Goal: Task Accomplishment & Management: Complete application form

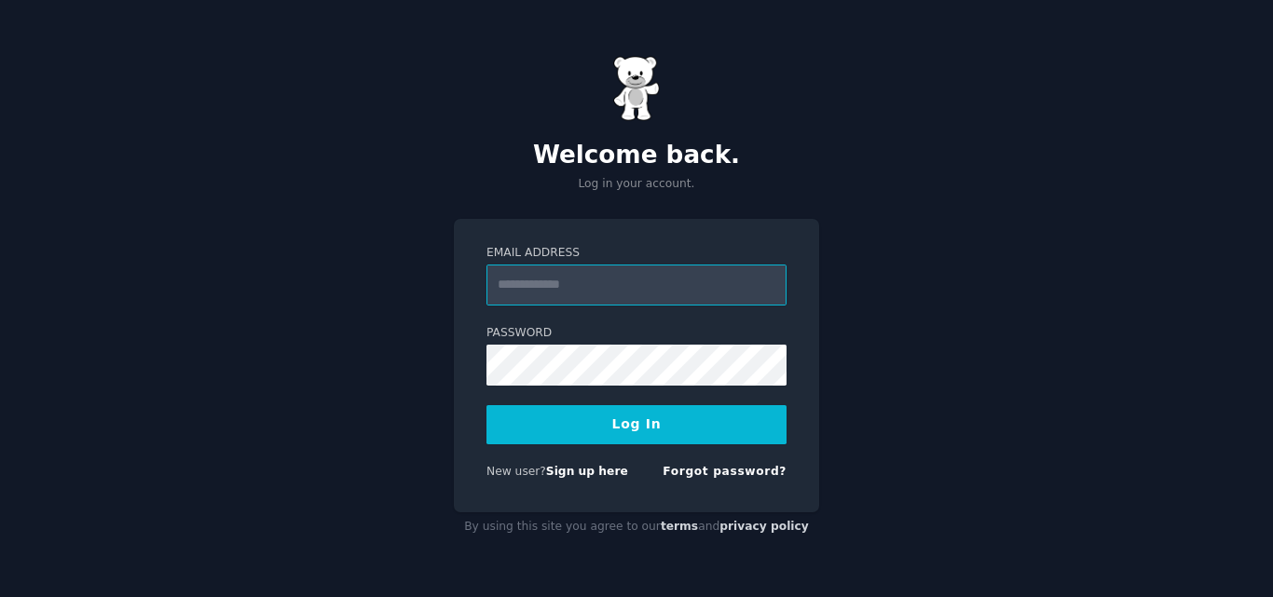
paste input "**********"
type input "**********"
click at [632, 425] on button "Log In" at bounding box center [637, 424] width 300 height 39
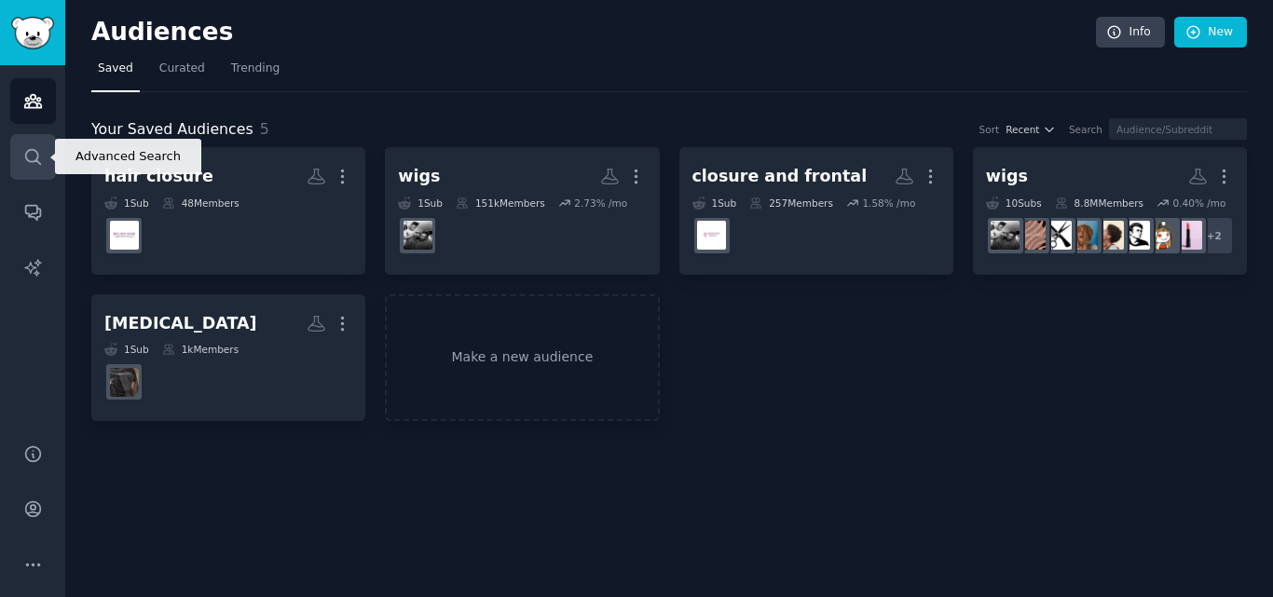
click at [31, 153] on icon "Sidebar" at bounding box center [33, 157] width 20 height 20
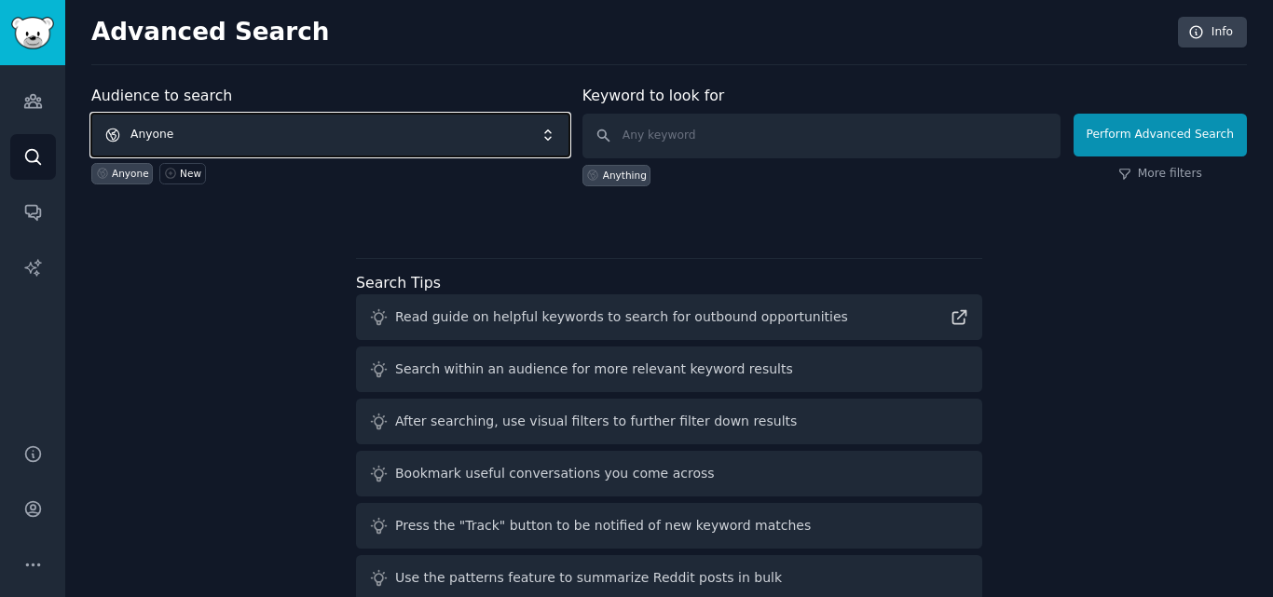
click at [267, 136] on span "Anyone" at bounding box center [330, 135] width 478 height 43
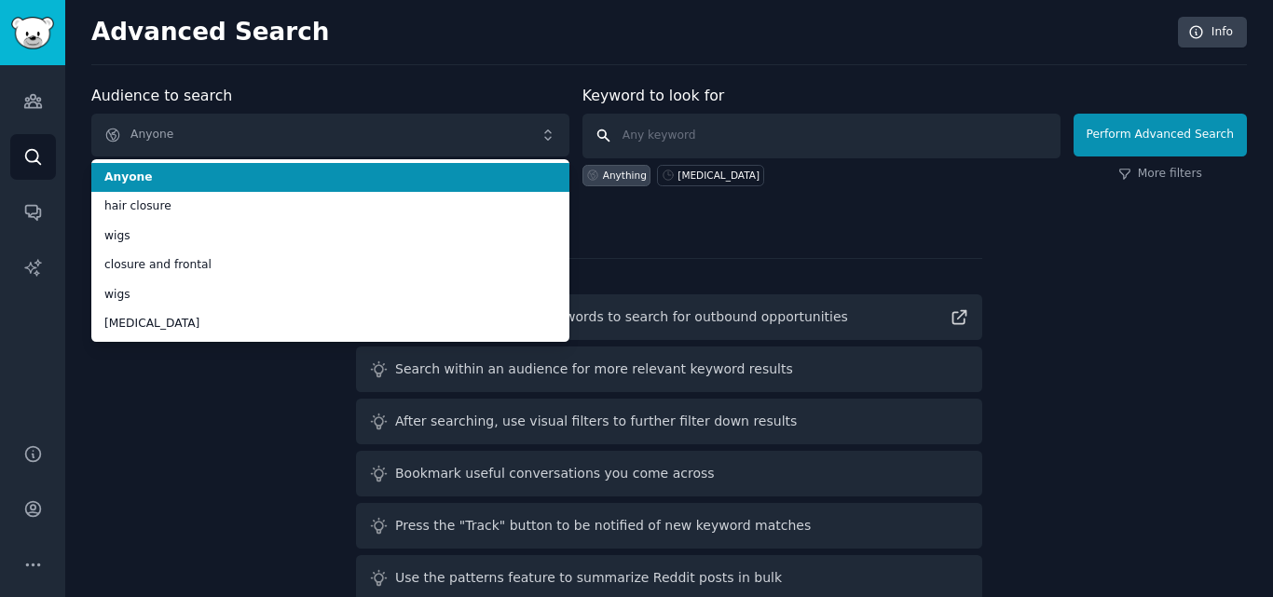
click at [716, 134] on input "text" at bounding box center [822, 136] width 478 height 45
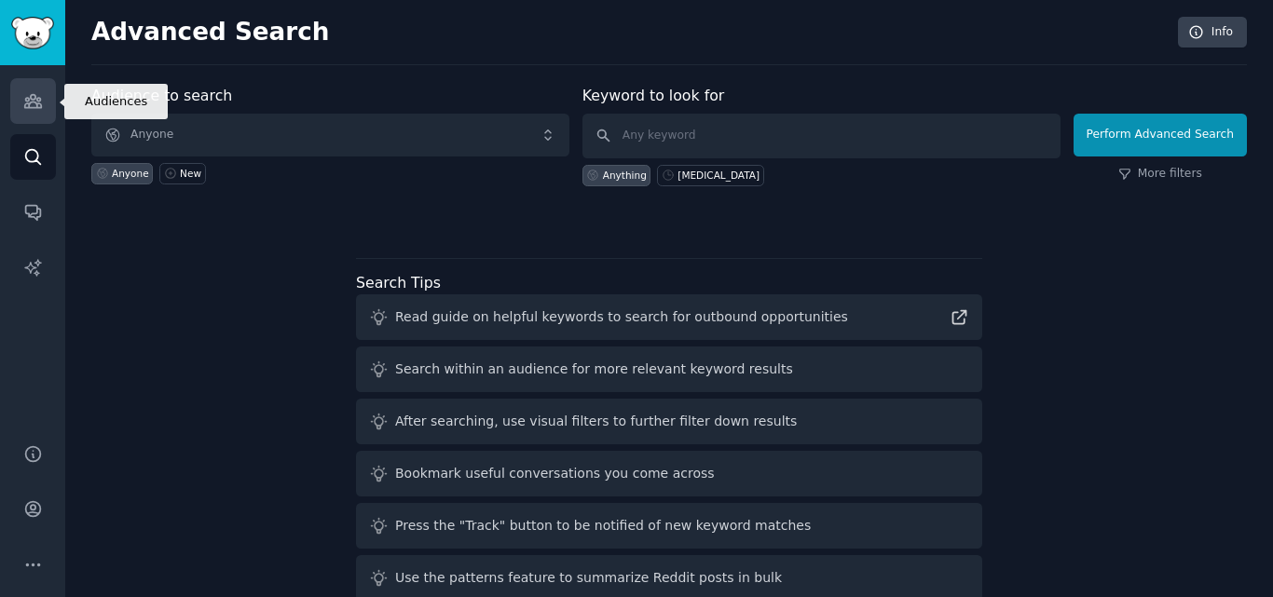
click at [34, 113] on link "Audiences" at bounding box center [33, 101] width 46 height 46
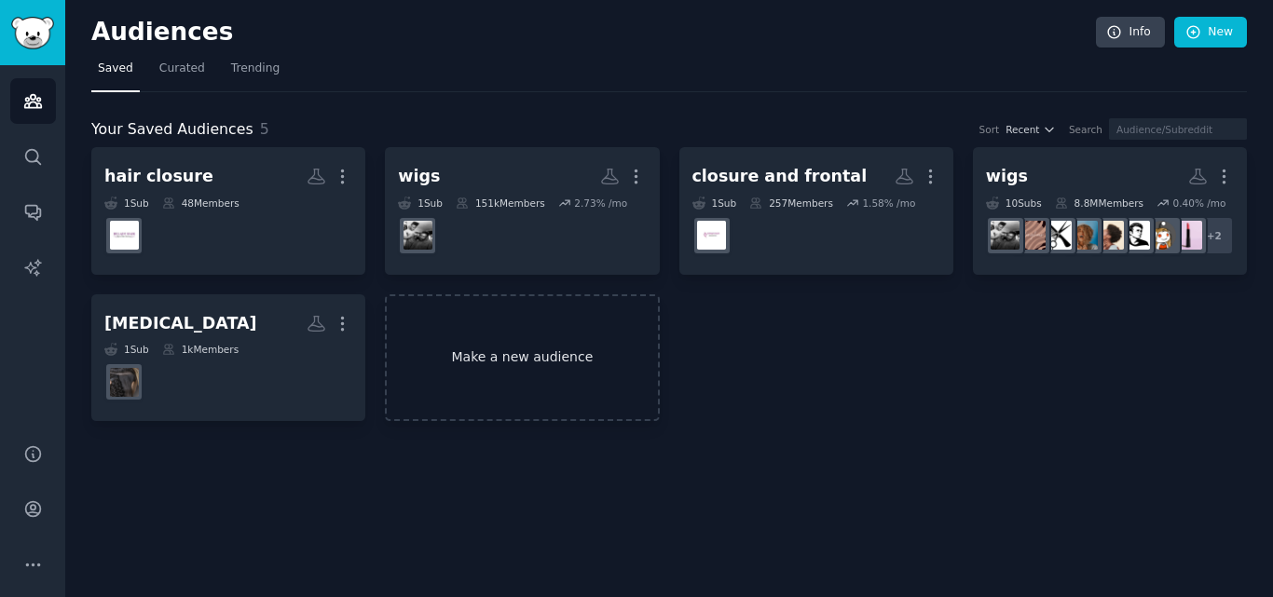
click at [523, 373] on link "Make a new audience" at bounding box center [522, 359] width 274 height 128
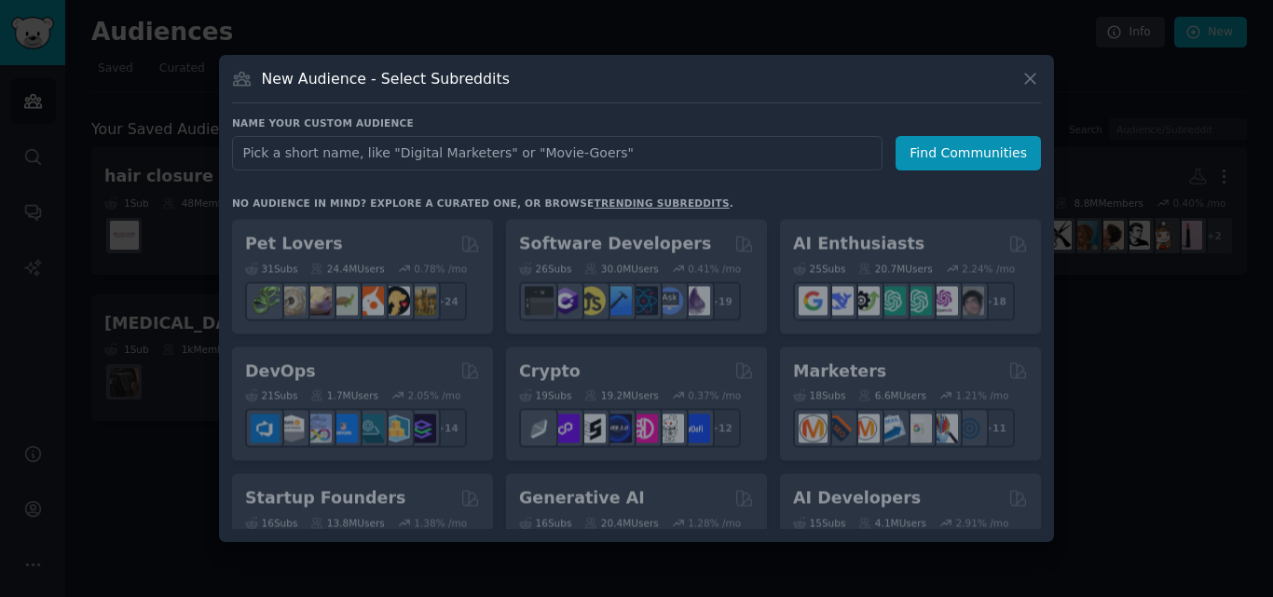
click at [414, 159] on input "text" at bounding box center [557, 153] width 651 height 34
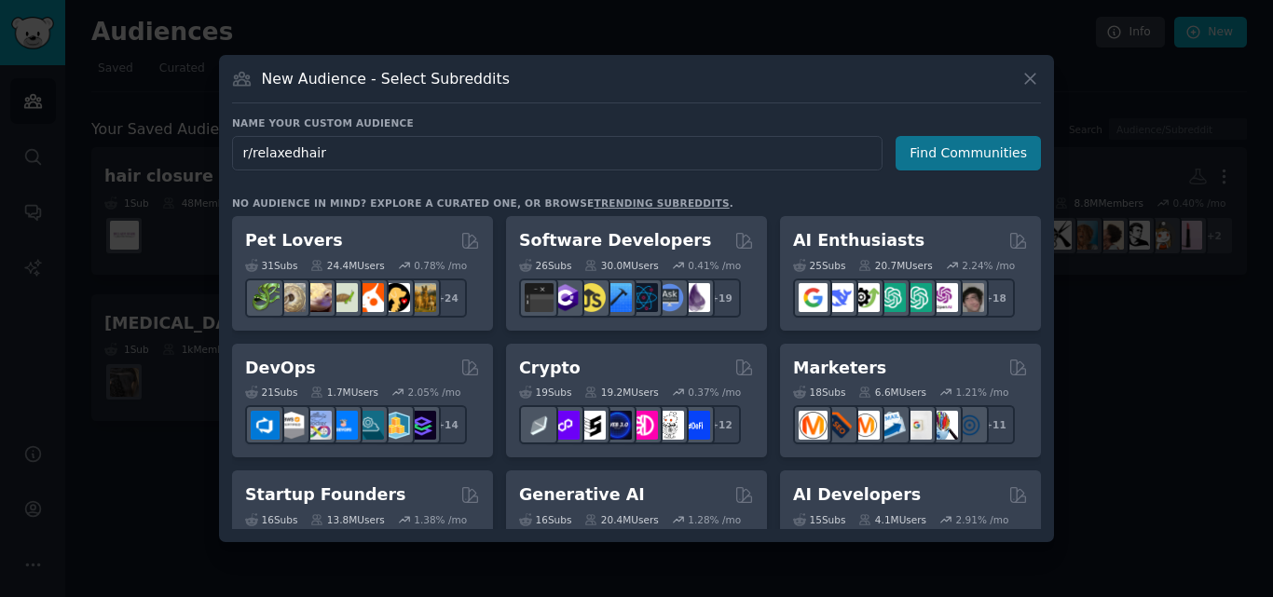
type input "r/relaxedhair"
click at [924, 158] on button "Find Communities" at bounding box center [968, 153] width 145 height 34
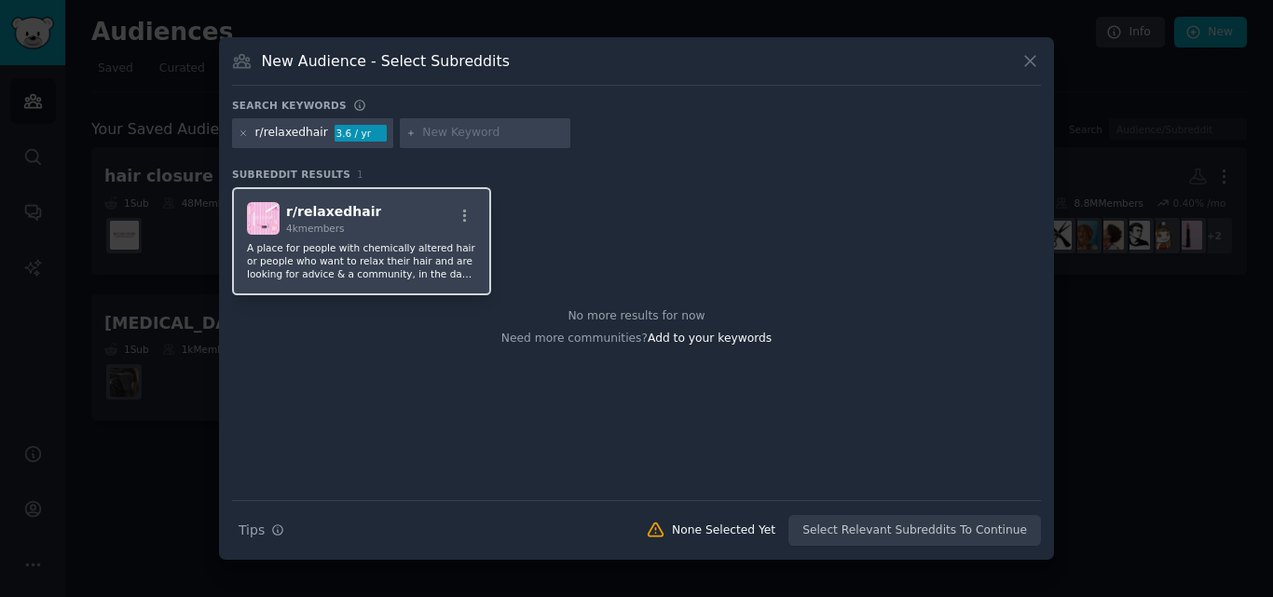
click at [302, 214] on span "r/ relaxedhair" at bounding box center [333, 211] width 95 height 15
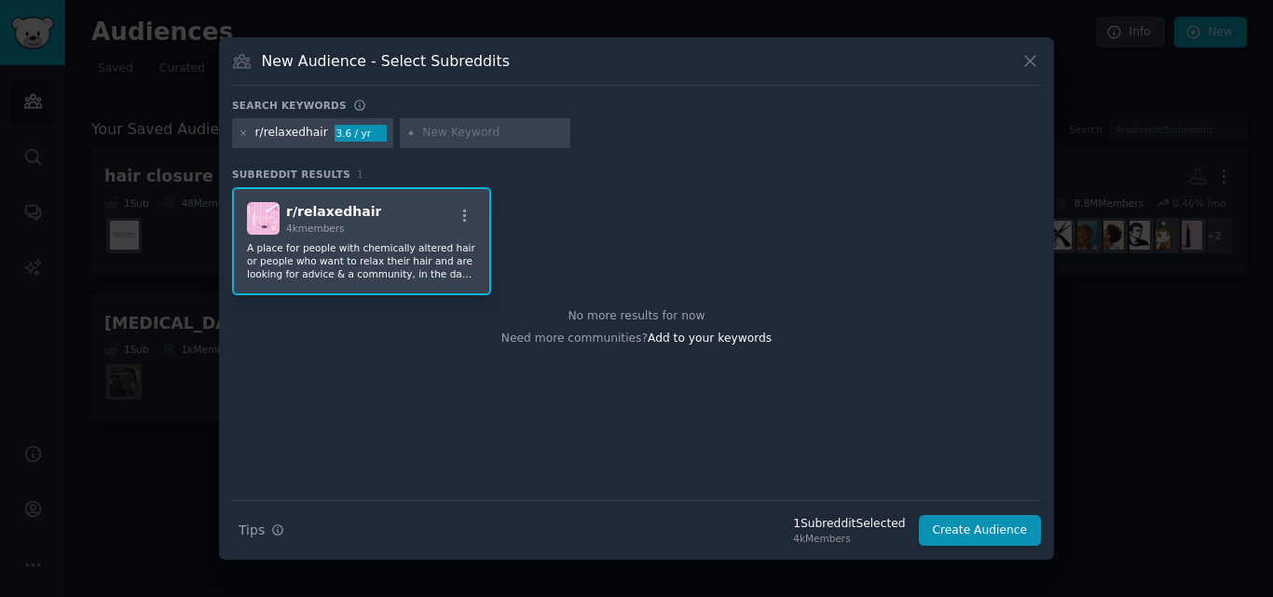
drag, startPoint x: 349, startPoint y: 230, endPoint x: 273, endPoint y: 233, distance: 75.6
click at [273, 233] on div "r/ relaxedhair 4k members" at bounding box center [361, 218] width 229 height 33
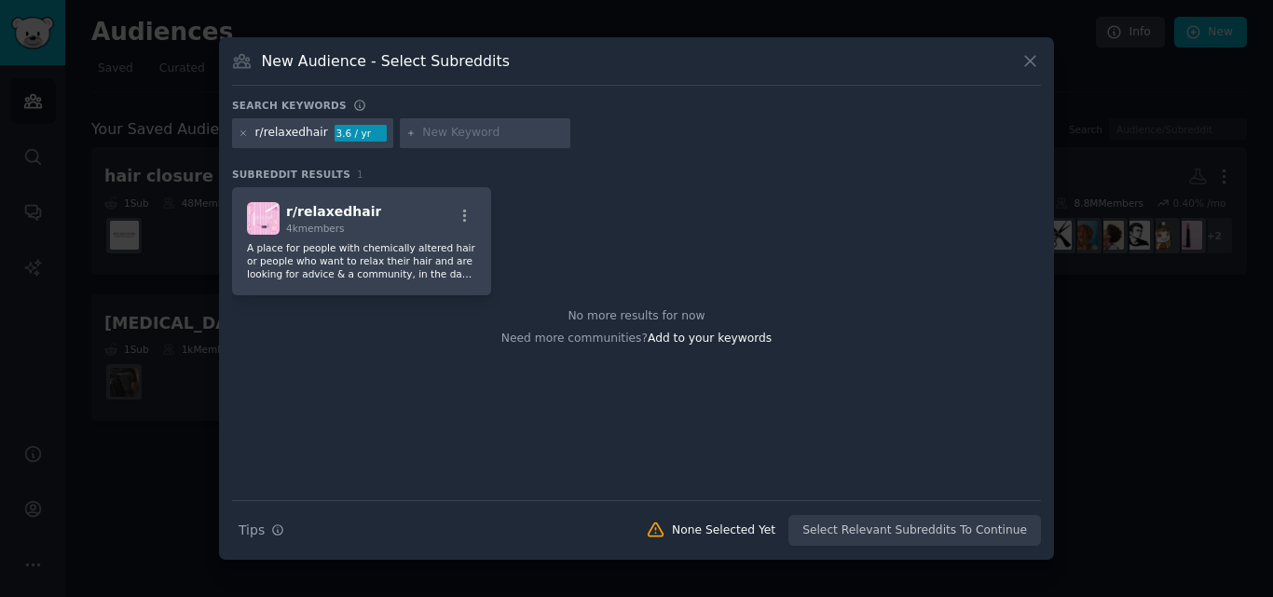
click at [899, 205] on div "r/ relaxedhair 4k members A place for people with chemically altered hair or pe…" at bounding box center [636, 241] width 809 height 108
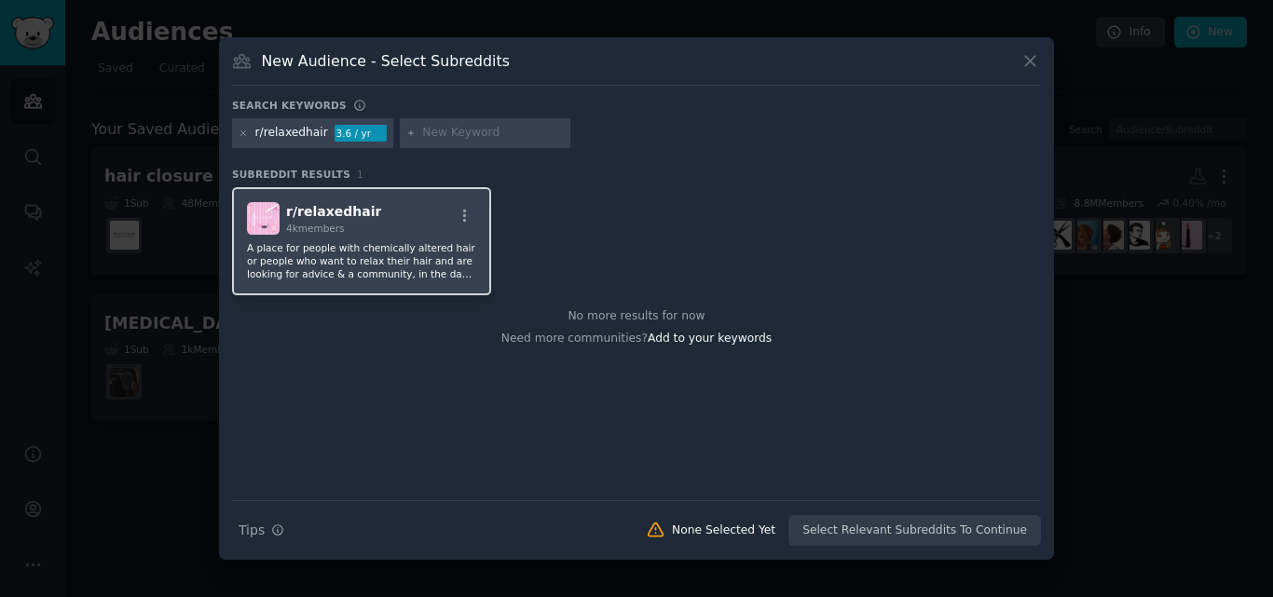
drag, startPoint x: 284, startPoint y: 230, endPoint x: 338, endPoint y: 232, distance: 54.1
click at [338, 232] on div "r/ relaxedhair 4k members" at bounding box center [361, 218] width 229 height 33
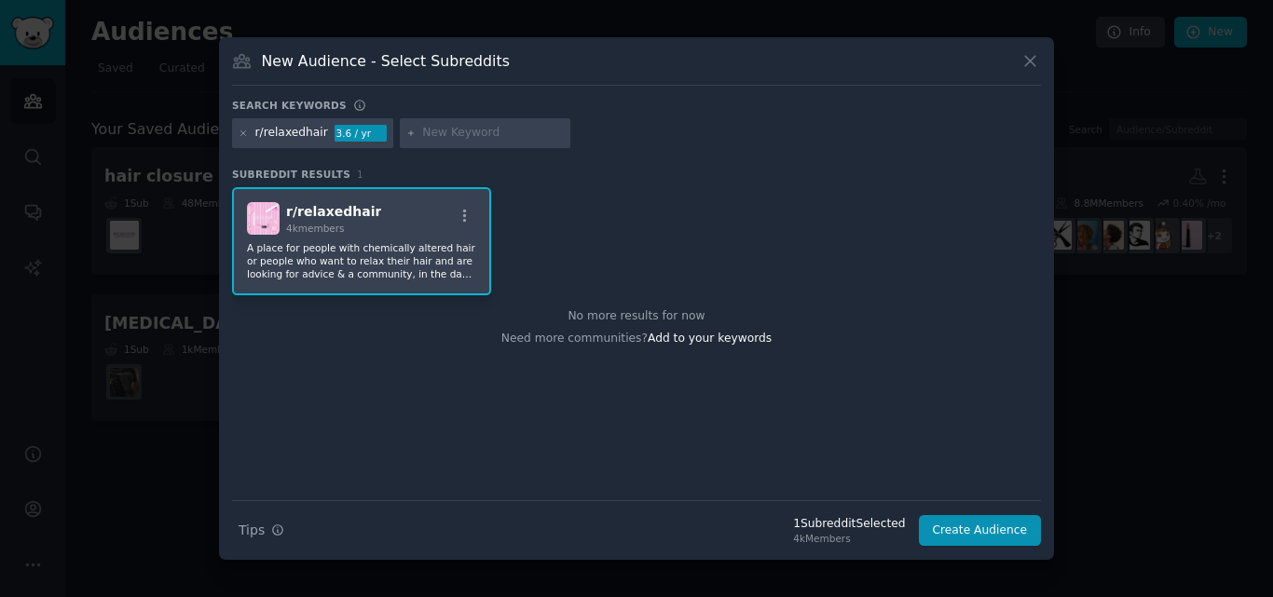
copy span "4k members"
click at [244, 133] on icon at bounding box center [244, 134] width 10 height 10
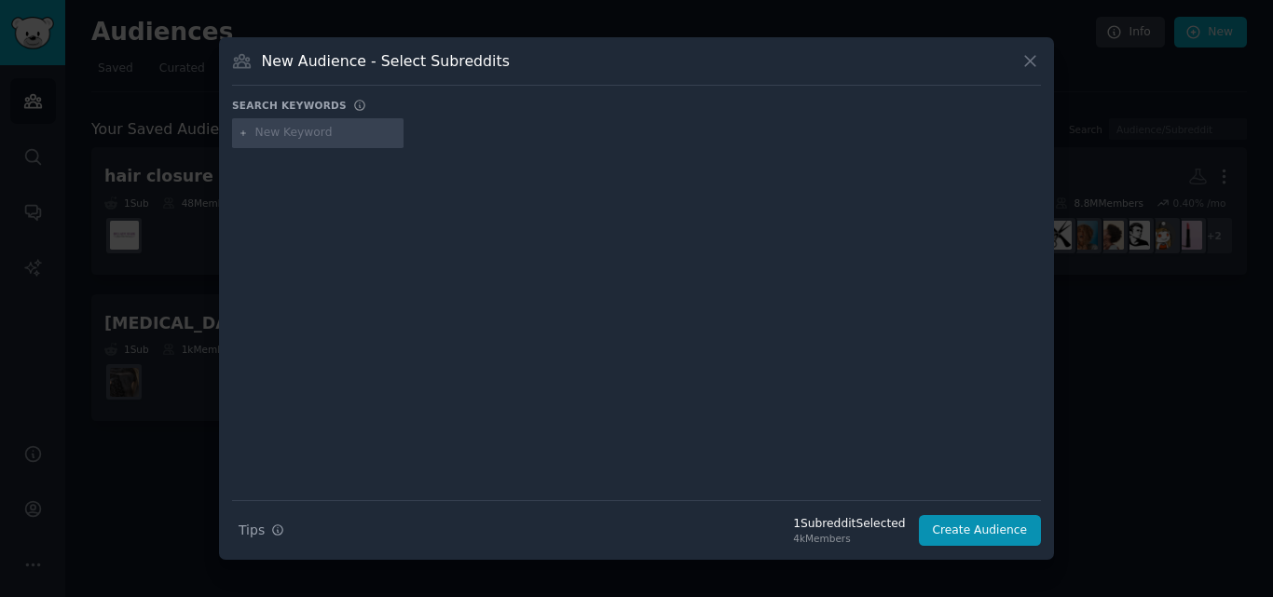
click at [300, 135] on input "text" at bounding box center [326, 133] width 142 height 17
paste input "r/blkgrlbeauty"
type input "r/blkgrlbeauty"
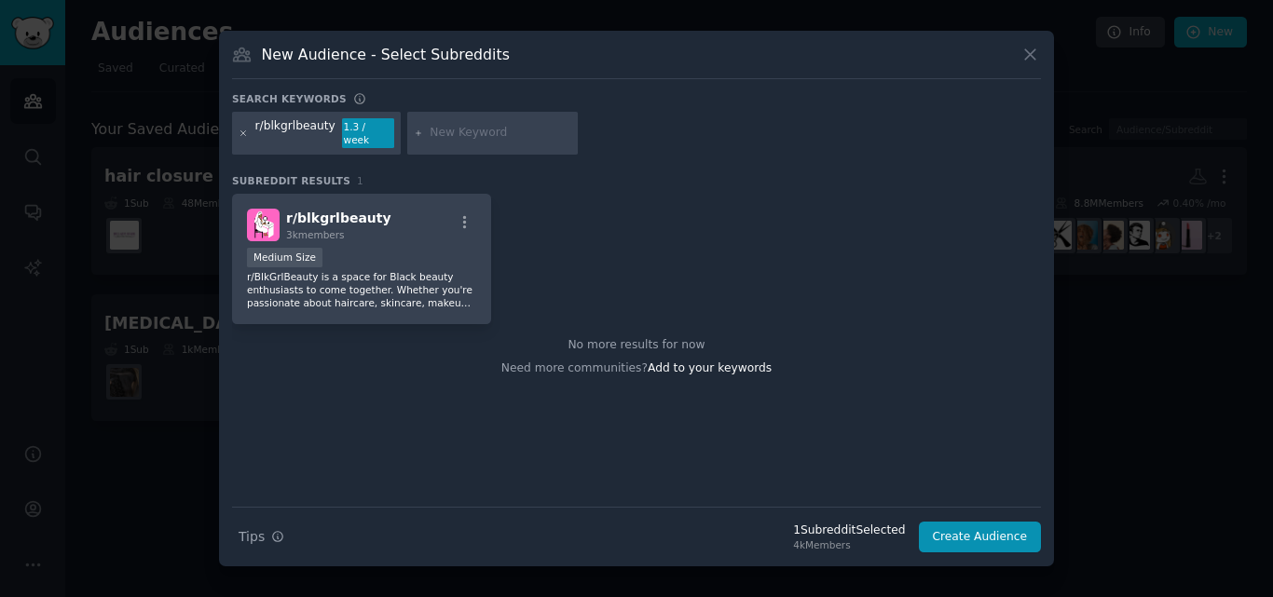
click at [244, 132] on icon at bounding box center [243, 132] width 5 height 5
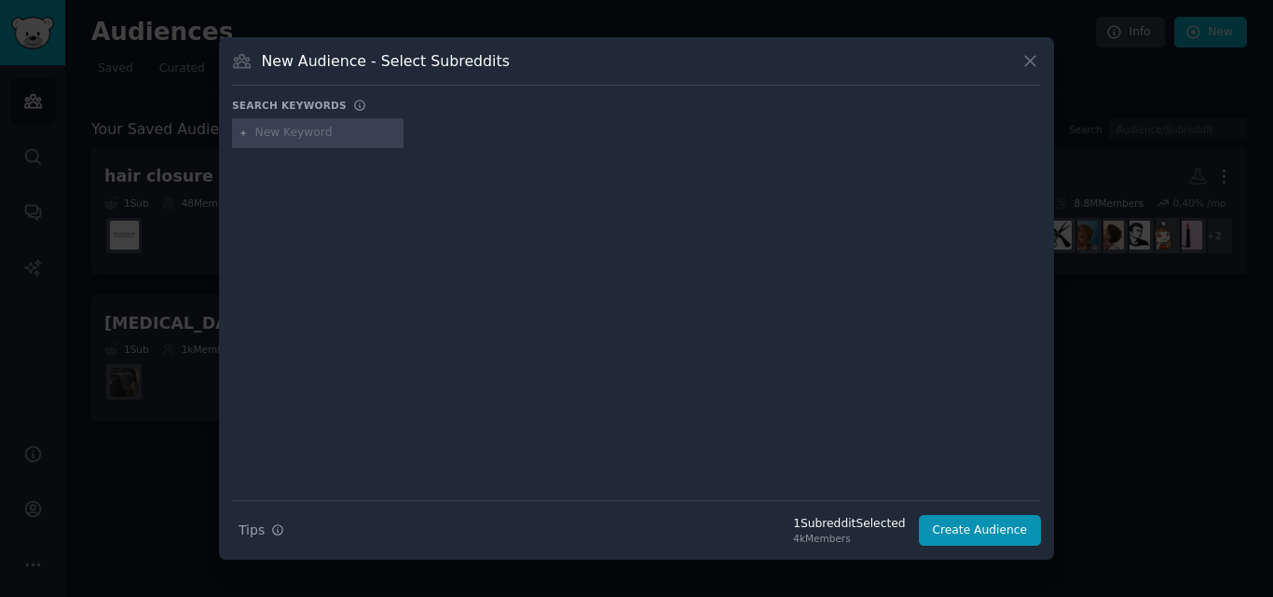
click at [295, 132] on input "text" at bounding box center [326, 133] width 142 height 17
paste input "r/curlyandcoily"
type input "r/curlyandcoily"
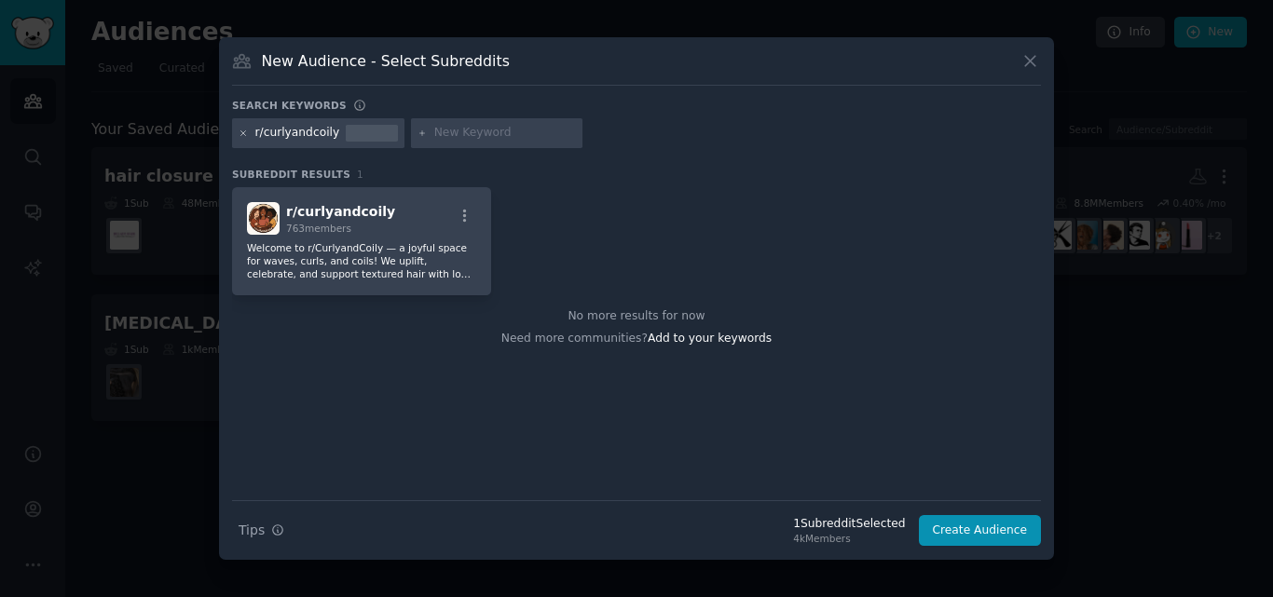
click at [245, 135] on icon at bounding box center [243, 132] width 5 height 5
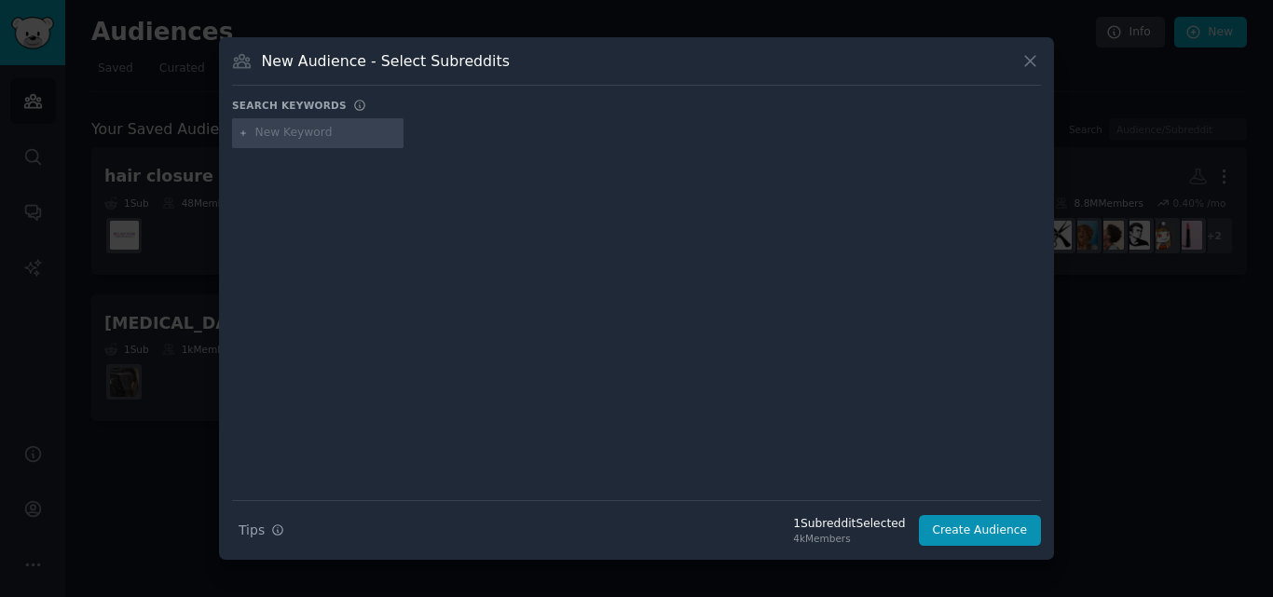
click at [318, 135] on input "text" at bounding box center [326, 133] width 142 height 17
paste input "r/lacefrontwigs"
type input "r/lacefrontwigs"
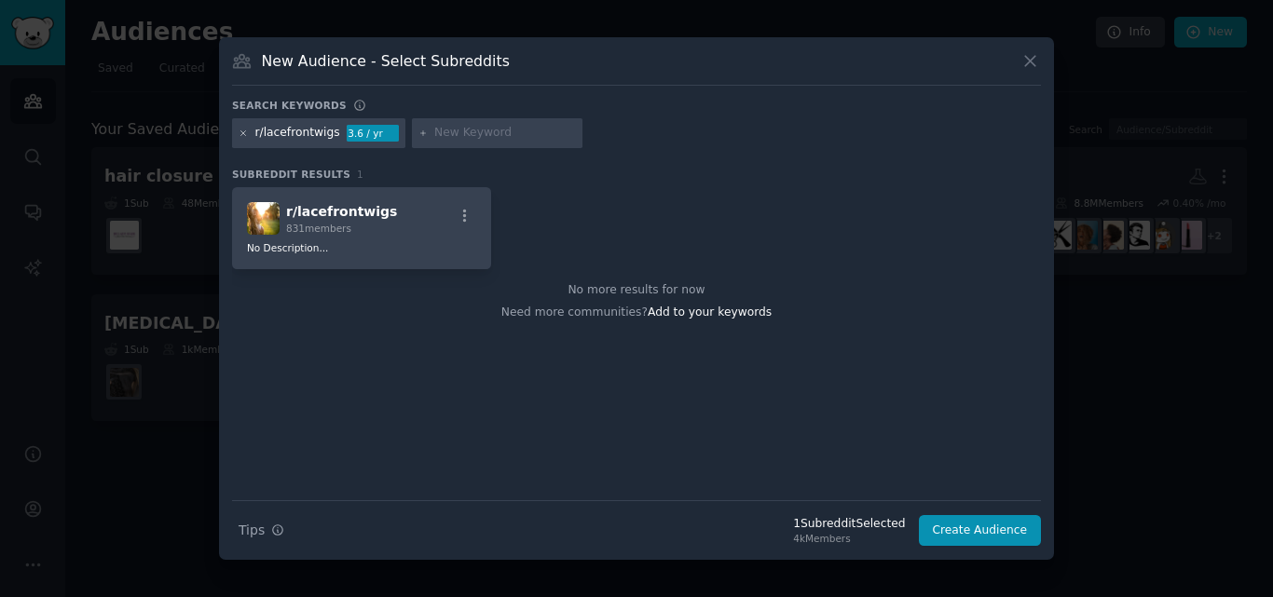
click at [245, 131] on icon at bounding box center [243, 132] width 5 height 5
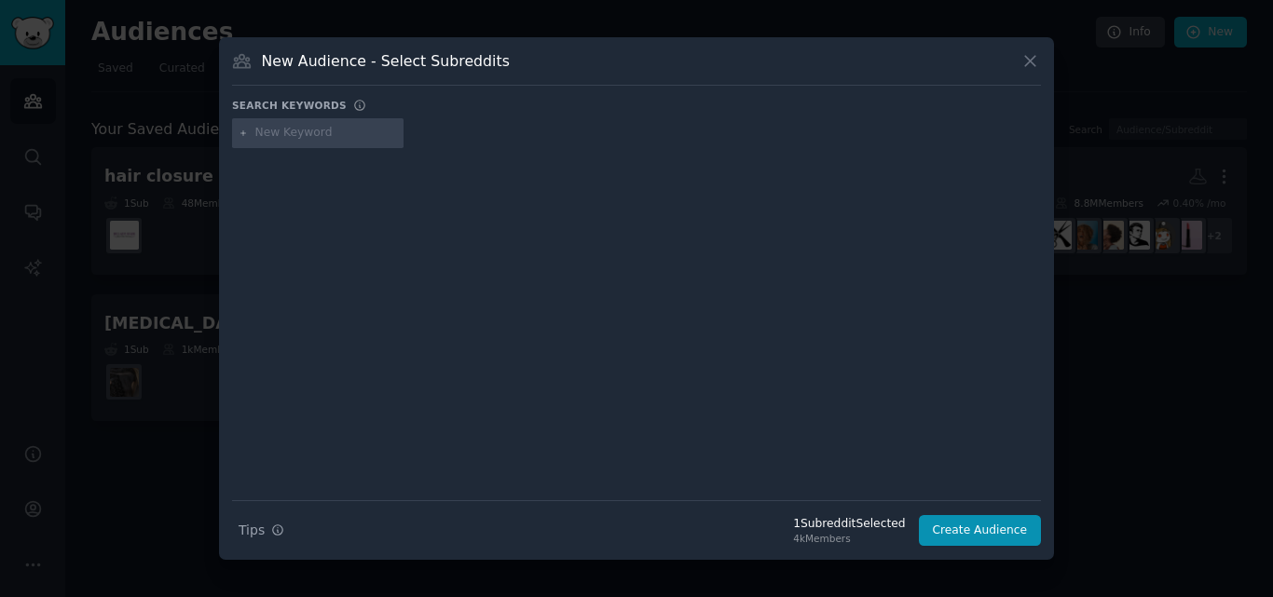
click at [324, 137] on input "text" at bounding box center [326, 133] width 142 height 17
paste input "r/humanhairweave"
type input "r/humanhairweave"
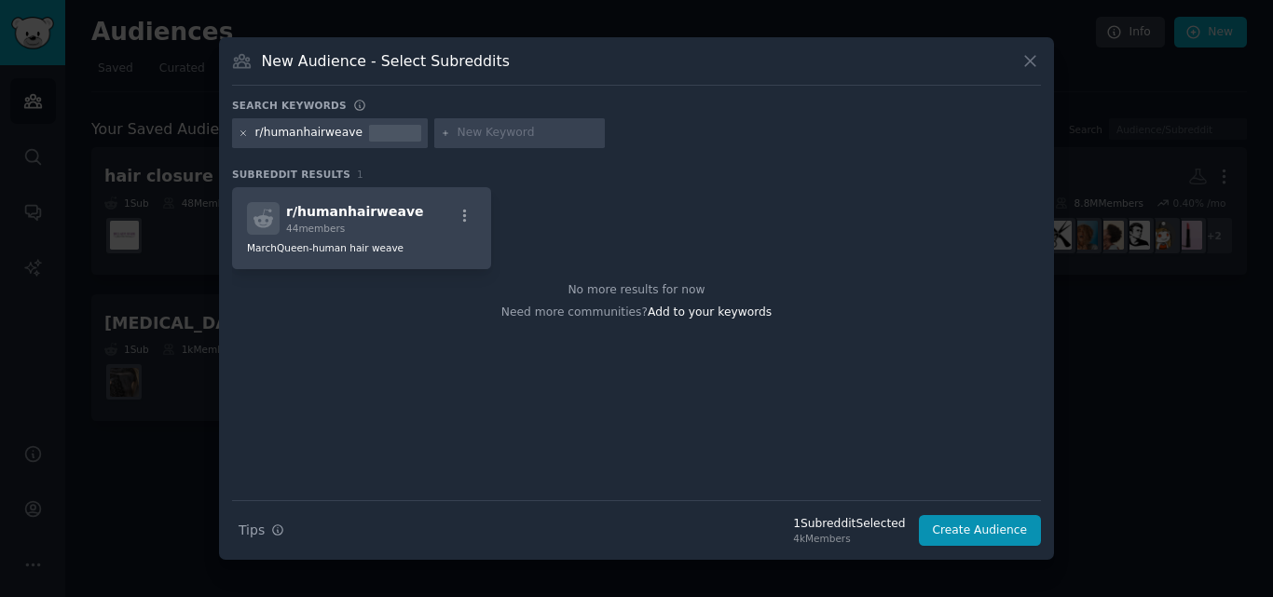
click at [242, 133] on icon at bounding box center [244, 134] width 10 height 10
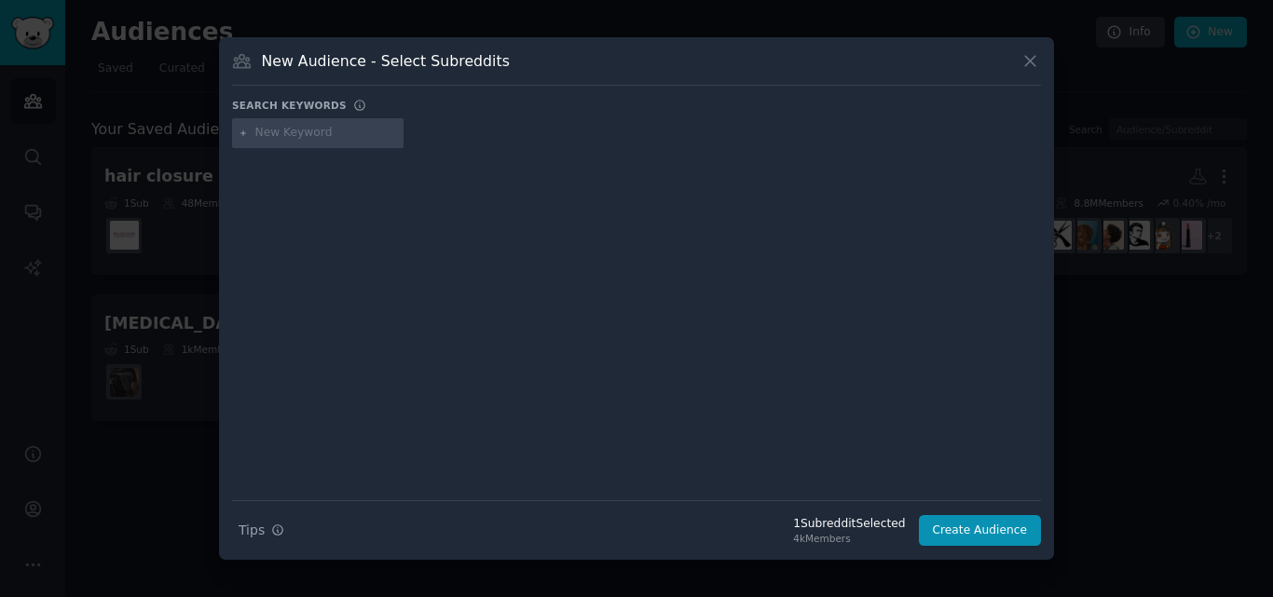
click at [286, 133] on input "text" at bounding box center [326, 133] width 142 height 17
paste input "" r/WigSnatchersHQ""
click at [258, 130] on input "" r/WigSnatchersHQ" at bounding box center [326, 133] width 142 height 17
click at [356, 142] on div "r/WigSnatchersHQ" at bounding box center [318, 133] width 172 height 30
click at [356, 130] on input "r/WigSnatchersHQ" at bounding box center [326, 133] width 142 height 17
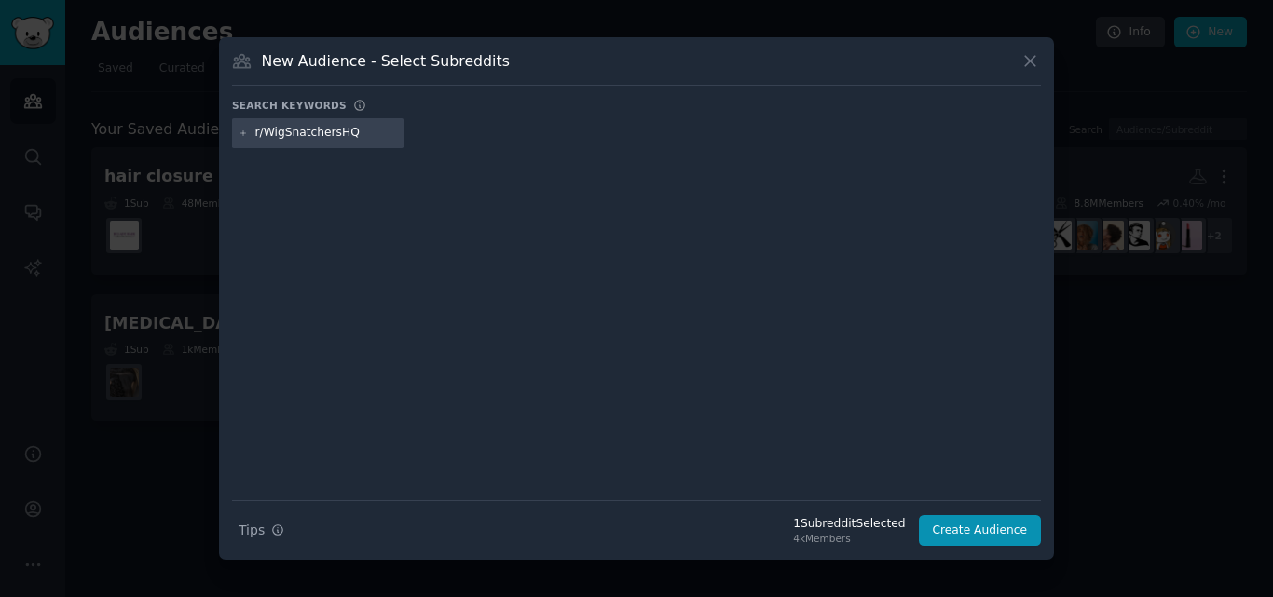
click at [258, 135] on input "r/WigSnatchersHQ" at bounding box center [326, 133] width 142 height 17
type input "r/WigSnatchersHQ"
click at [371, 135] on input "r/WigSnatchersHQ" at bounding box center [326, 133] width 142 height 17
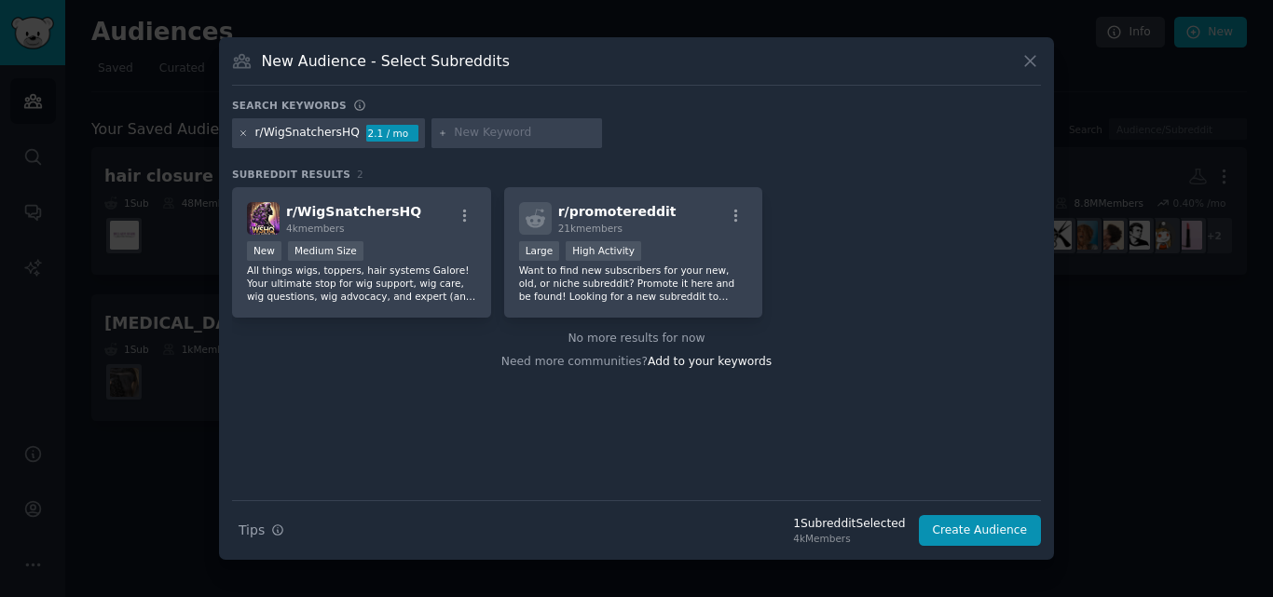
click at [247, 133] on icon at bounding box center [244, 134] width 10 height 10
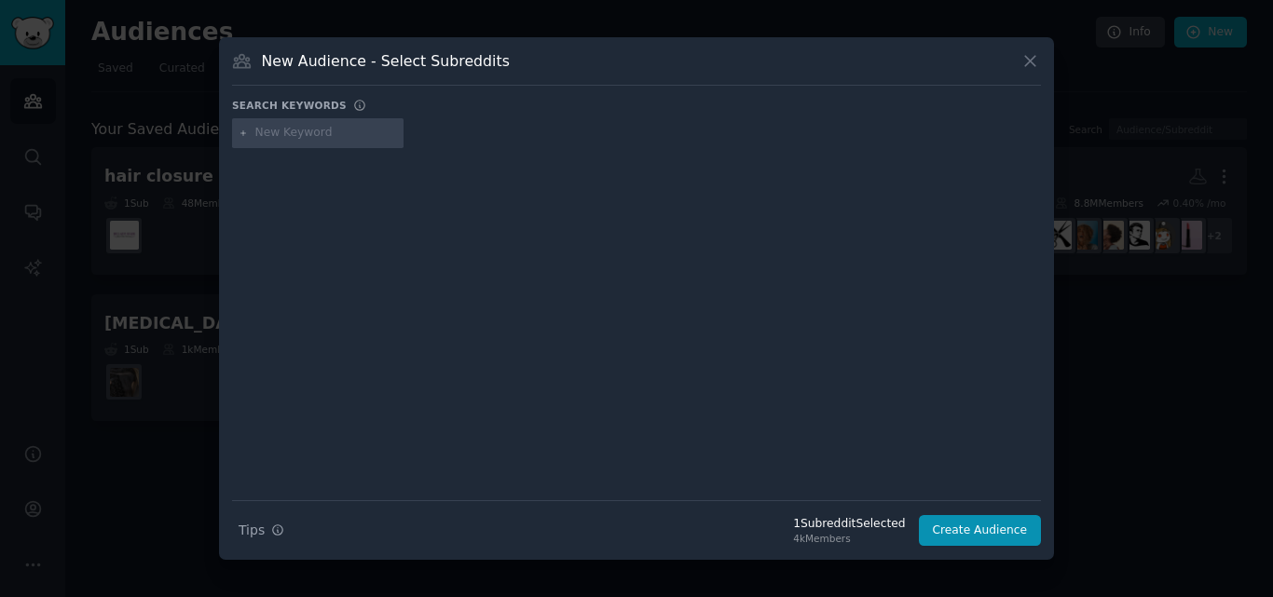
click at [287, 138] on input "text" at bounding box center [326, 133] width 142 height 17
paste input "r/HairDye"
type input "r/HairDye"
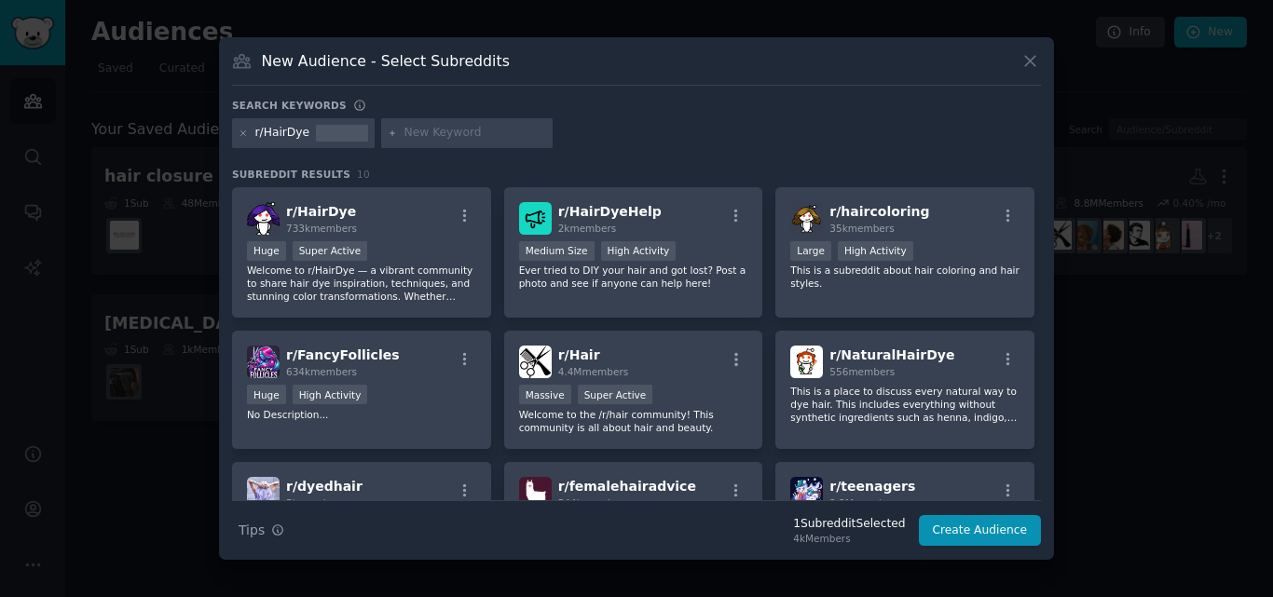
click at [245, 139] on div at bounding box center [244, 133] width 10 height 17
click at [242, 136] on icon at bounding box center [244, 134] width 10 height 10
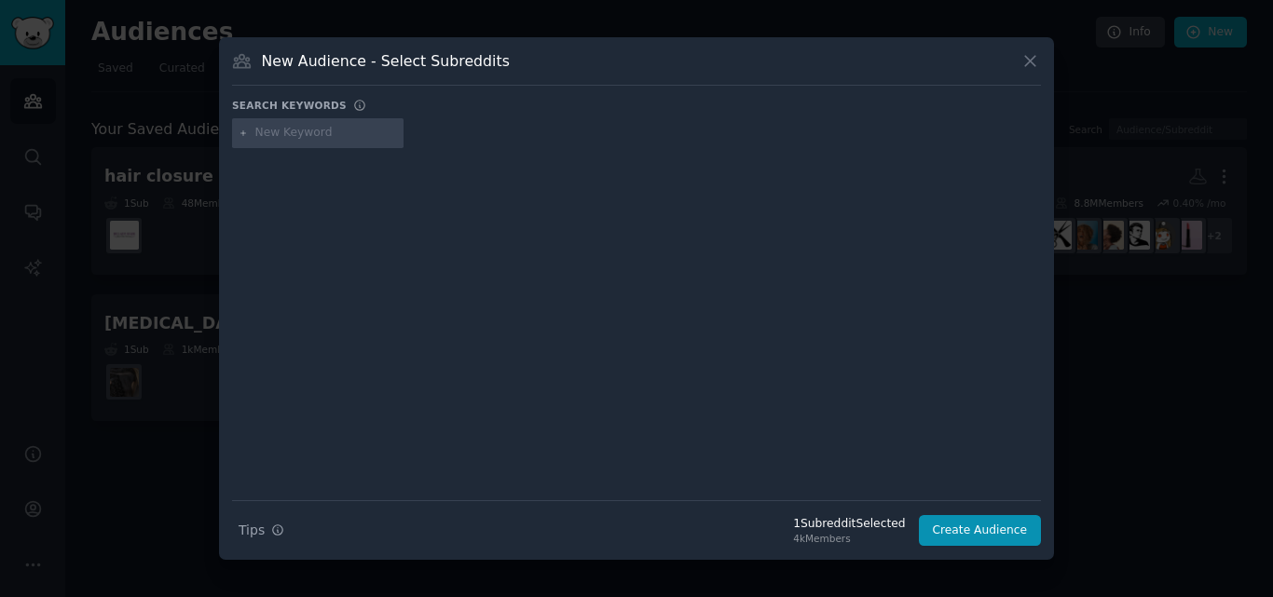
click at [279, 139] on input "text" at bounding box center [326, 133] width 142 height 17
paste input "r/Braiding"
type input "r/Braiding"
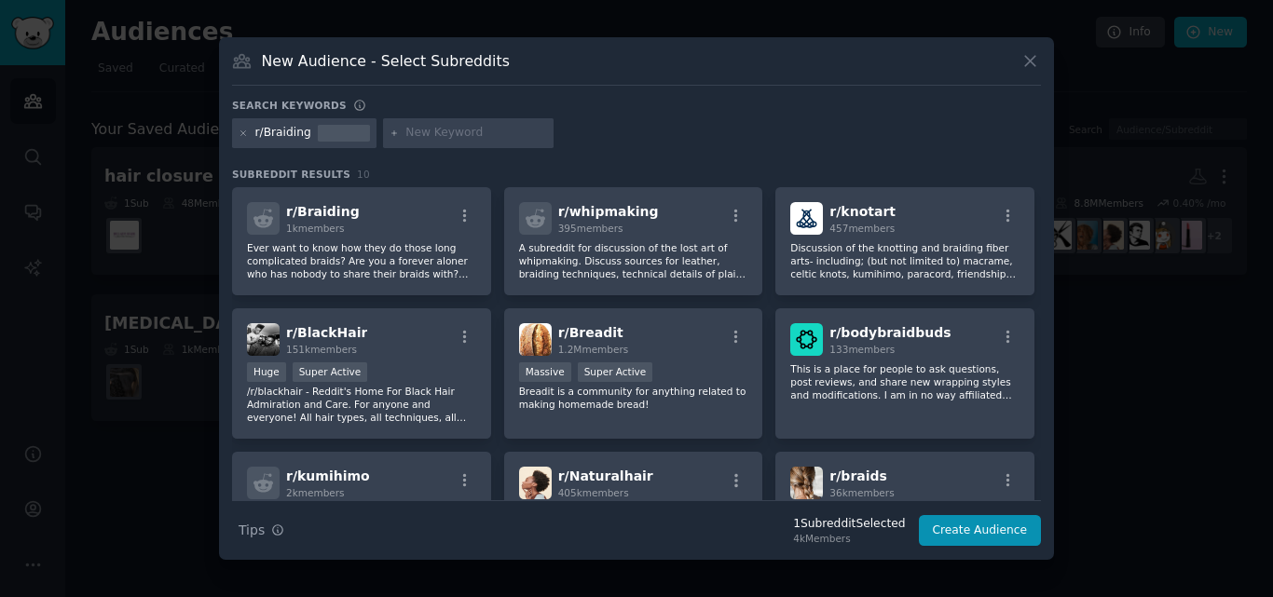
click at [240, 139] on div at bounding box center [244, 133] width 10 height 17
click at [240, 135] on icon at bounding box center [244, 134] width 10 height 10
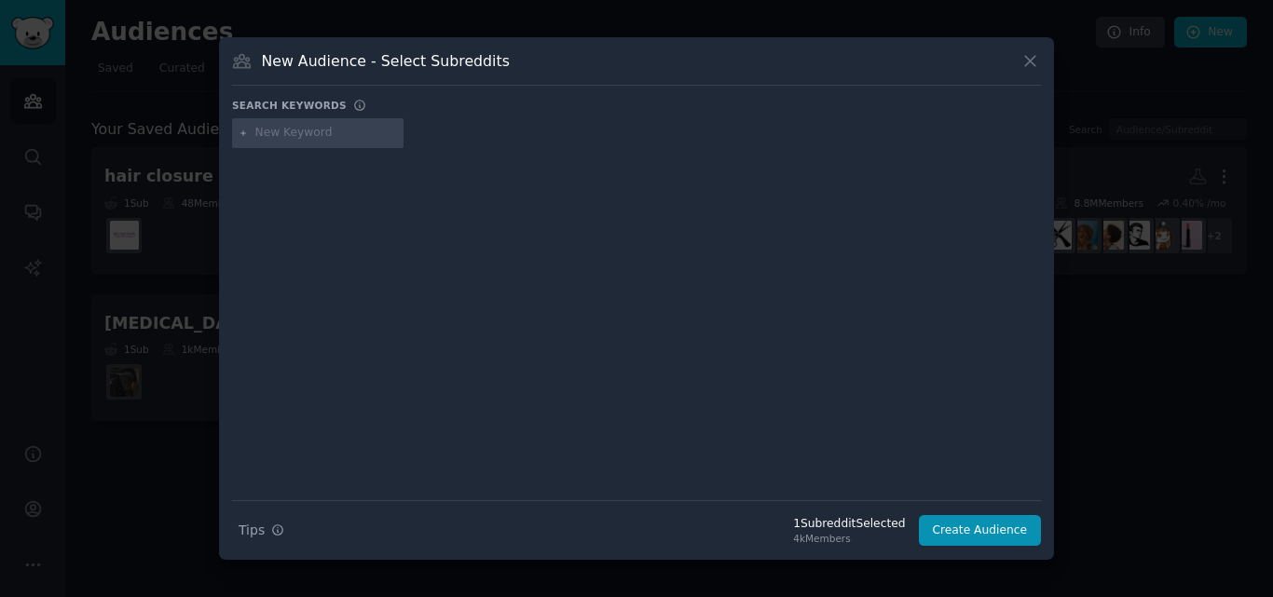
click at [287, 131] on input "text" at bounding box center [326, 133] width 142 height 17
paste input "r/extensions"
type input "r/extensions"
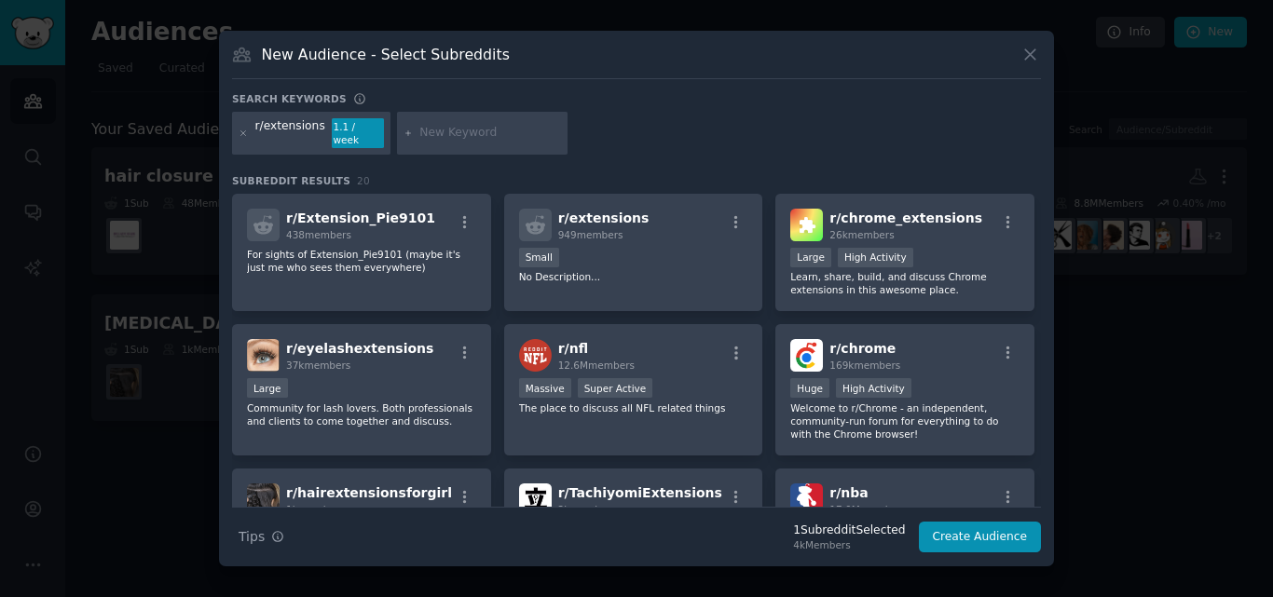
click at [234, 132] on div "r/extensions 1.1 / week" at bounding box center [311, 133] width 158 height 43
click at [238, 133] on div "r/extensions 1.1 / week" at bounding box center [311, 133] width 158 height 43
click at [240, 130] on icon at bounding box center [244, 134] width 10 height 10
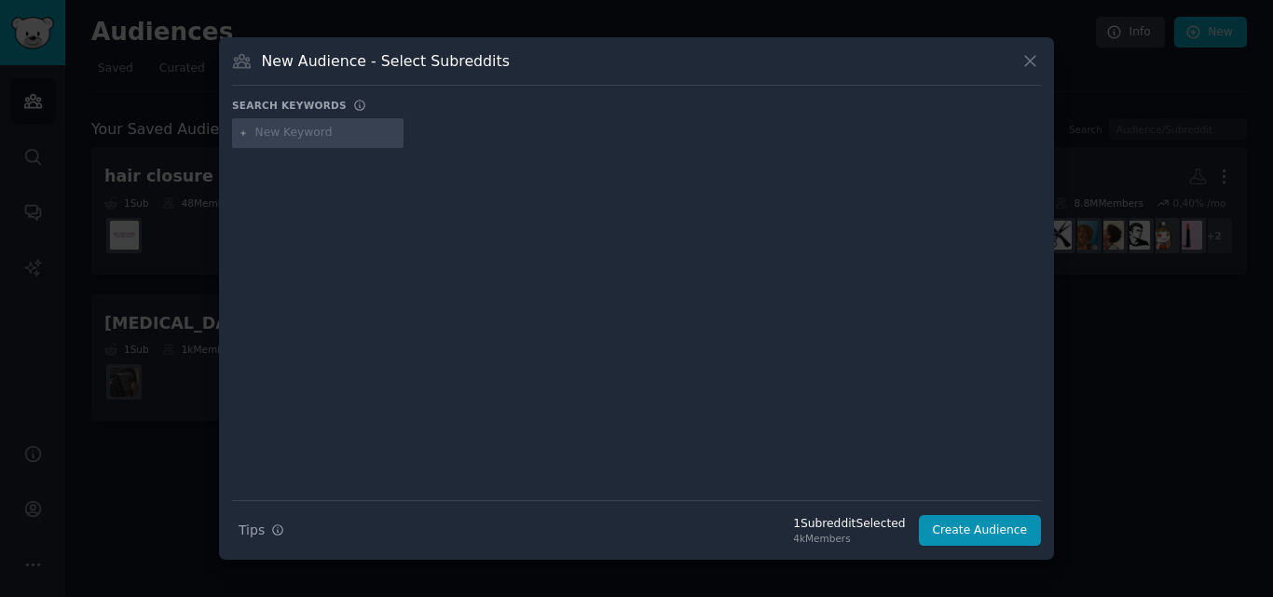
click at [332, 137] on input "text" at bounding box center [326, 133] width 142 height 17
paste input "r/BlondesBrunettesReds"
type input "r/BlondesBrunettesReds"
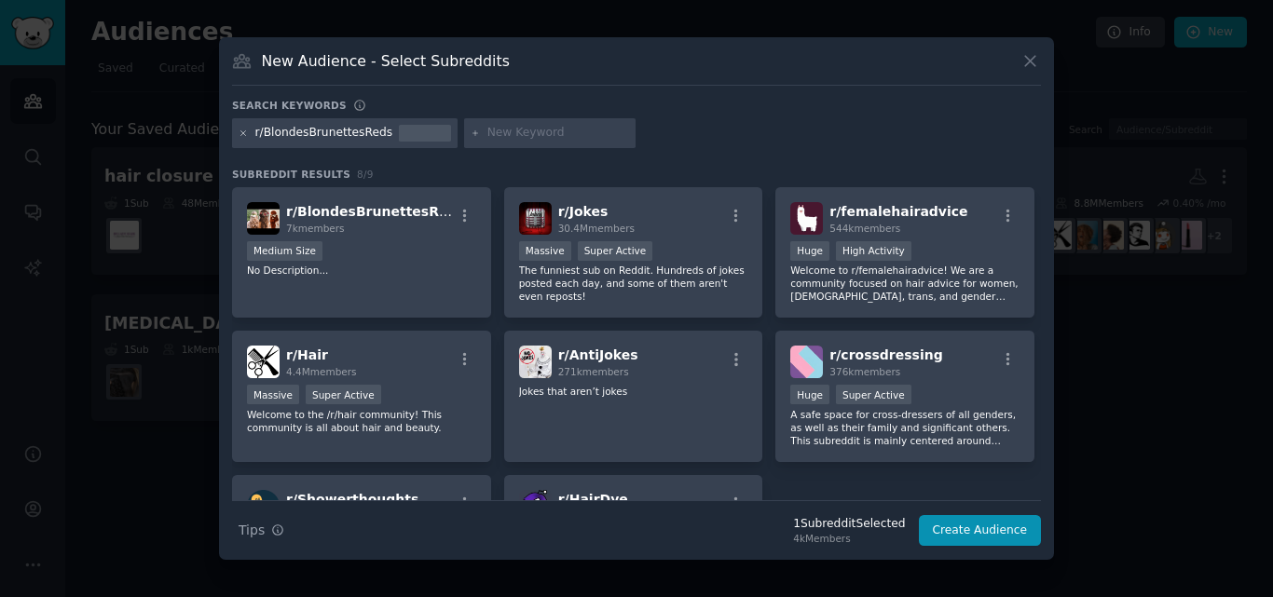
click at [245, 134] on icon at bounding box center [244, 134] width 10 height 10
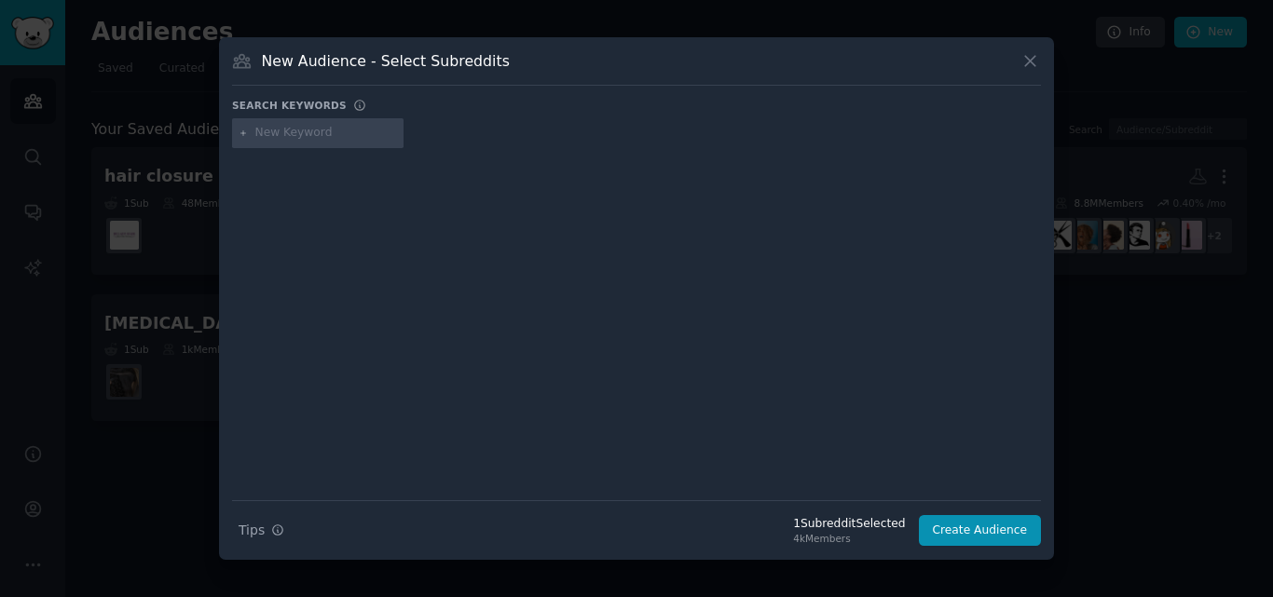
click at [309, 128] on input "text" at bounding box center [326, 133] width 142 height 17
paste input "r/beautytalkph"
type input "r/beautytalkph"
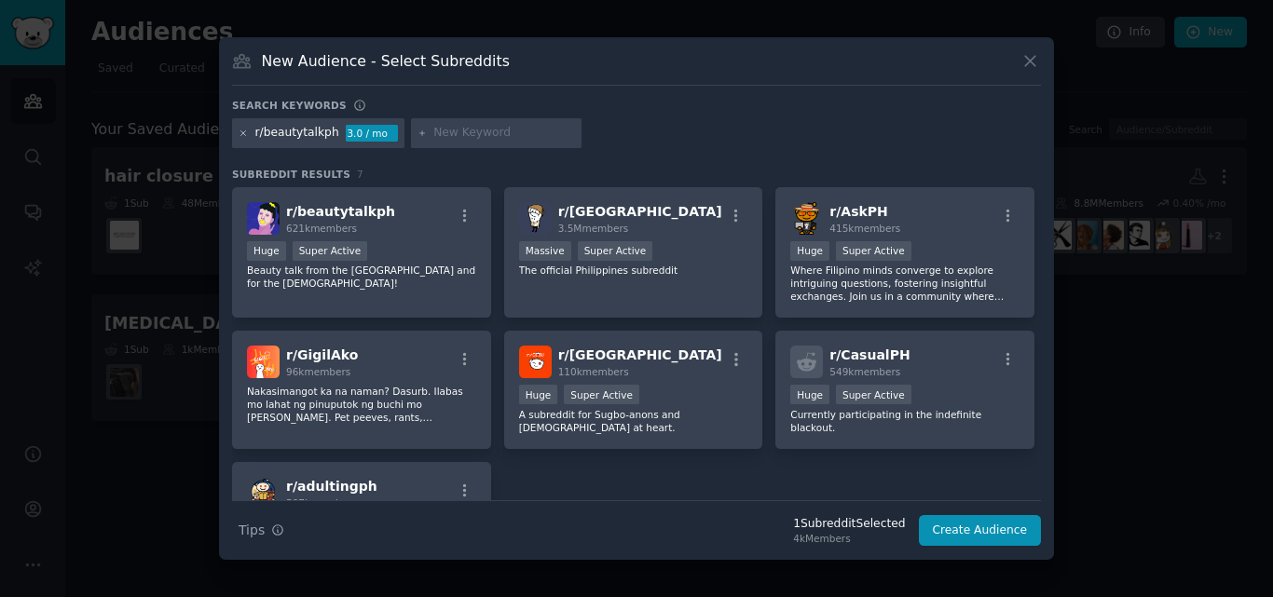
click at [241, 136] on icon at bounding box center [244, 134] width 10 height 10
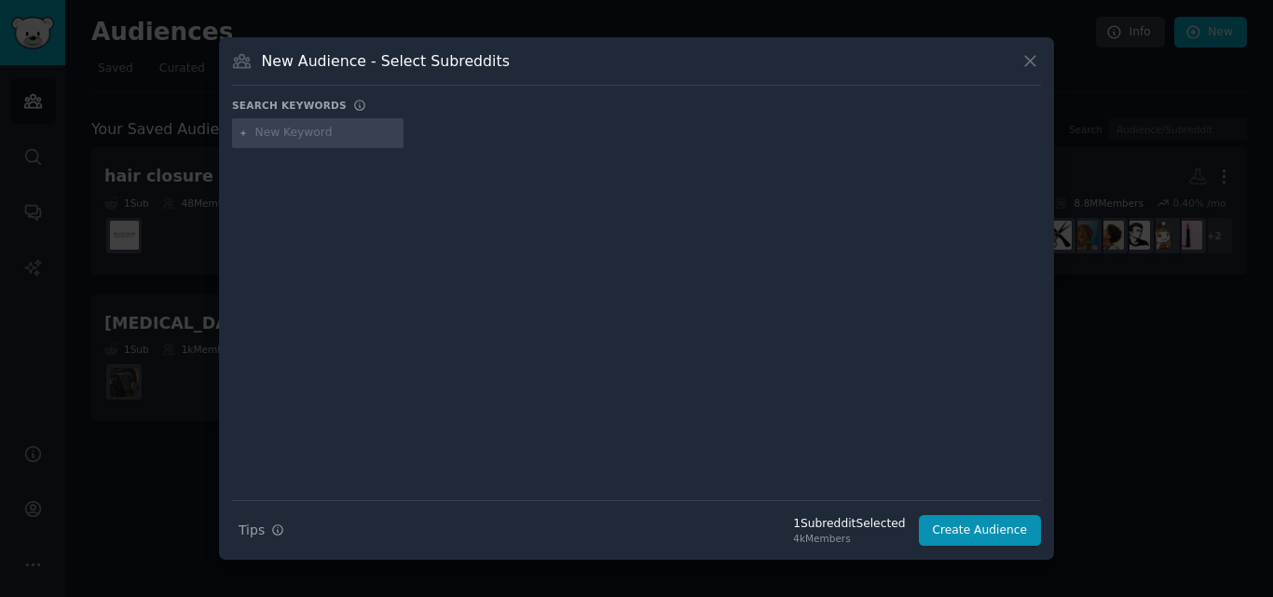
click at [276, 134] on input "text" at bounding box center [326, 133] width 142 height 17
paste input "r/wigstyling"
type input "r/wigstyling"
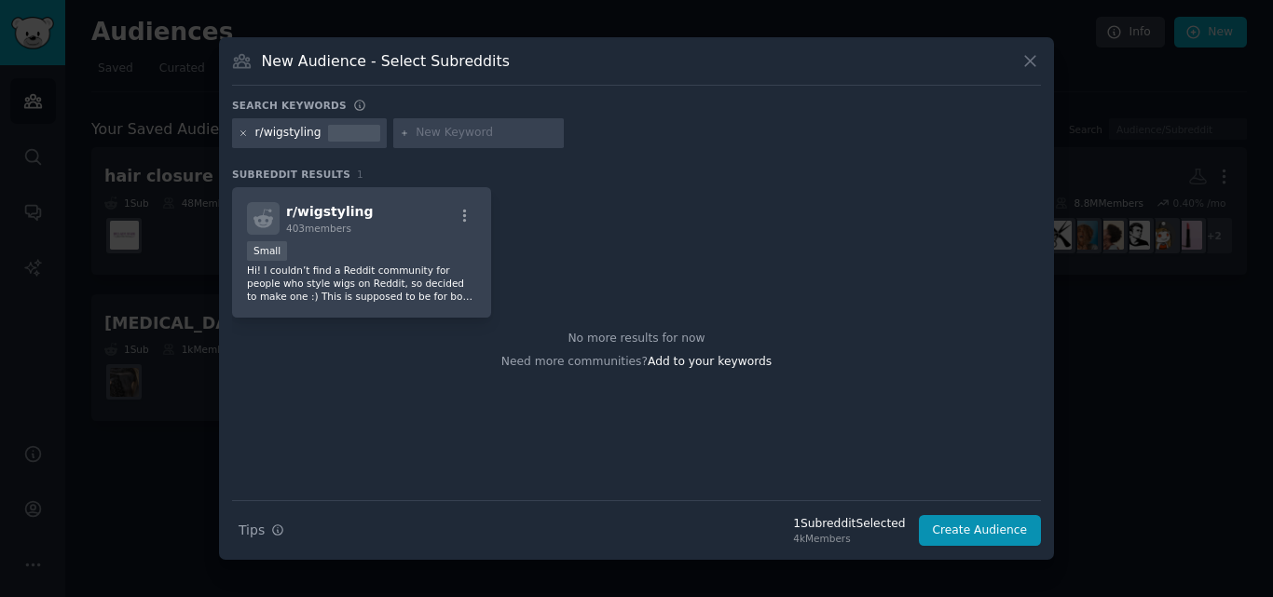
click at [243, 131] on icon at bounding box center [244, 134] width 10 height 10
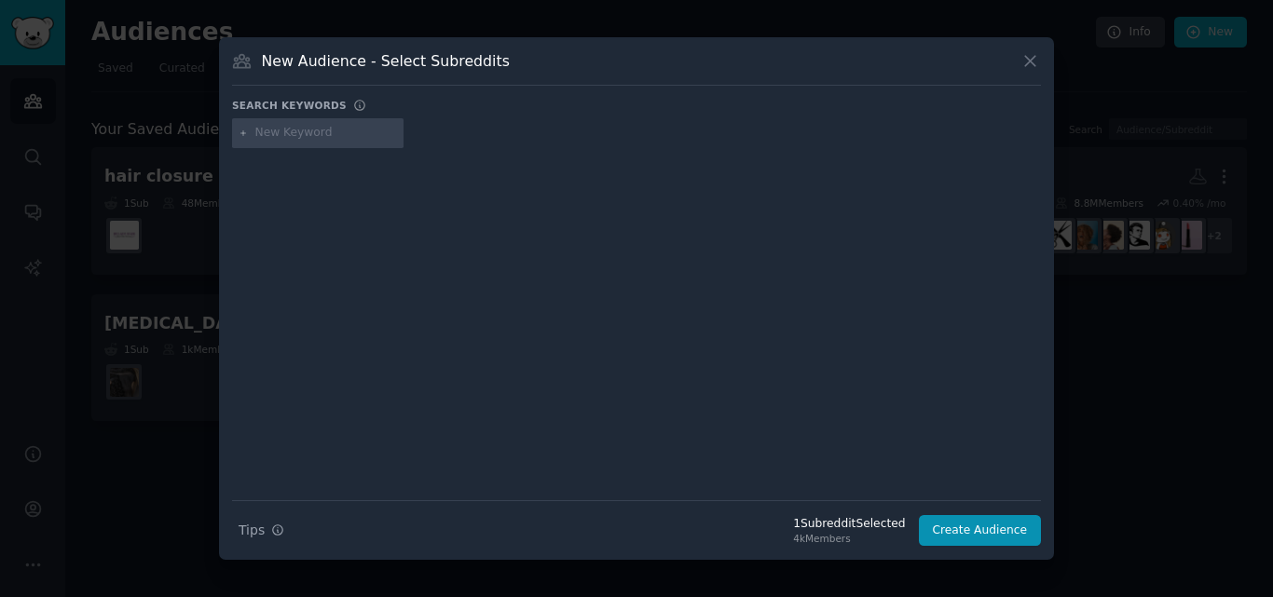
click at [309, 135] on input "text" at bounding box center [326, 133] width 142 height 17
paste input "r/MakeupAddiction"
type input "r/MakeupAddiction"
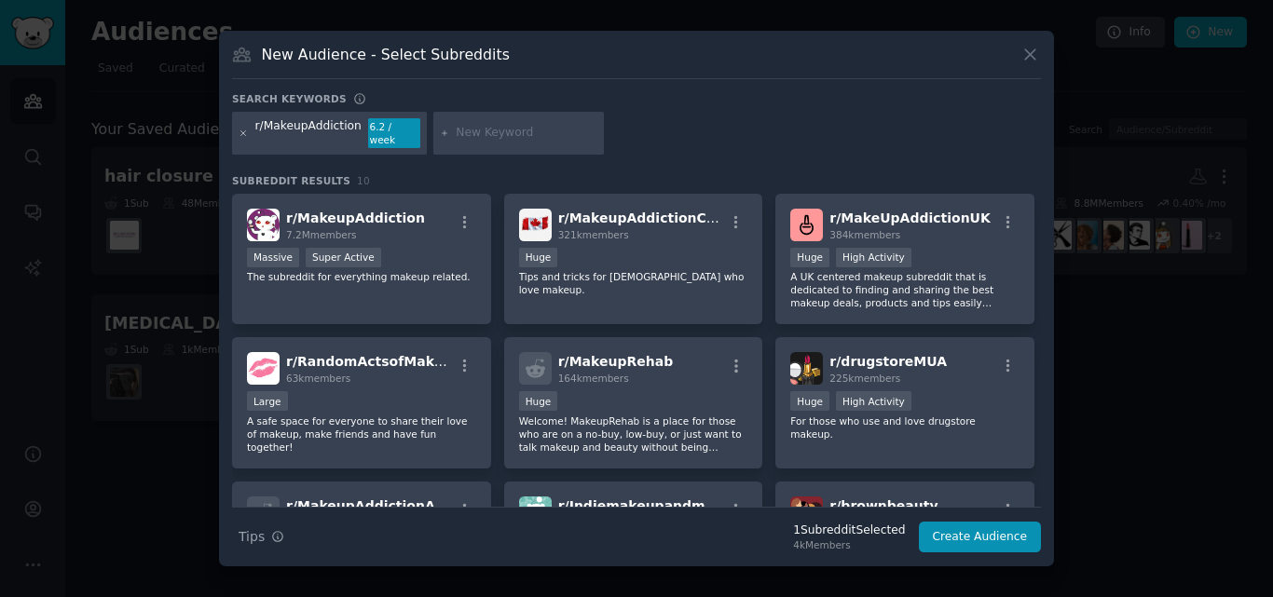
click at [241, 130] on icon at bounding box center [244, 134] width 10 height 10
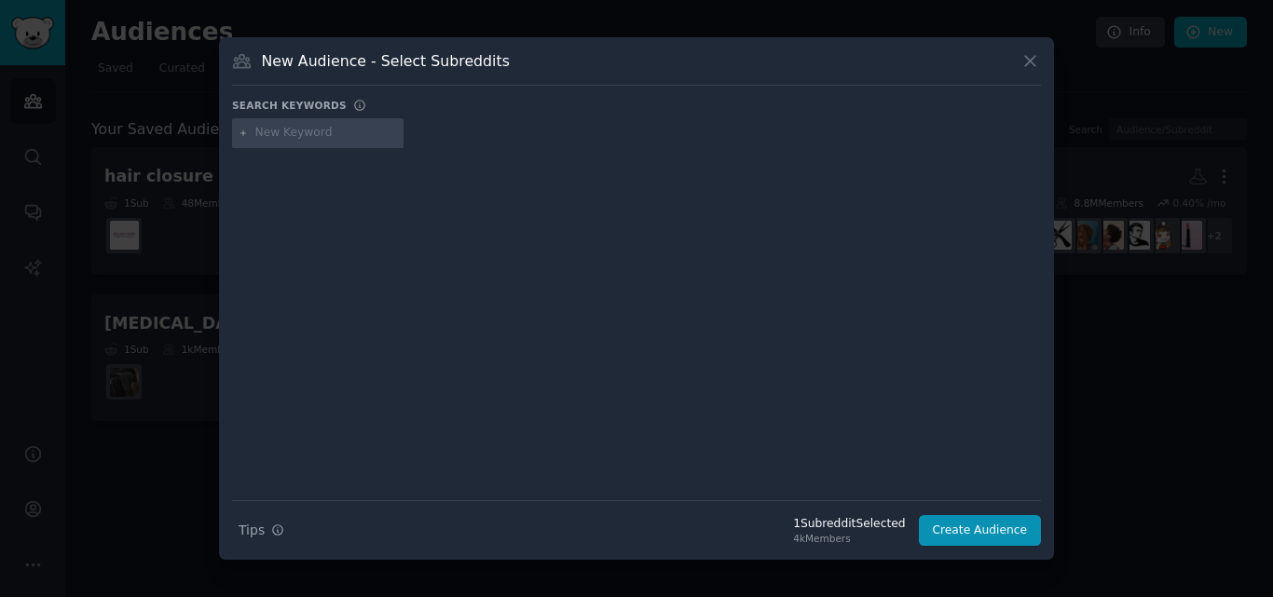
click at [301, 136] on input "text" at bounding box center [326, 133] width 142 height 17
paste input "r/VeryLongHair"
type input "r/VeryLongHair"
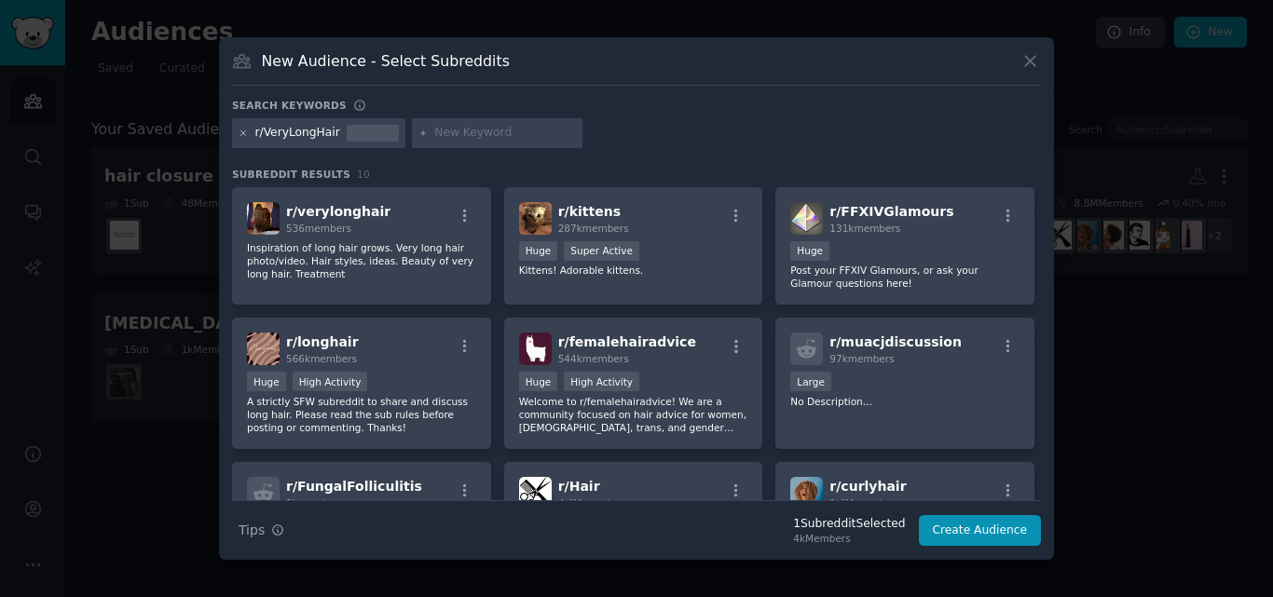
click at [248, 131] on icon at bounding box center [244, 134] width 10 height 10
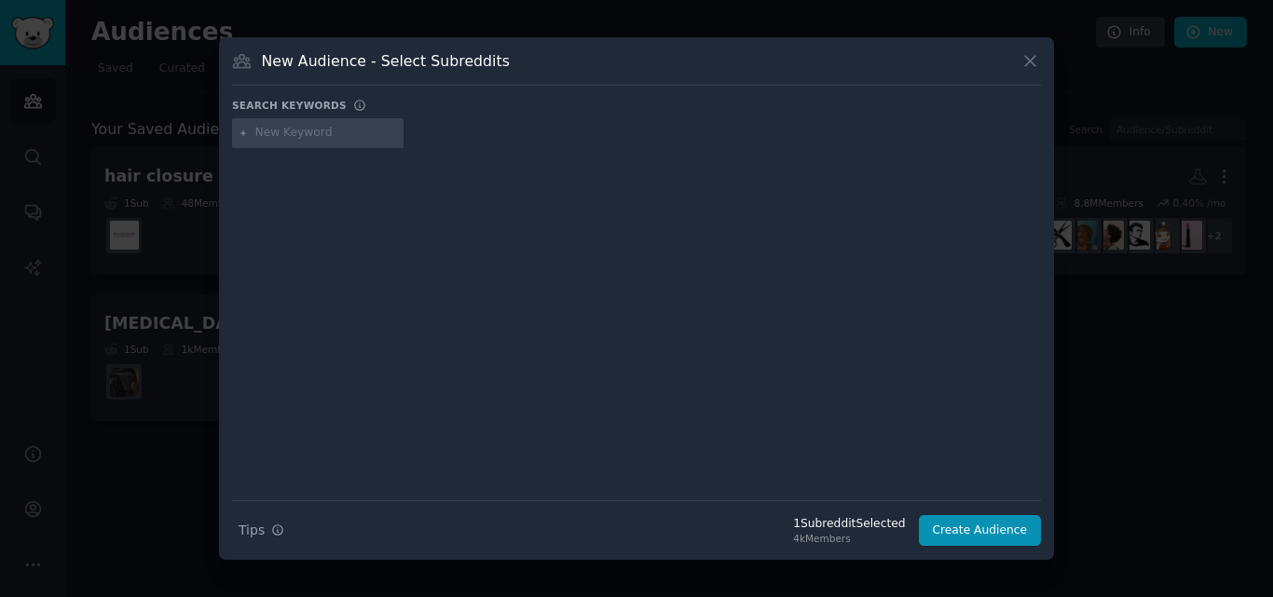
click at [301, 131] on input "text" at bounding box center [326, 133] width 142 height 17
paste input "r/pixiecuts"
type input "r/pixiecuts"
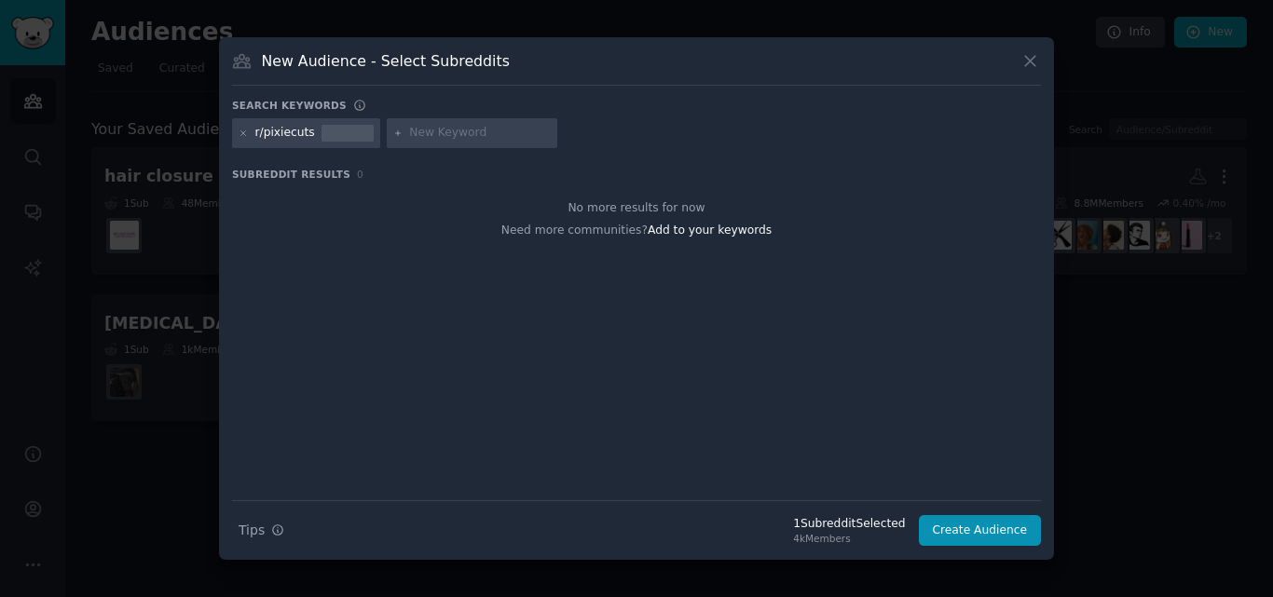
click at [305, 124] on div "r/pixiecuts" at bounding box center [306, 133] width 148 height 30
click at [310, 131] on div "r/pixiecuts" at bounding box center [306, 133] width 148 height 30
click at [290, 125] on div "r/pixiecuts" at bounding box center [285, 133] width 60 height 17
click at [281, 132] on div "r/pixiecuts" at bounding box center [285, 133] width 60 height 17
click at [241, 136] on icon at bounding box center [244, 134] width 10 height 10
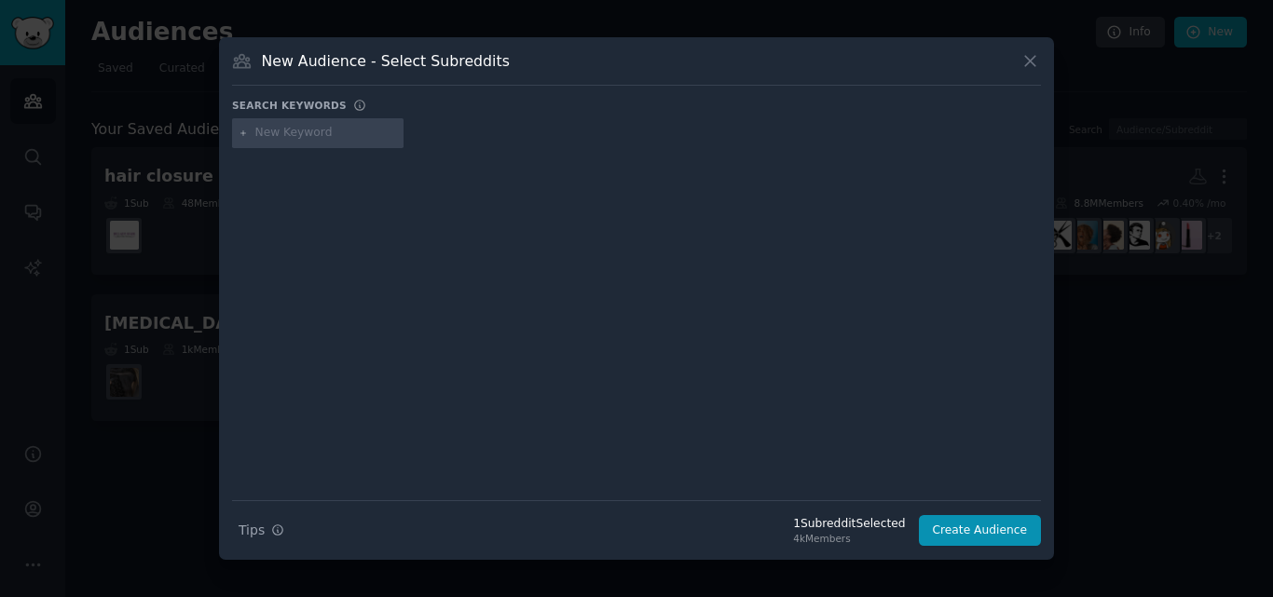
click at [290, 137] on input "text" at bounding box center [326, 133] width 142 height 17
paste input "r/pixiecuts"
type input "r/pixiecuts"
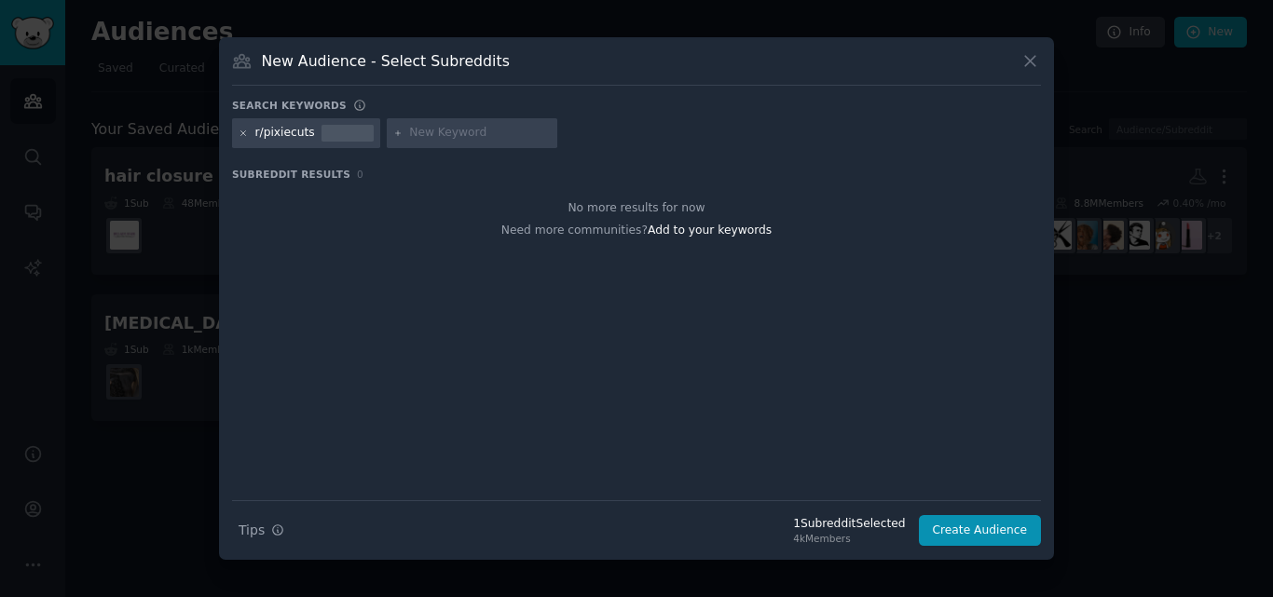
click at [246, 132] on icon at bounding box center [244, 134] width 10 height 10
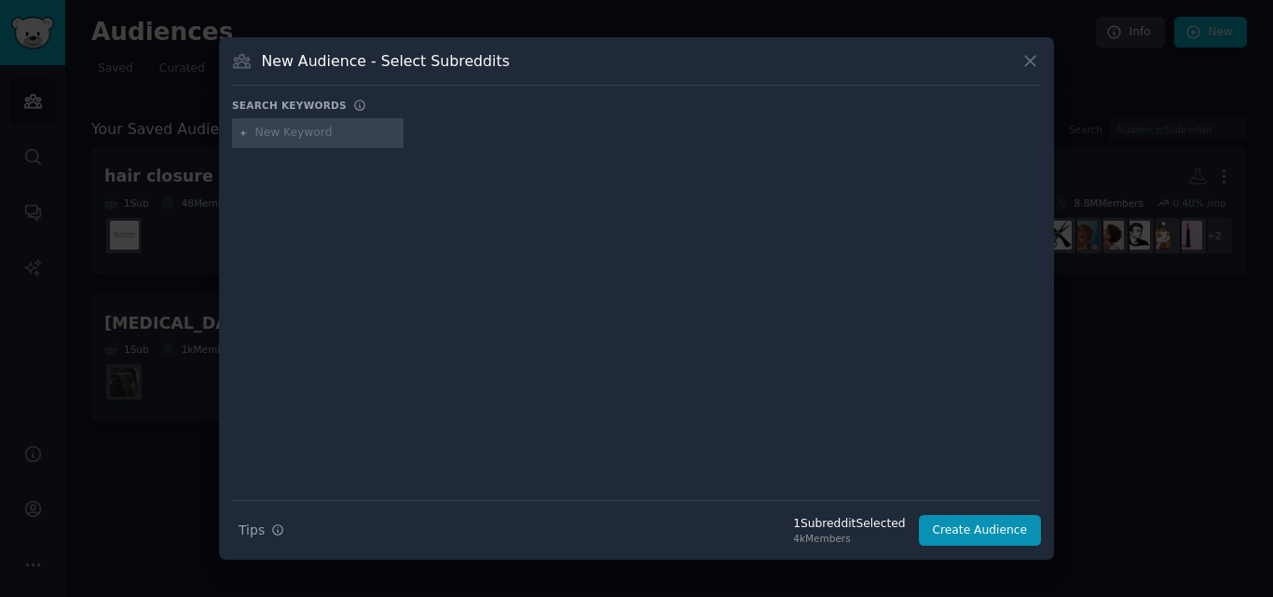
click at [285, 134] on input "text" at bounding box center [326, 133] width 142 height 17
paste input "r/undercut"
type input "r/undercut"
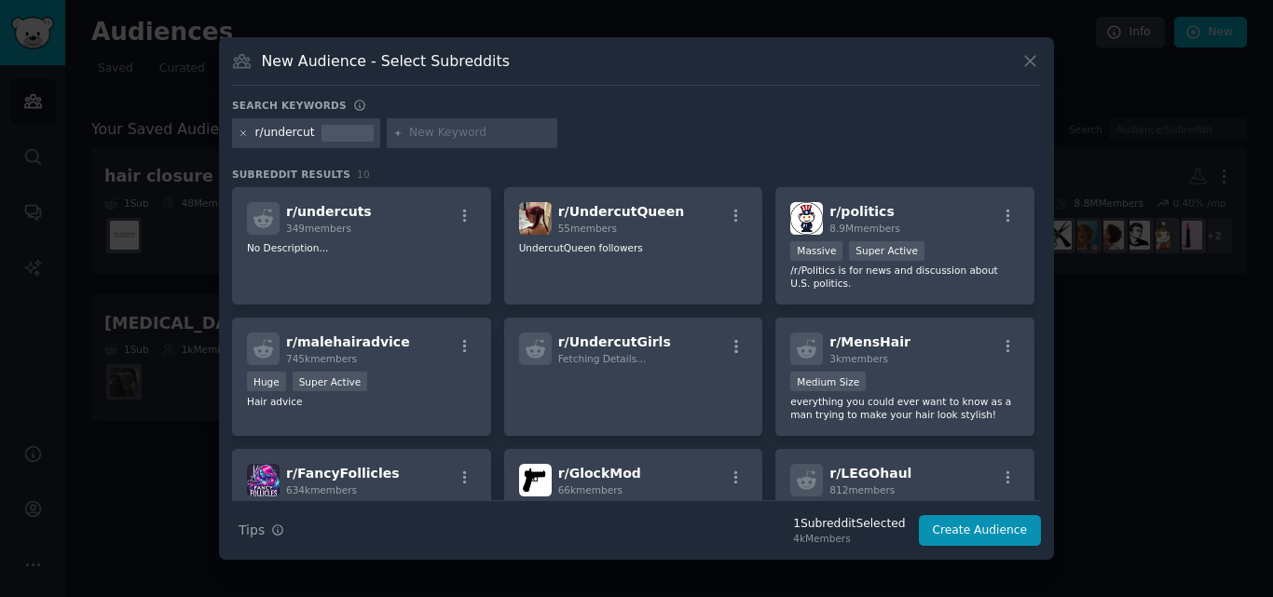
click at [240, 130] on icon at bounding box center [244, 134] width 10 height 10
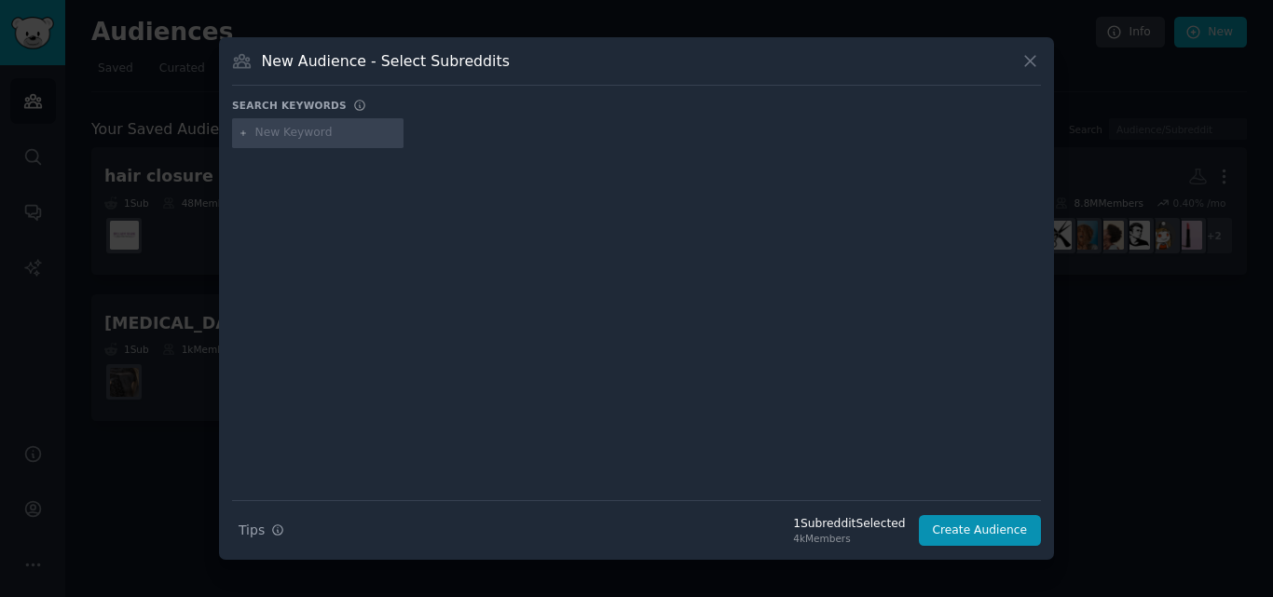
click at [277, 130] on input "text" at bounding box center [326, 133] width 142 height 17
paste input "r/shorthair"
type input "r/shorthair"
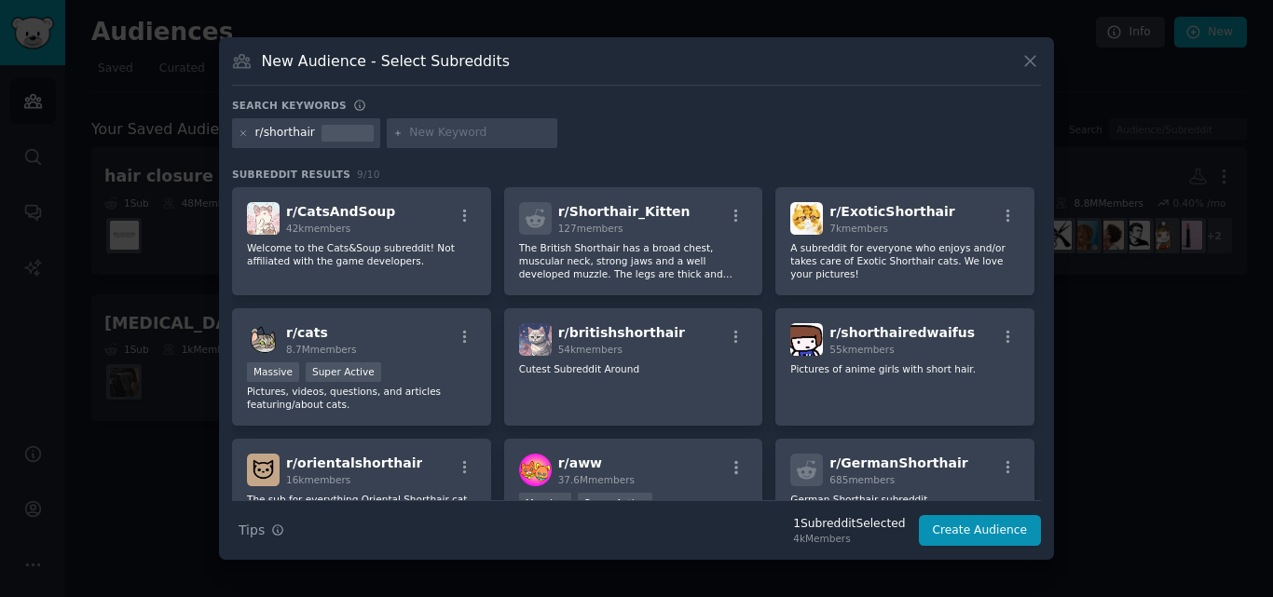
click at [252, 134] on div "r/shorthair" at bounding box center [306, 133] width 148 height 30
click at [245, 130] on icon at bounding box center [244, 134] width 10 height 10
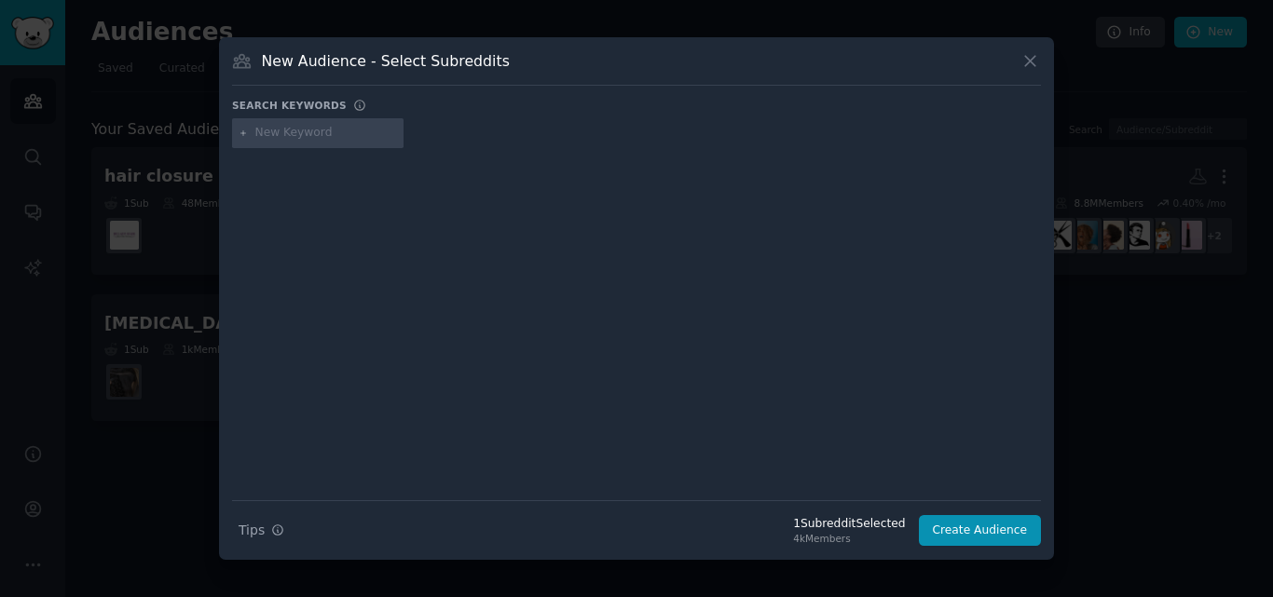
click at [315, 137] on input "text" at bounding box center [326, 133] width 142 height 17
paste input "r/AsianBeauty"
type input "r/AsianBeauty"
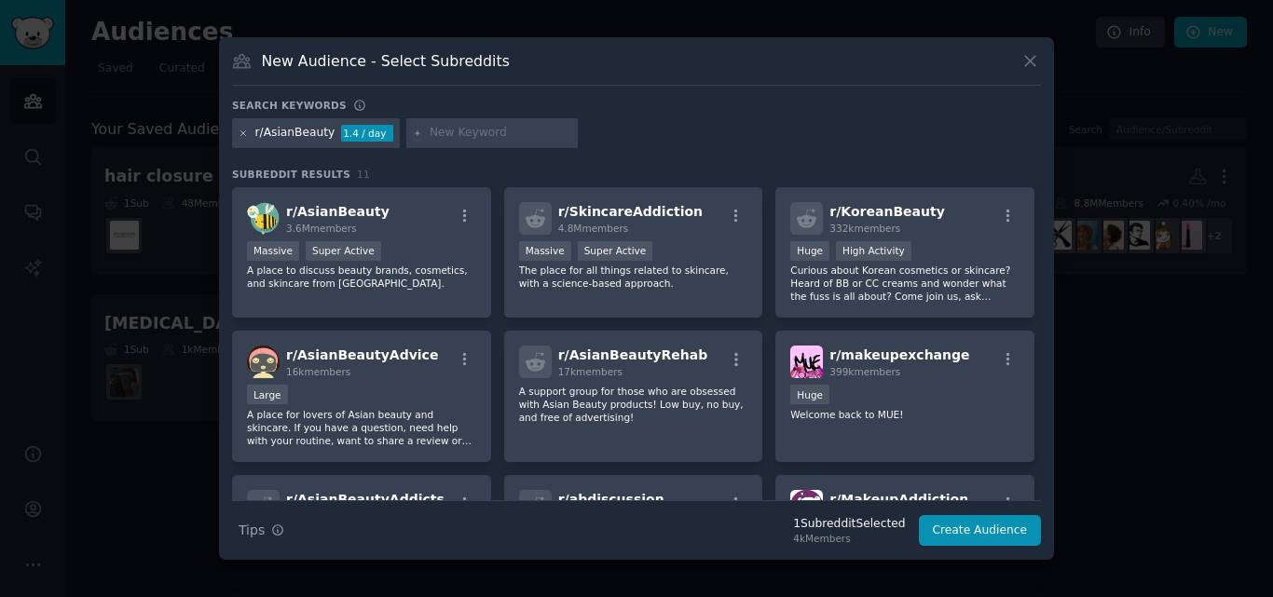
click at [240, 132] on icon at bounding box center [244, 134] width 10 height 10
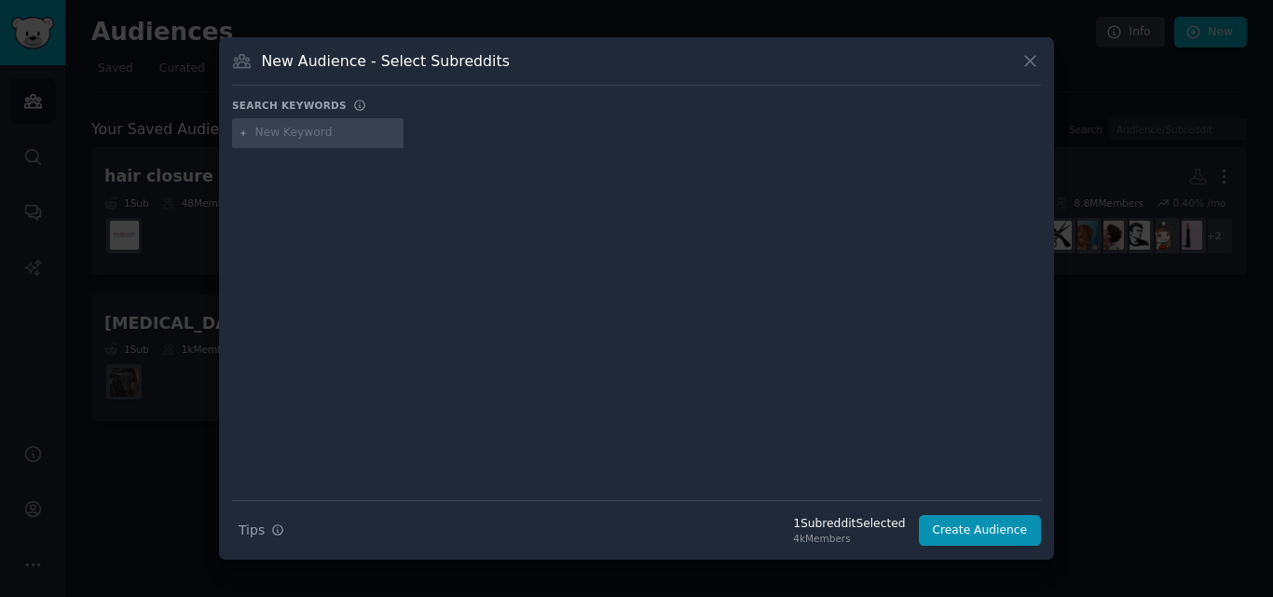
click at [275, 131] on input "text" at bounding box center [326, 133] width 142 height 17
paste input "r/Braids"
type input "r/Braids"
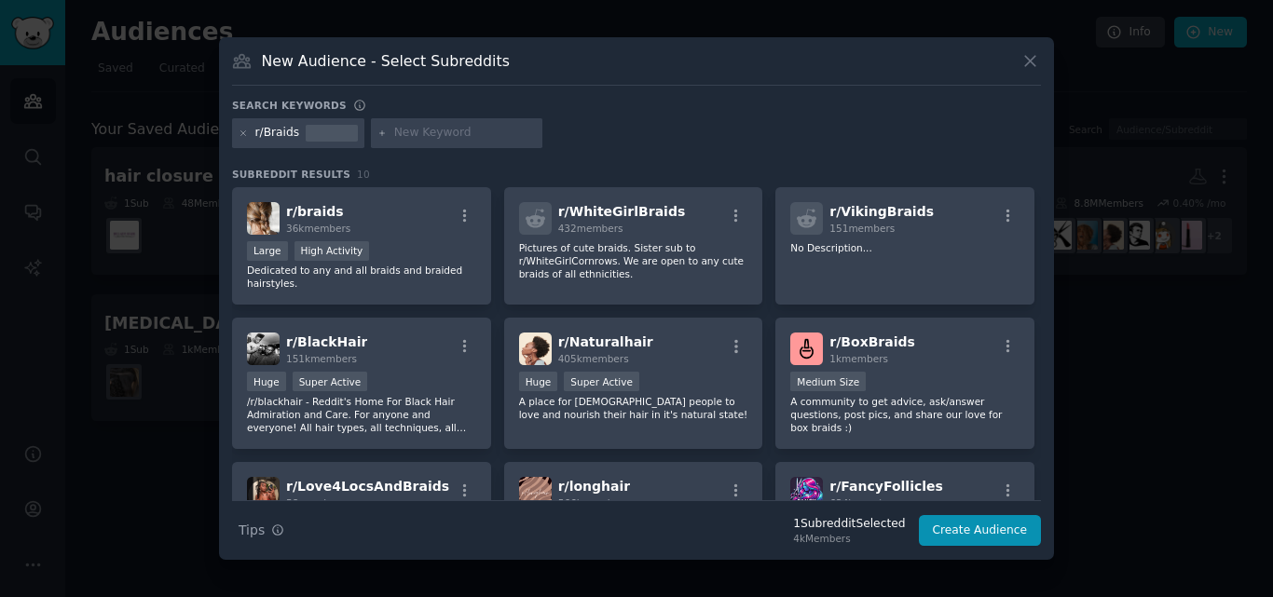
click at [238, 133] on div "r/Braids" at bounding box center [298, 133] width 132 height 30
click at [245, 138] on icon at bounding box center [244, 134] width 10 height 10
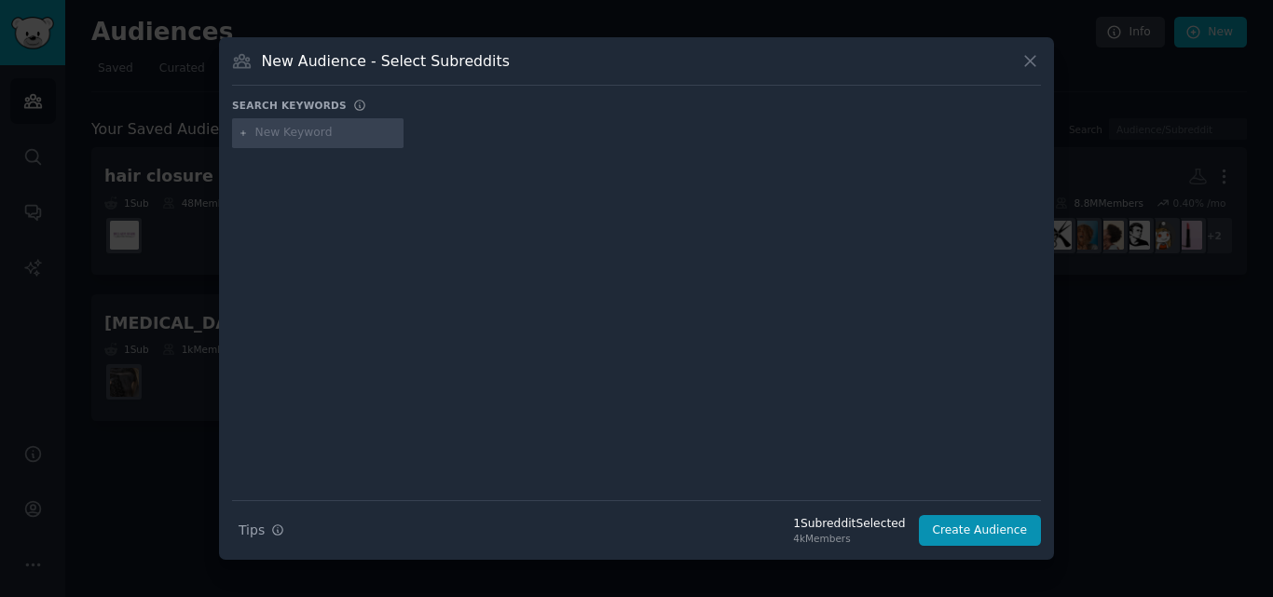
click at [290, 134] on input "text" at bounding box center [326, 133] width 142 height 17
paste input "r/alopecia"
type input "r/alopecia"
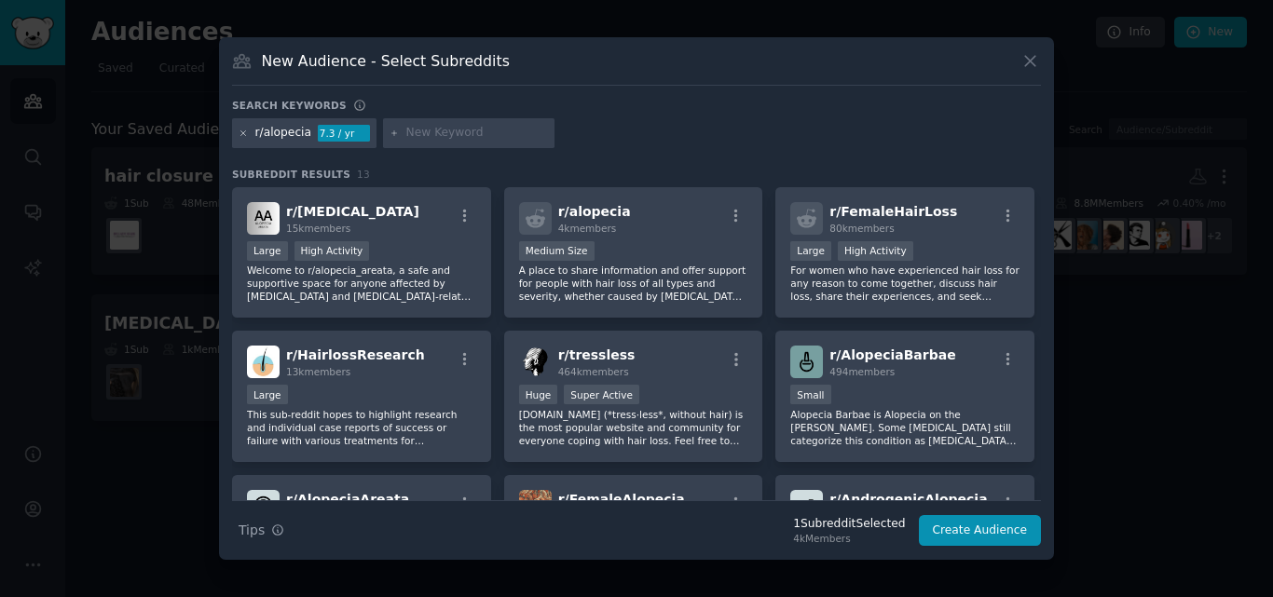
click at [240, 132] on icon at bounding box center [244, 134] width 10 height 10
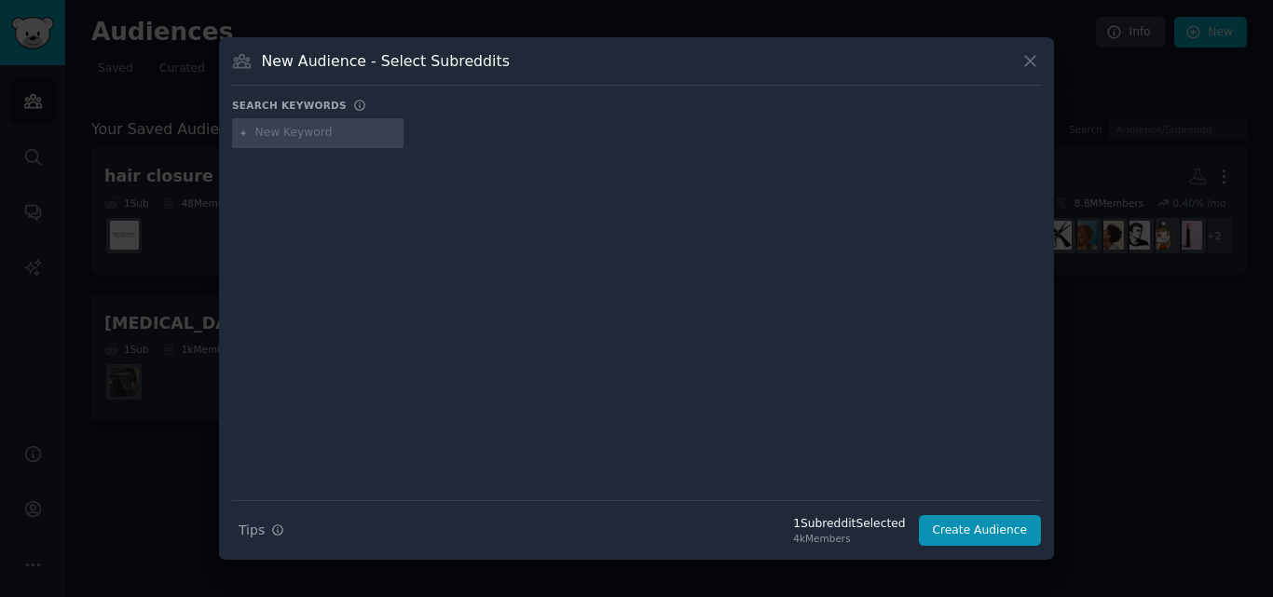
click at [296, 142] on div at bounding box center [318, 133] width 172 height 30
click at [296, 133] on input "text" at bounding box center [326, 133] width 142 height 17
paste input "r/ProtectiveHairstyles"
type input "r/ProtectiveHairstyles"
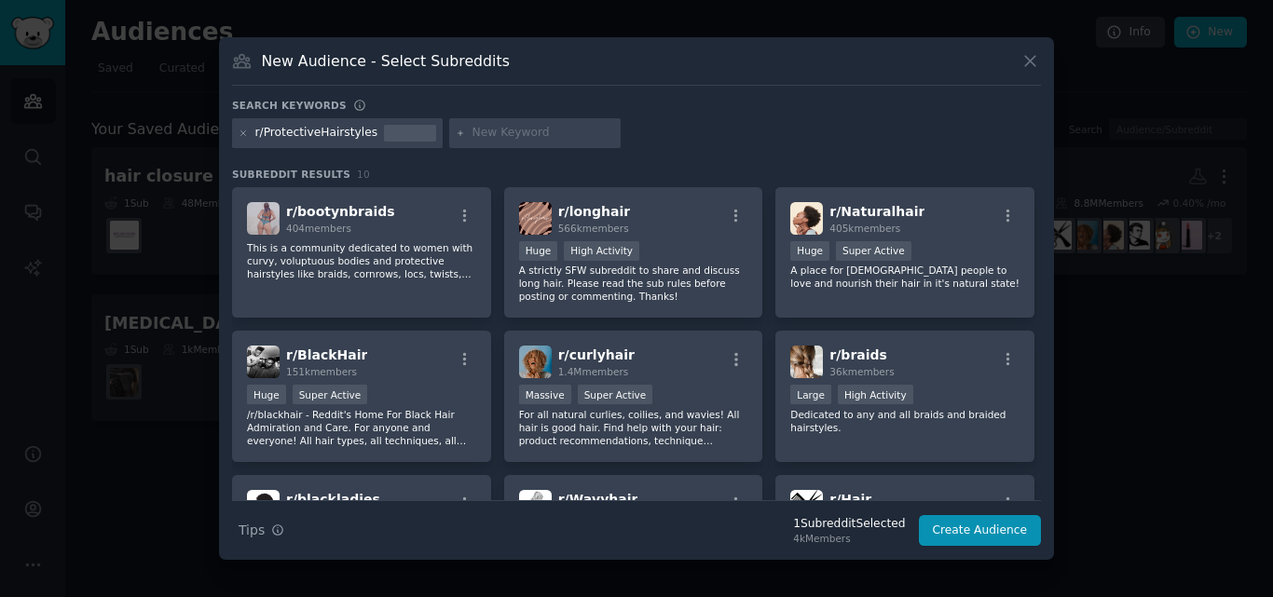
click at [362, 131] on div "r/ProtectiveHairstyles" at bounding box center [316, 133] width 123 height 17
click at [360, 130] on div "r/ProtectiveHairstyles" at bounding box center [316, 133] width 123 height 17
click at [355, 137] on div "r/ProtectiveHairstyles" at bounding box center [316, 133] width 123 height 17
click at [322, 131] on div "r/ProtectiveHairstyles" at bounding box center [316, 133] width 123 height 17
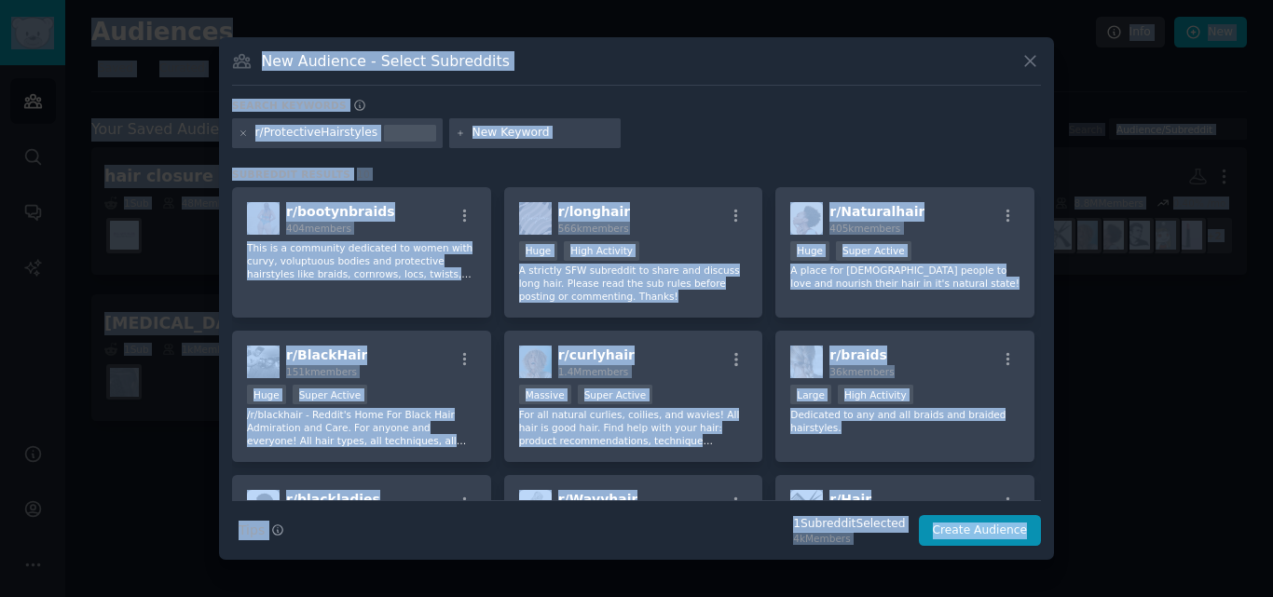
click at [740, 52] on div "New Audience - Select Subreddits" at bounding box center [636, 67] width 809 height 35
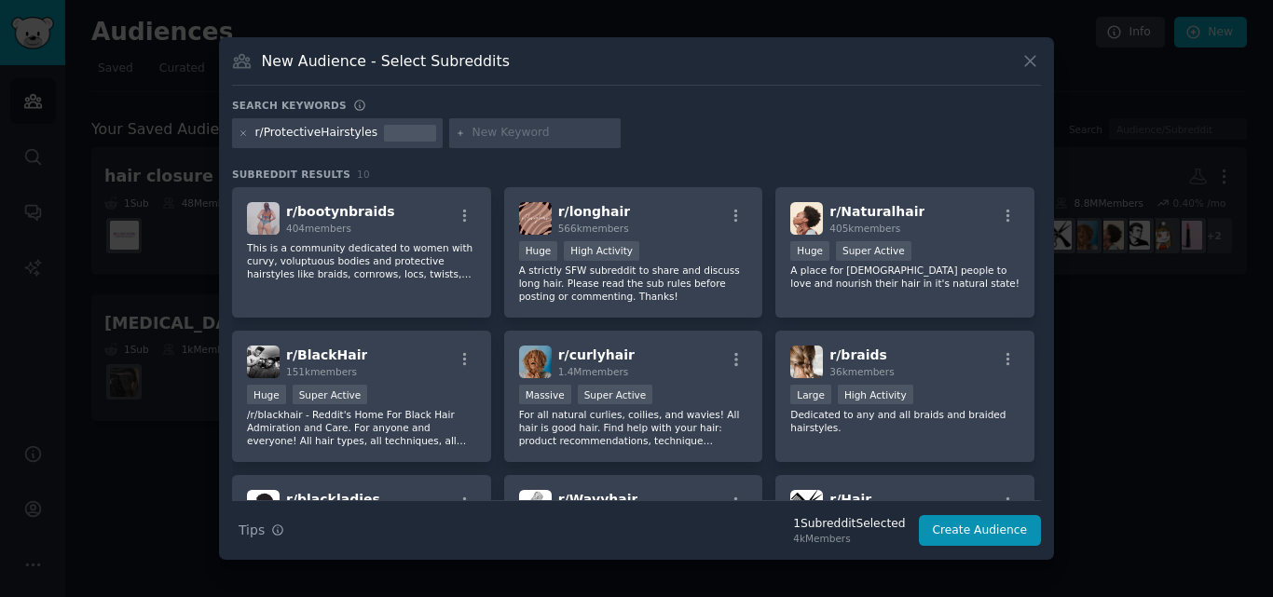
click at [328, 137] on div "r/ProtectiveHairstyles" at bounding box center [316, 133] width 123 height 17
click at [240, 135] on icon at bounding box center [244, 134] width 10 height 10
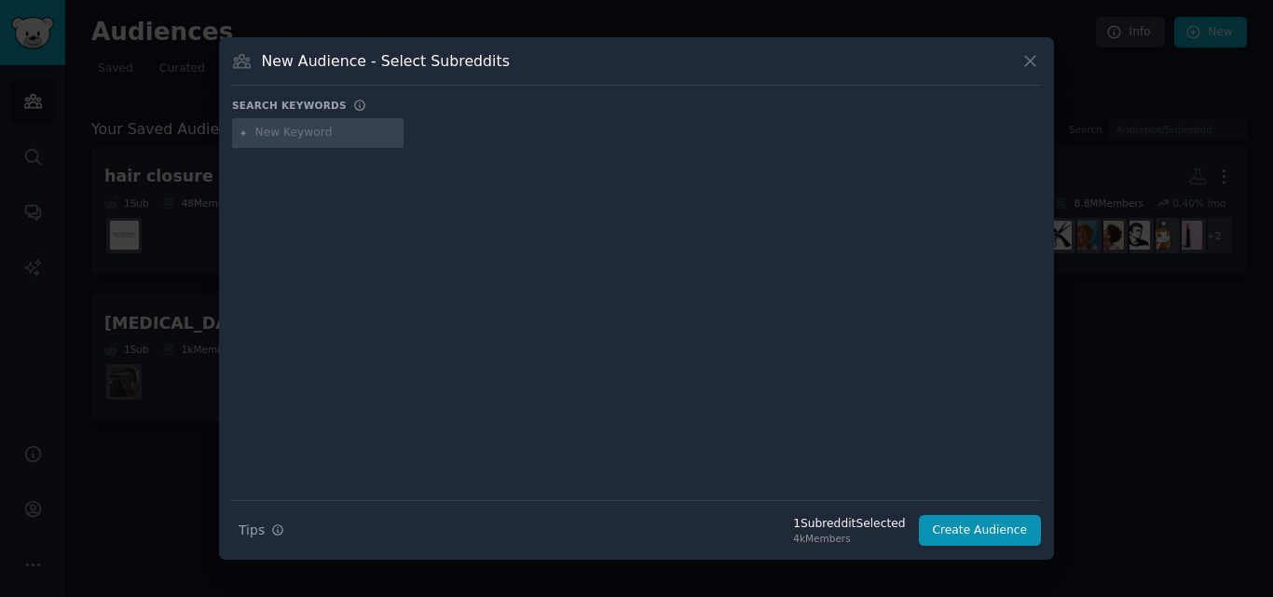
click at [298, 139] on input "text" at bounding box center [326, 133] width 142 height 17
paste input "r/Hairdressing101"
type input "r/Hairdressing101"
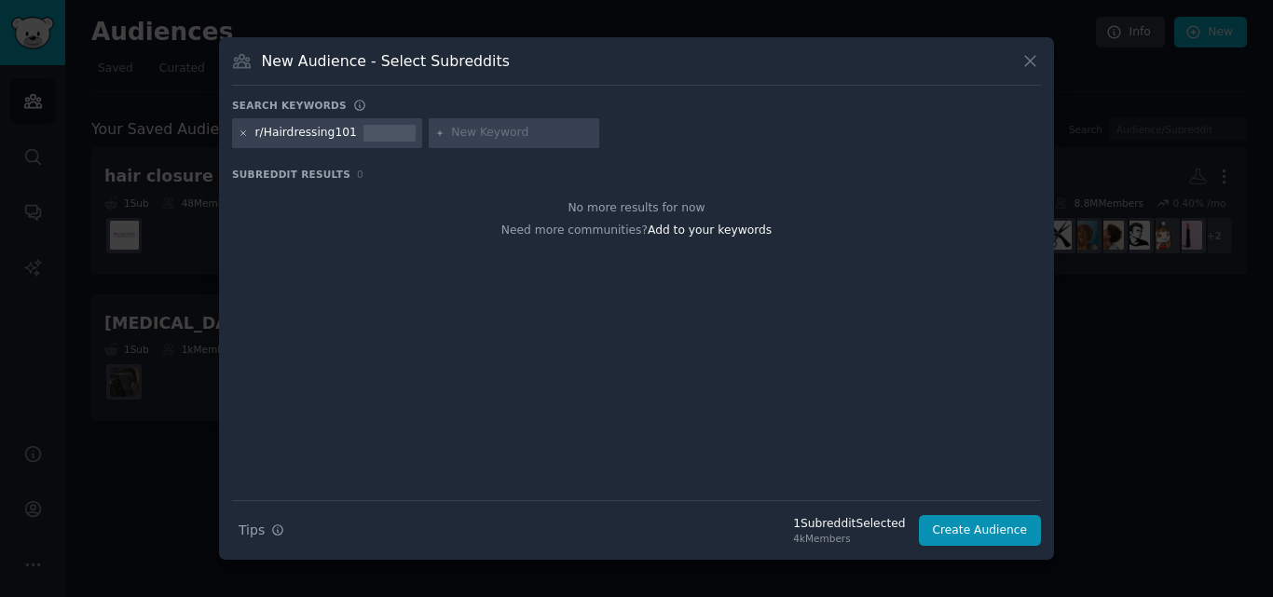
click at [240, 131] on icon at bounding box center [244, 134] width 10 height 10
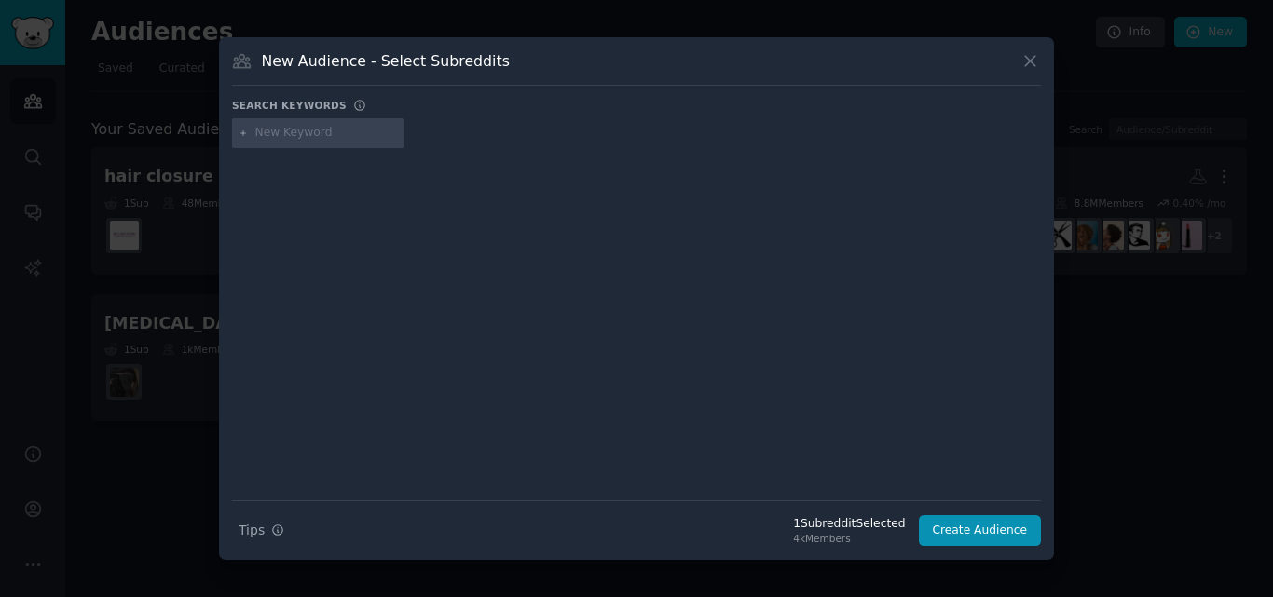
click at [290, 139] on input "text" at bounding box center [326, 133] width 142 height 17
paste input "r/hairstylists"
type input "r/hairstylists"
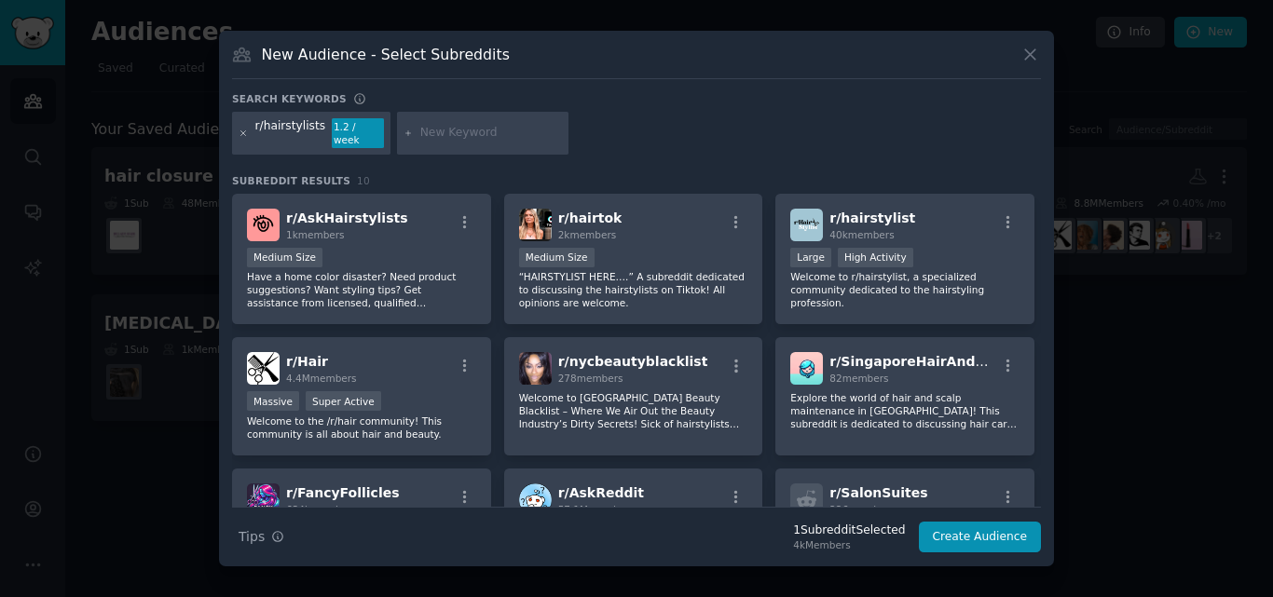
click at [243, 130] on icon at bounding box center [244, 134] width 10 height 10
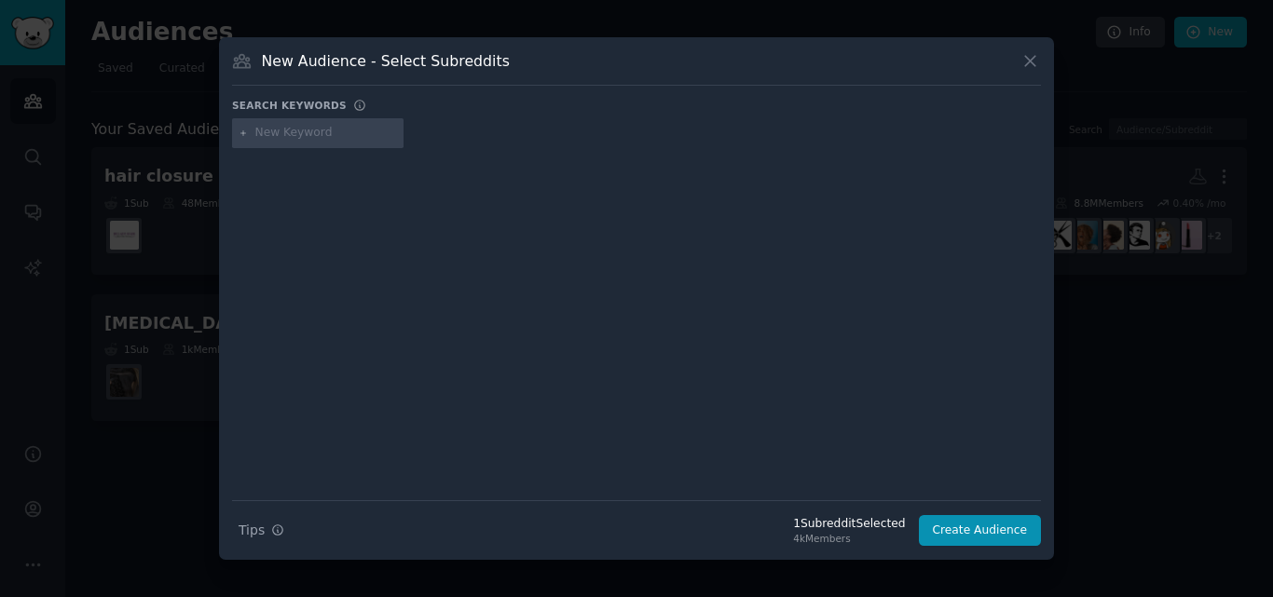
click at [280, 130] on input "text" at bounding box center [326, 133] width 142 height 17
paste input "r/Hairstyles"
type input "r/Hairstyles"
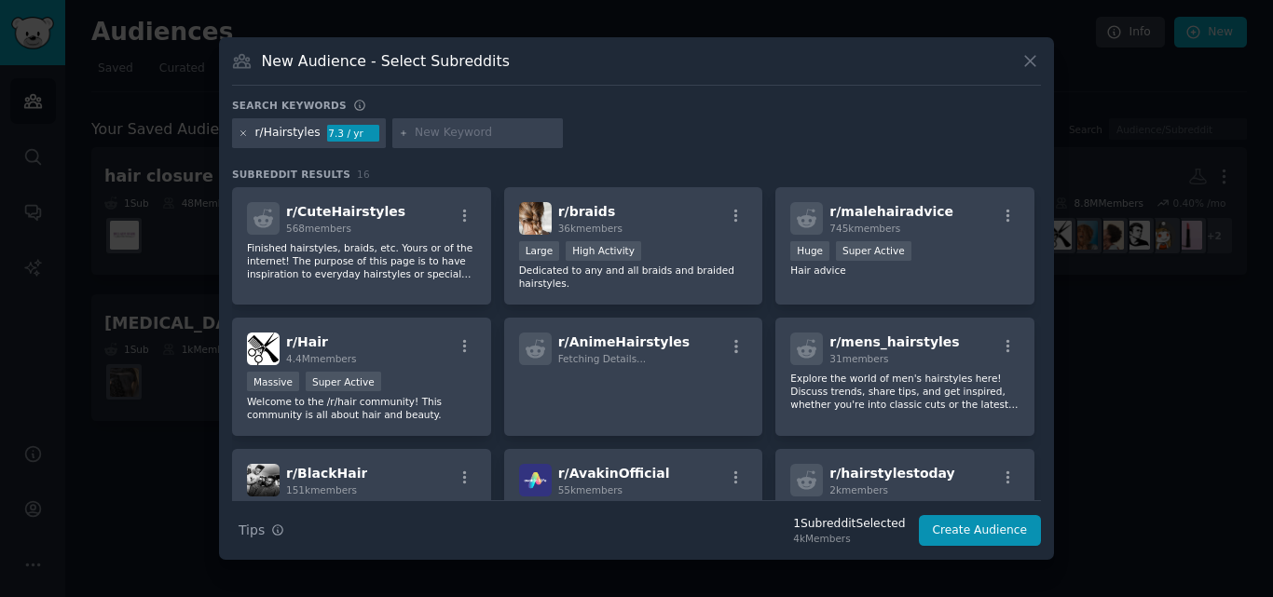
click at [241, 130] on icon at bounding box center [244, 134] width 10 height 10
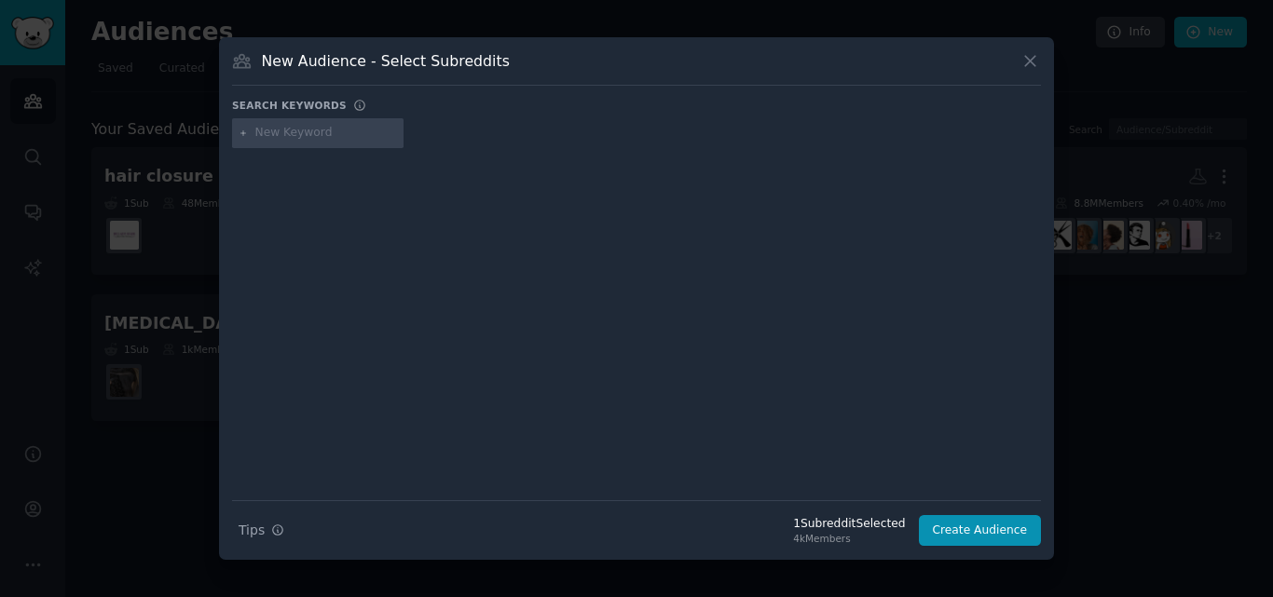
click at [324, 132] on input "text" at bounding box center [326, 133] width 142 height 17
paste input "Hairstyle"
click at [304, 129] on input "Hairstyle" at bounding box center [326, 133] width 142 height 17
paste input "r/Hairstyles"
type input "r/Hairstyles"
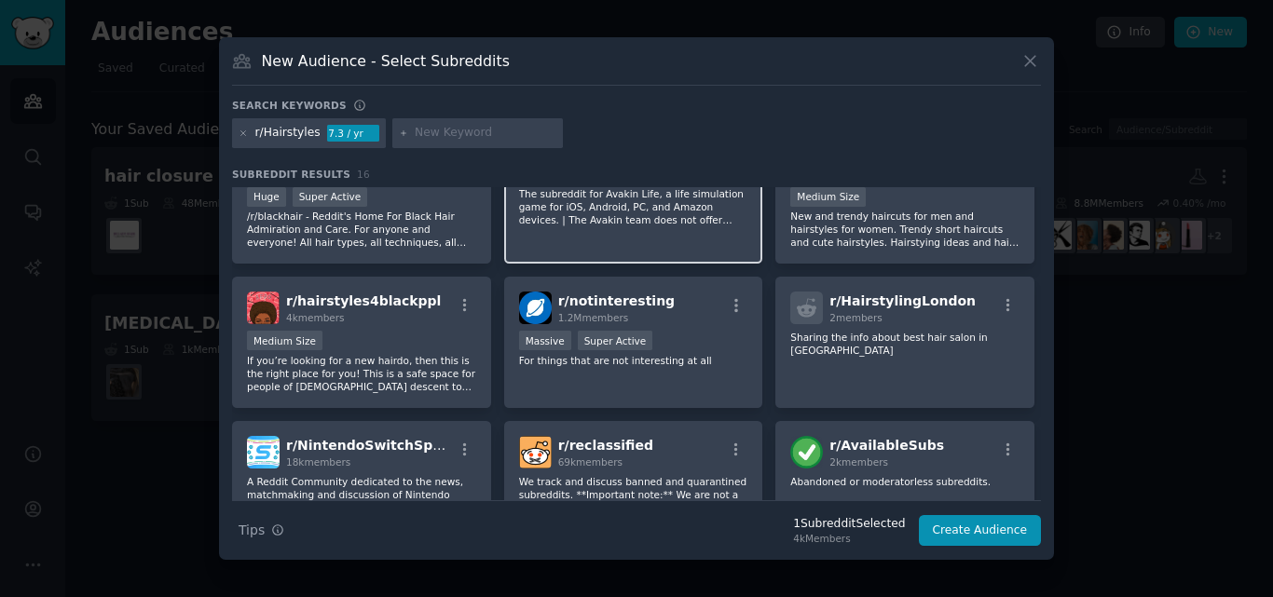
scroll to position [36, 0]
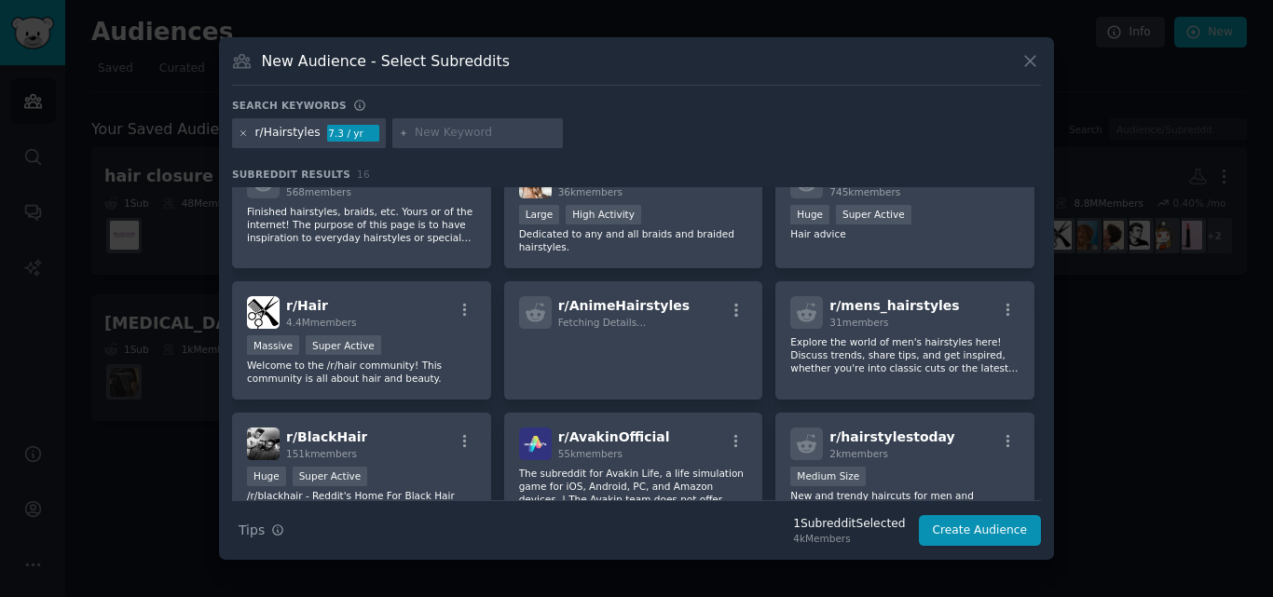
click at [245, 133] on icon at bounding box center [244, 134] width 10 height 10
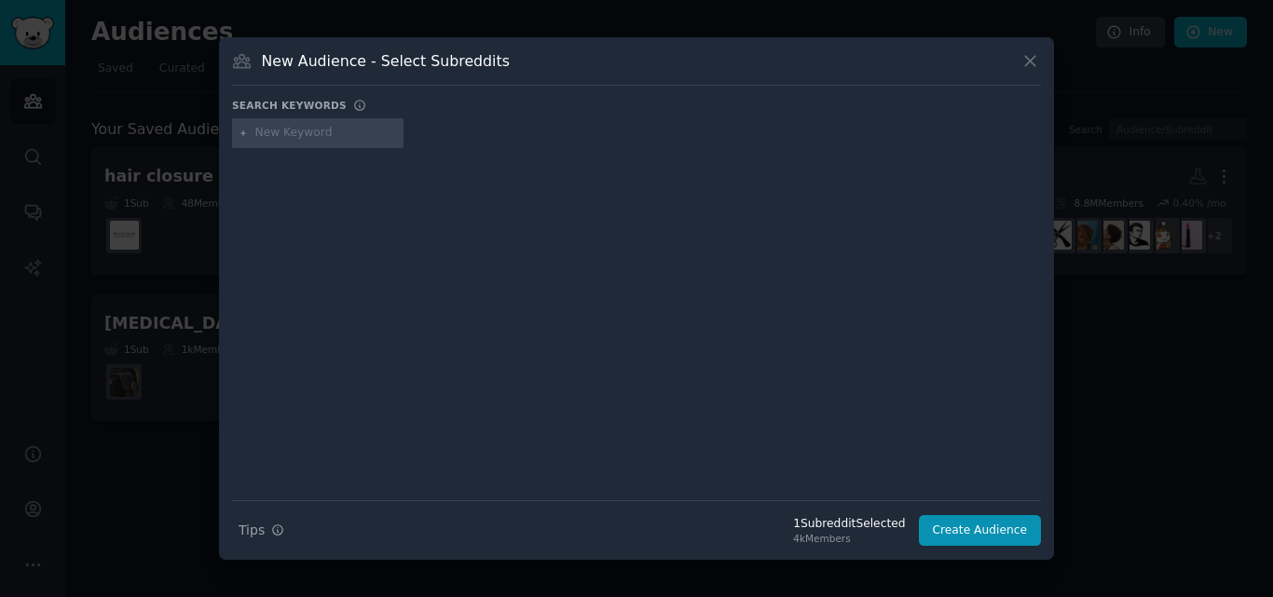
click at [282, 133] on input "text" at bounding box center [326, 133] width 142 height 17
paste input "r/altfashion"
type input "r/altfashion"
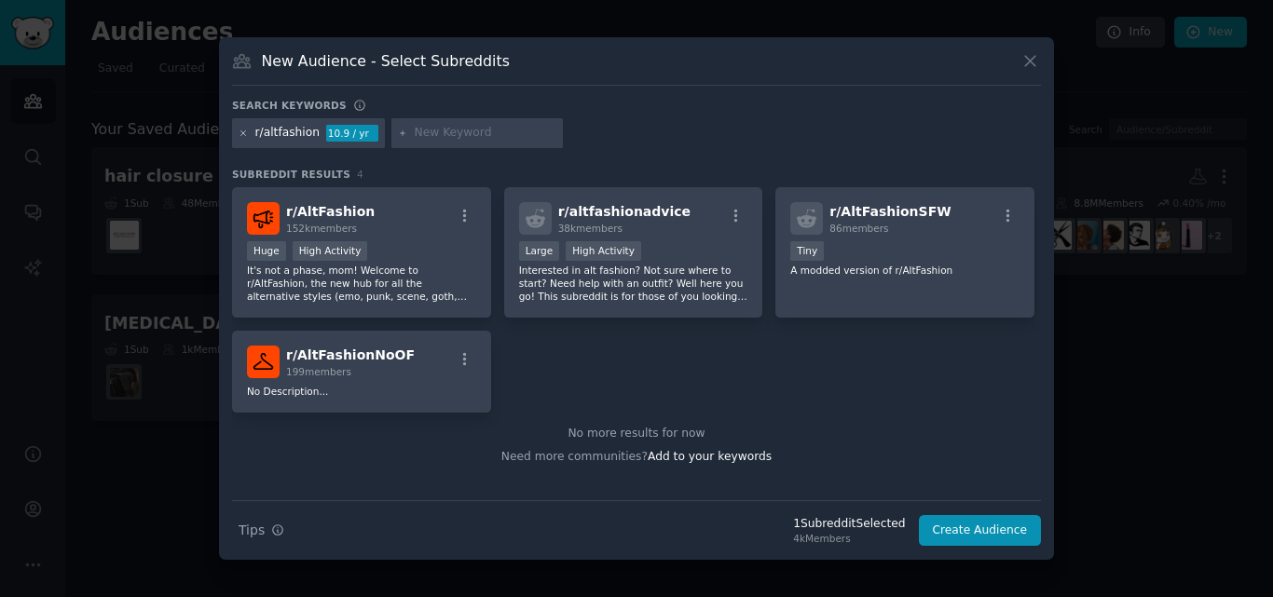
click at [241, 130] on icon at bounding box center [244, 134] width 10 height 10
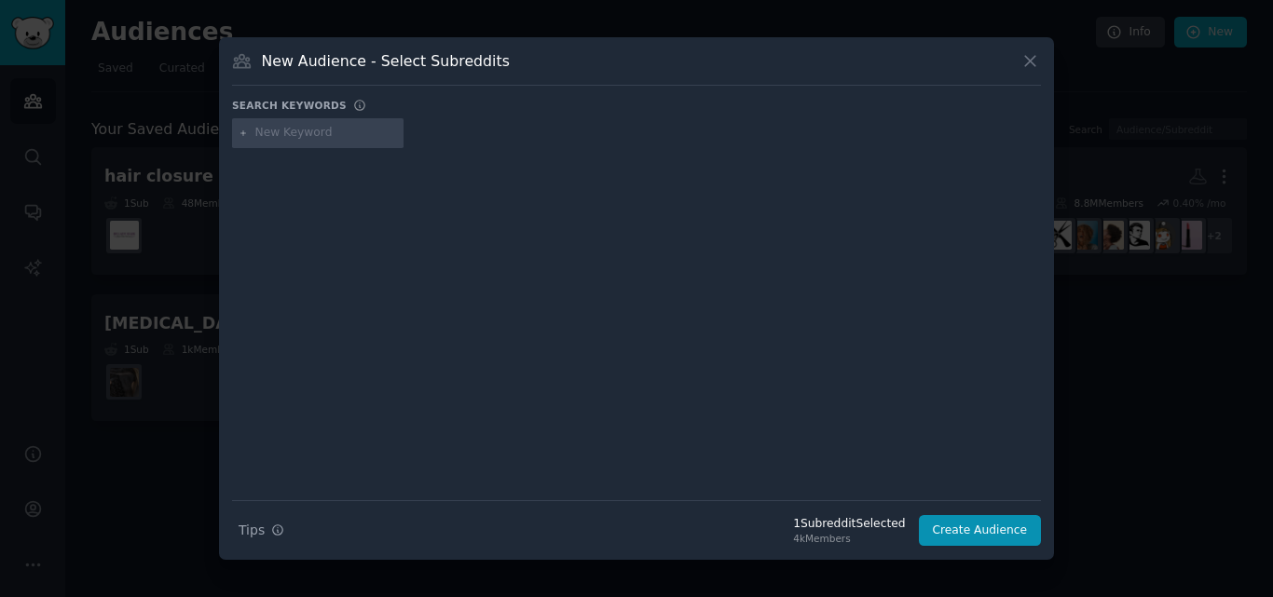
click at [295, 140] on input "text" at bounding box center [326, 133] width 142 height 17
paste input "r/AskWomenOver30"
type input "r/AskWomenOver30"
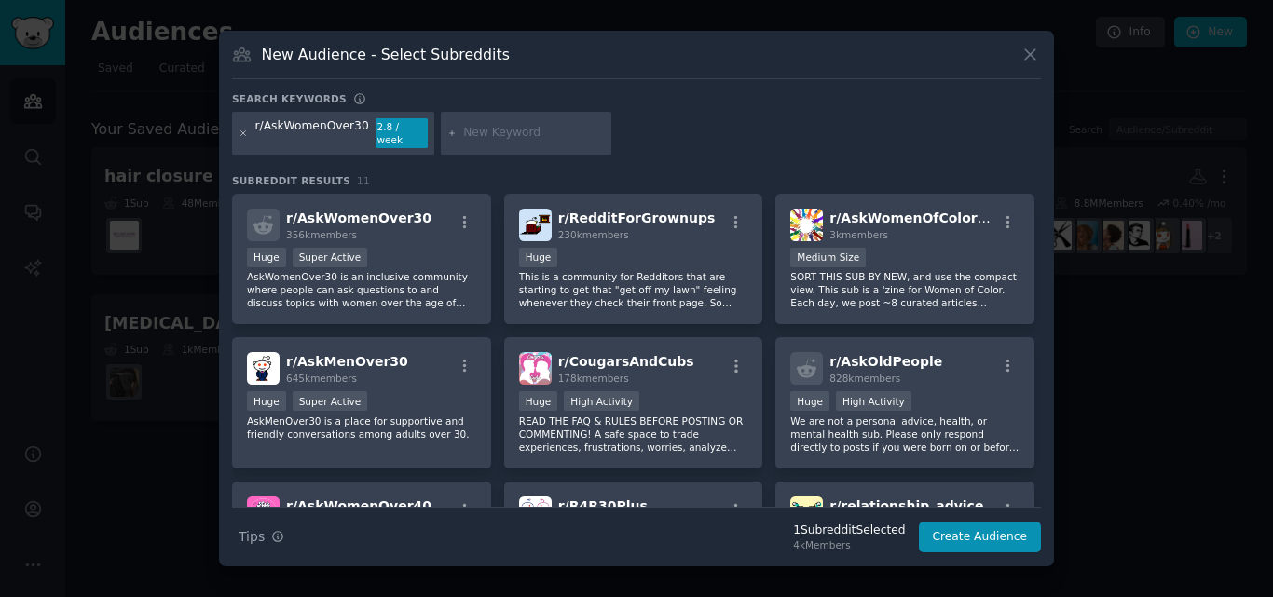
click at [240, 131] on icon at bounding box center [244, 134] width 10 height 10
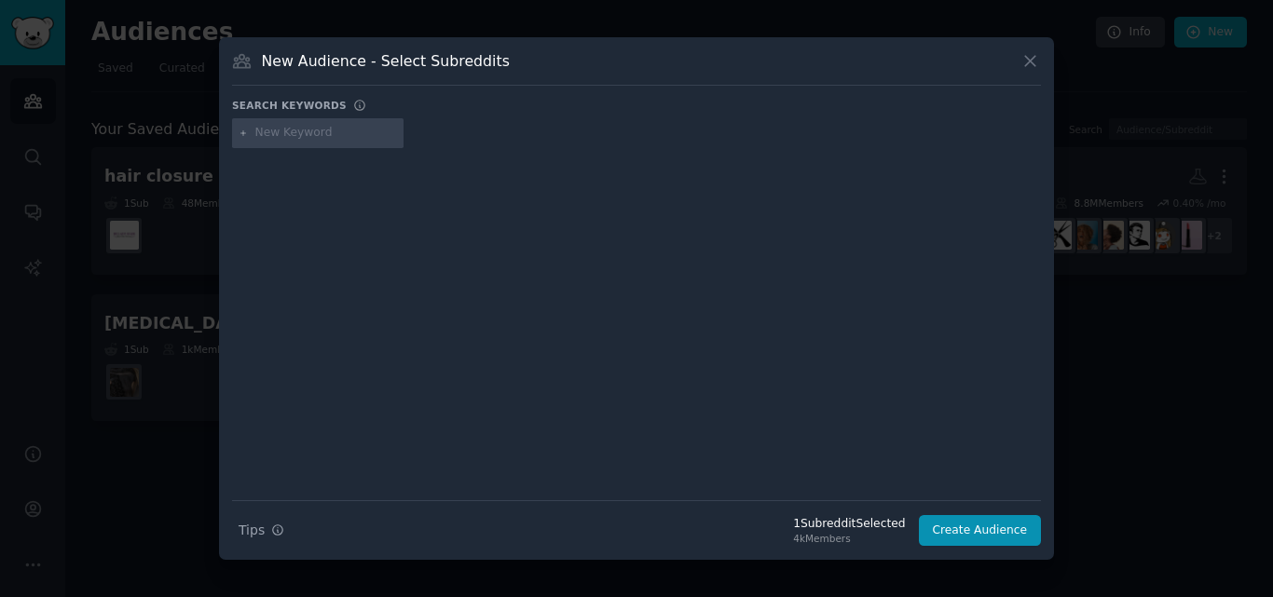
click at [296, 134] on input "text" at bounding box center [326, 133] width 142 height 17
paste input "r/femalefashionadvice"
type input "r/femalefashionadvice"
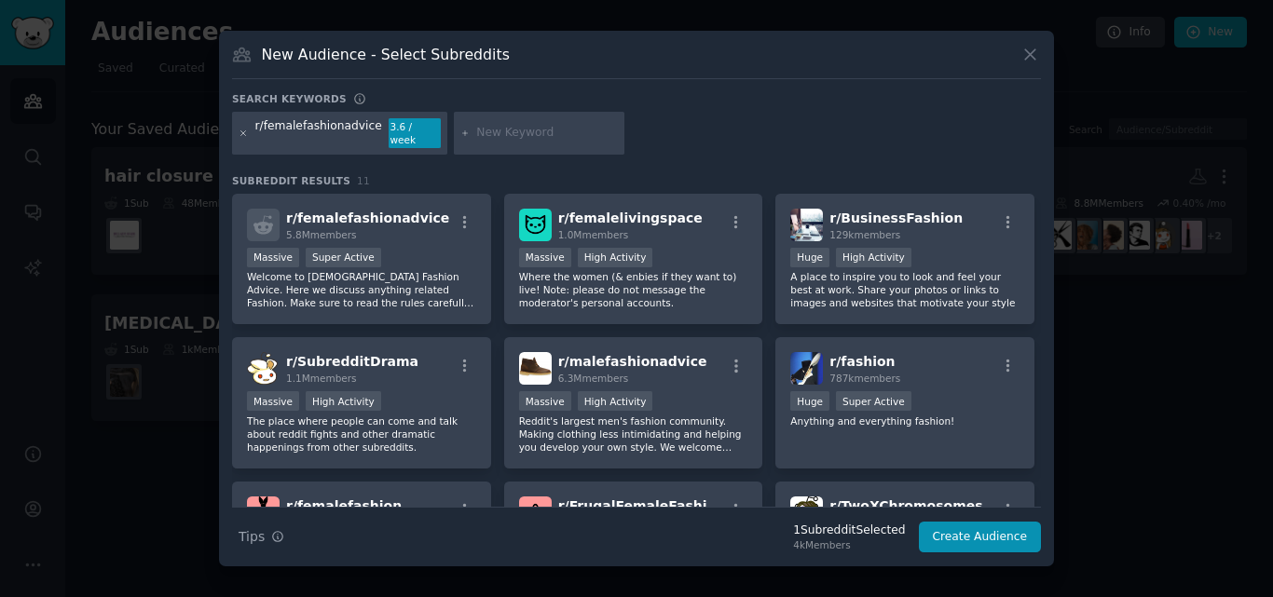
click at [244, 136] on icon at bounding box center [244, 134] width 10 height 10
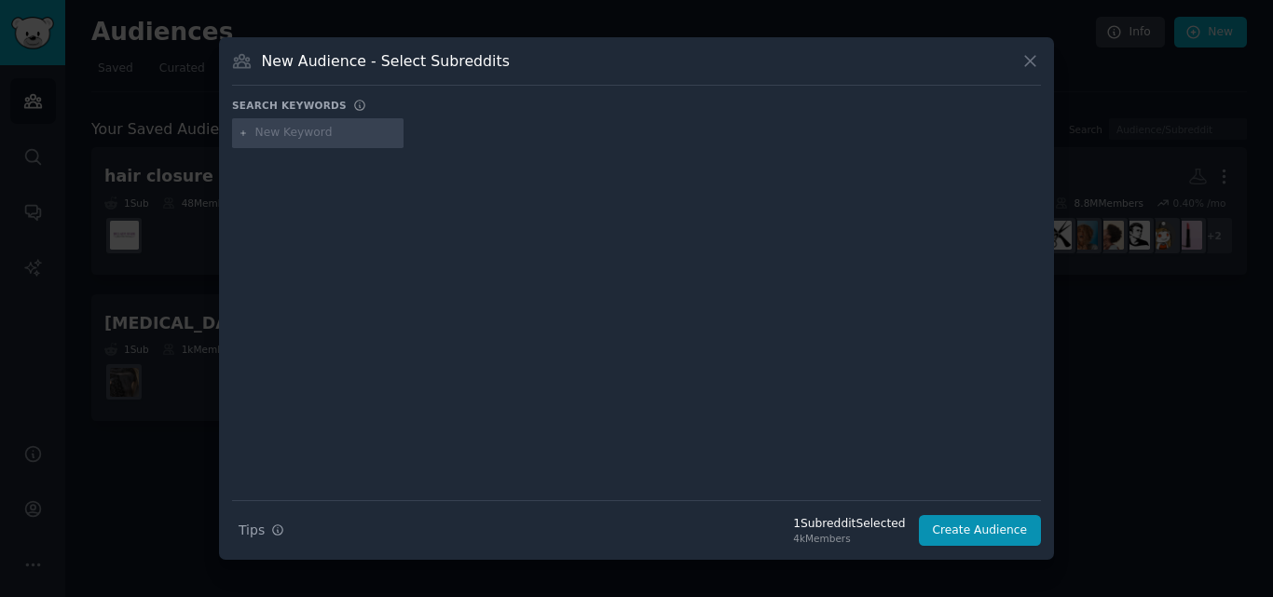
click at [301, 133] on input "text" at bounding box center [326, 133] width 142 height 17
paste input "r/Haircuts"
type input "r/Haircuts"
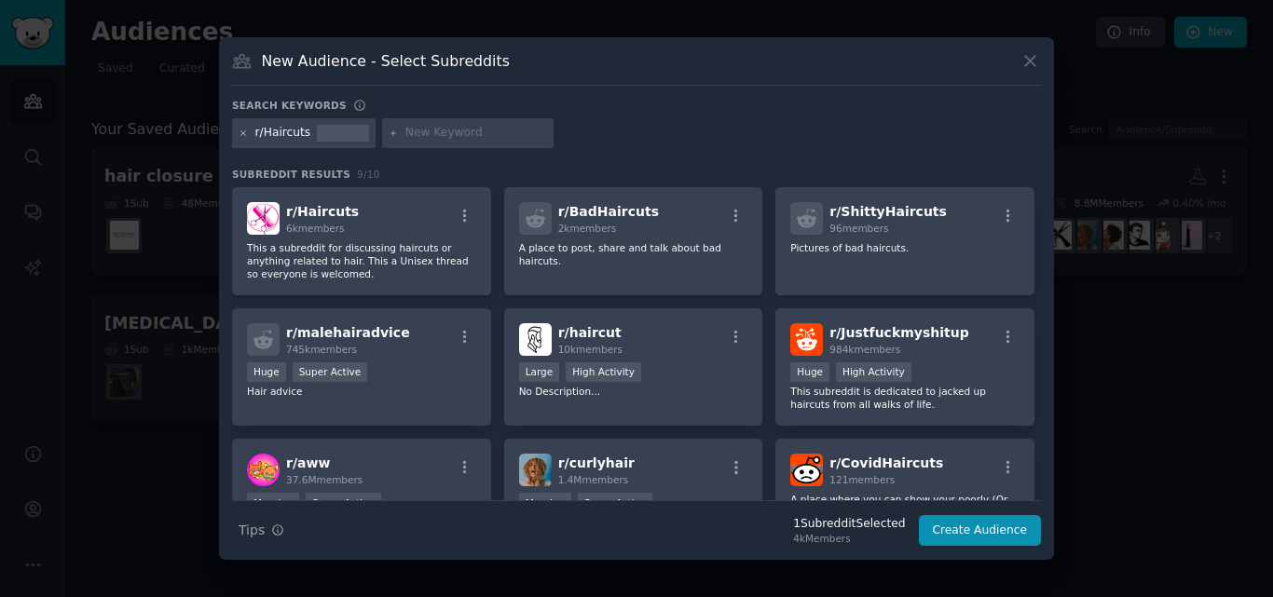
click at [239, 132] on icon at bounding box center [244, 134] width 10 height 10
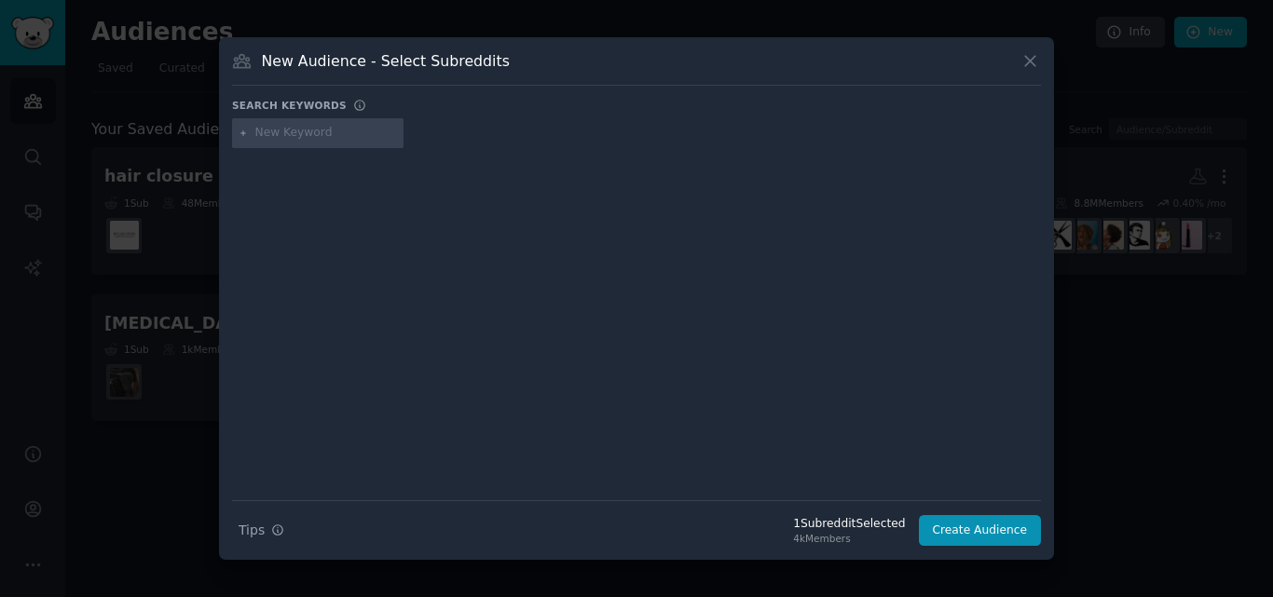
click at [271, 131] on input "text" at bounding box center [326, 133] width 142 height 17
paste input "r/shorthairedhotties"
type input "r/shorthairedhotties"
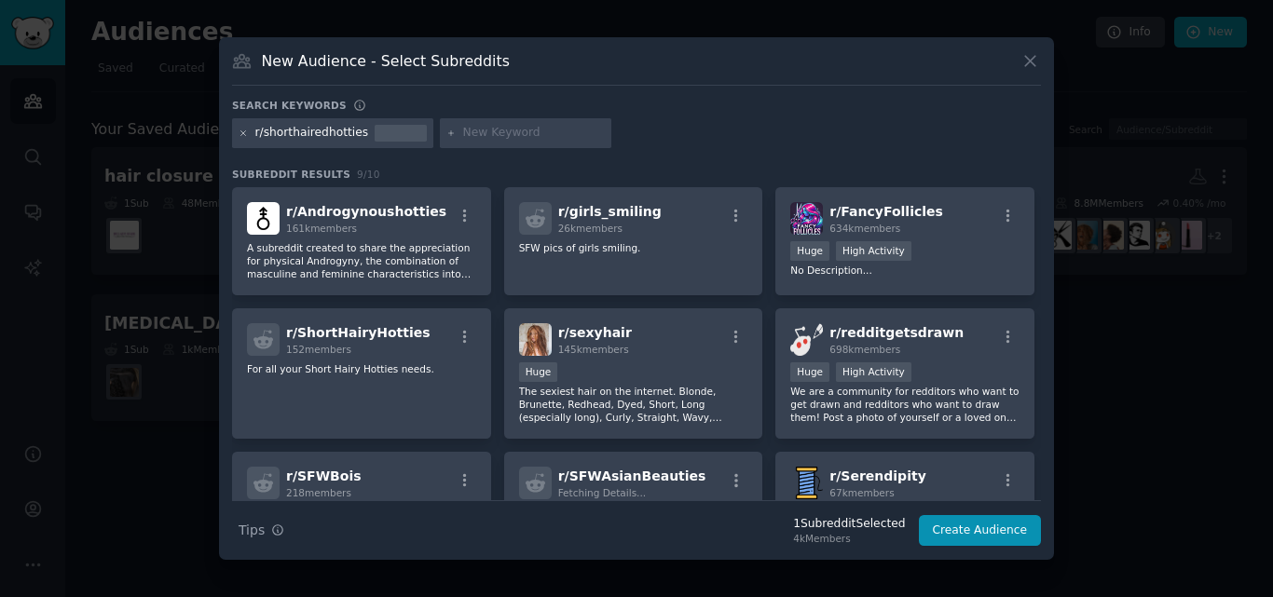
click at [239, 133] on icon at bounding box center [244, 134] width 10 height 10
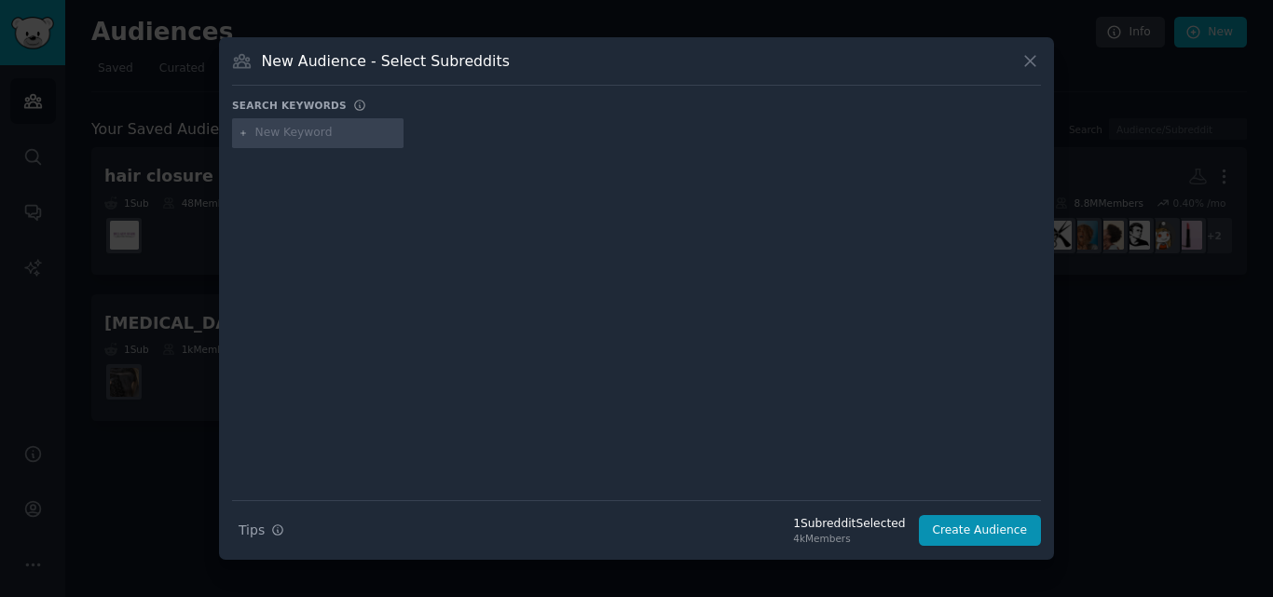
click at [262, 130] on input "text" at bounding box center [326, 133] width 142 height 17
paste input "r/wavyhair"
type input "r/wavyhair"
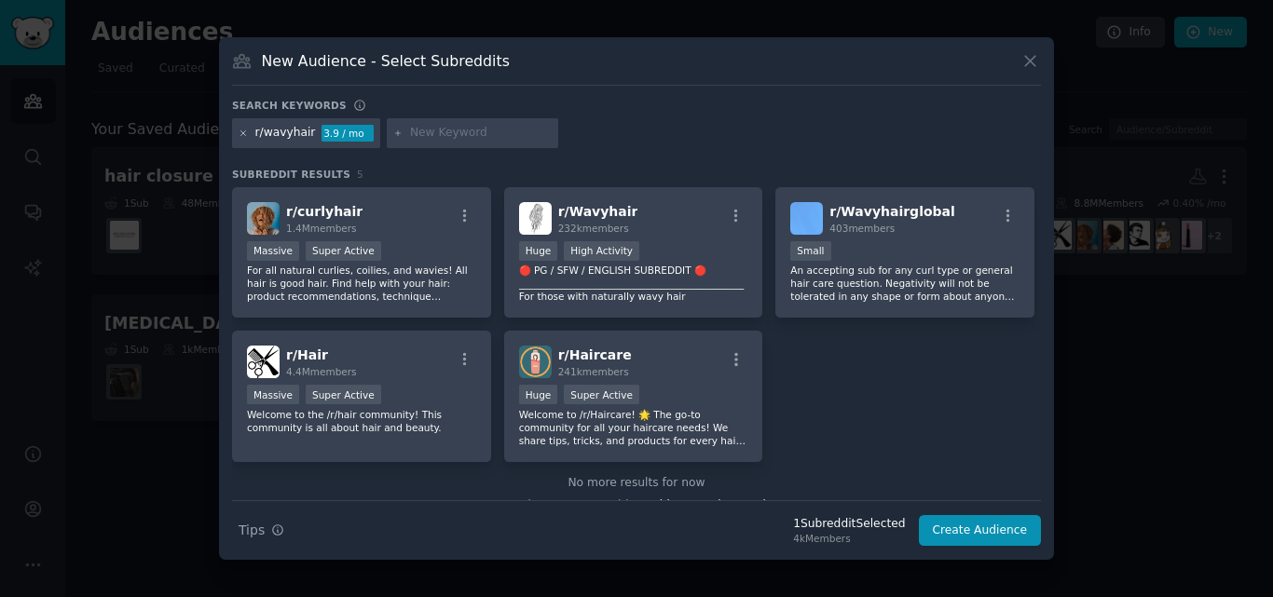
click at [243, 129] on icon at bounding box center [244, 134] width 10 height 10
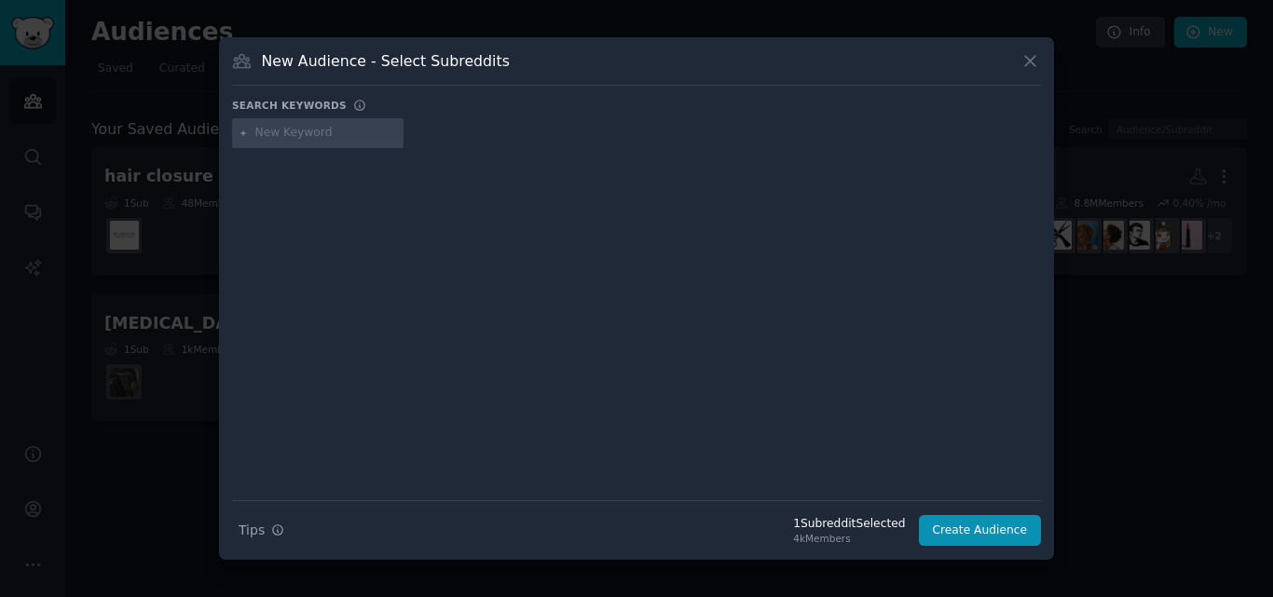
click at [302, 138] on input "text" at bounding box center [326, 133] width 142 height 17
paste input "r/DistilledWaterHair"
type input "r/DistilledWaterHair"
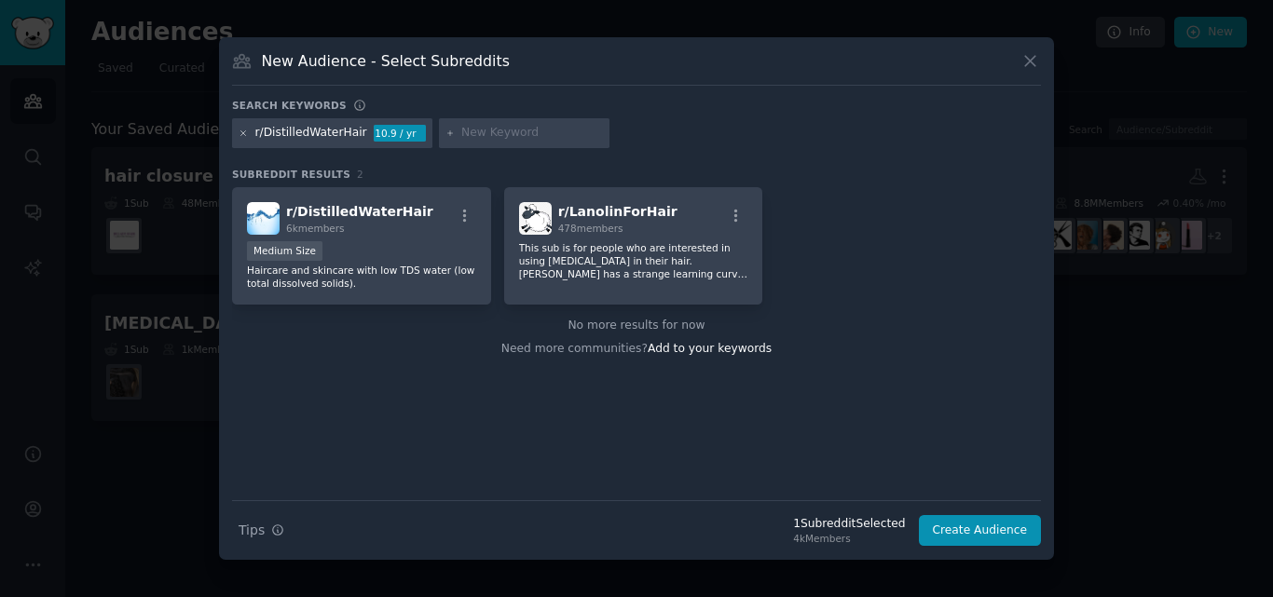
click at [239, 136] on icon at bounding box center [244, 134] width 10 height 10
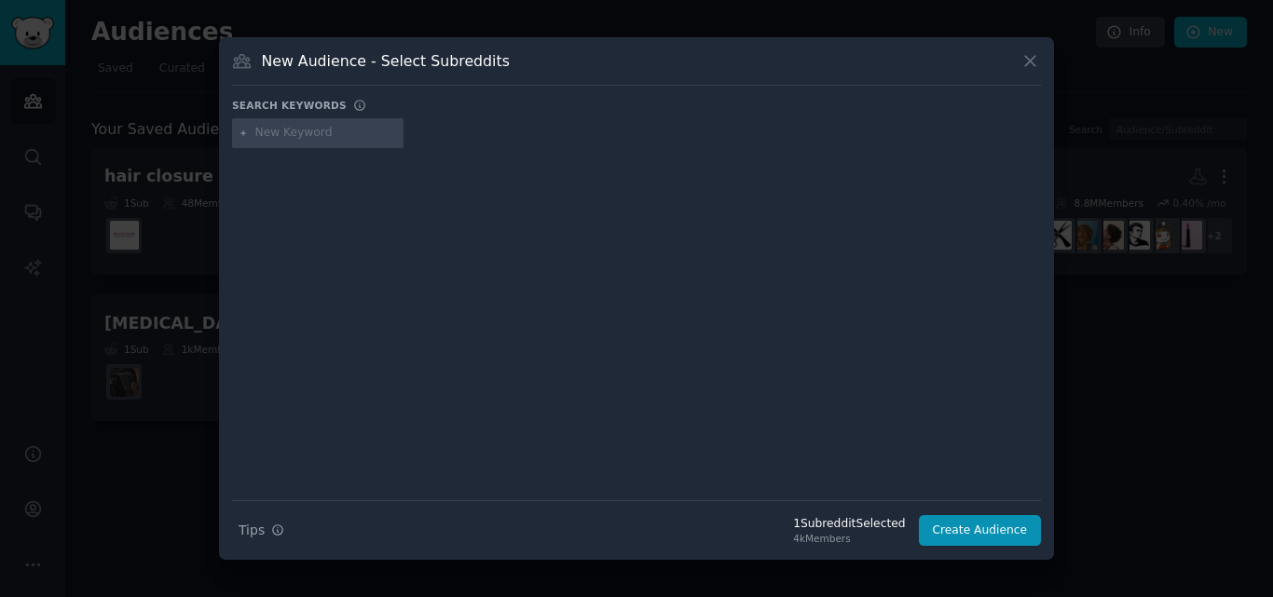
click at [316, 135] on input "text" at bounding box center [326, 133] width 142 height 17
paste input "r/finethinhair"
type input "r/finethinhair"
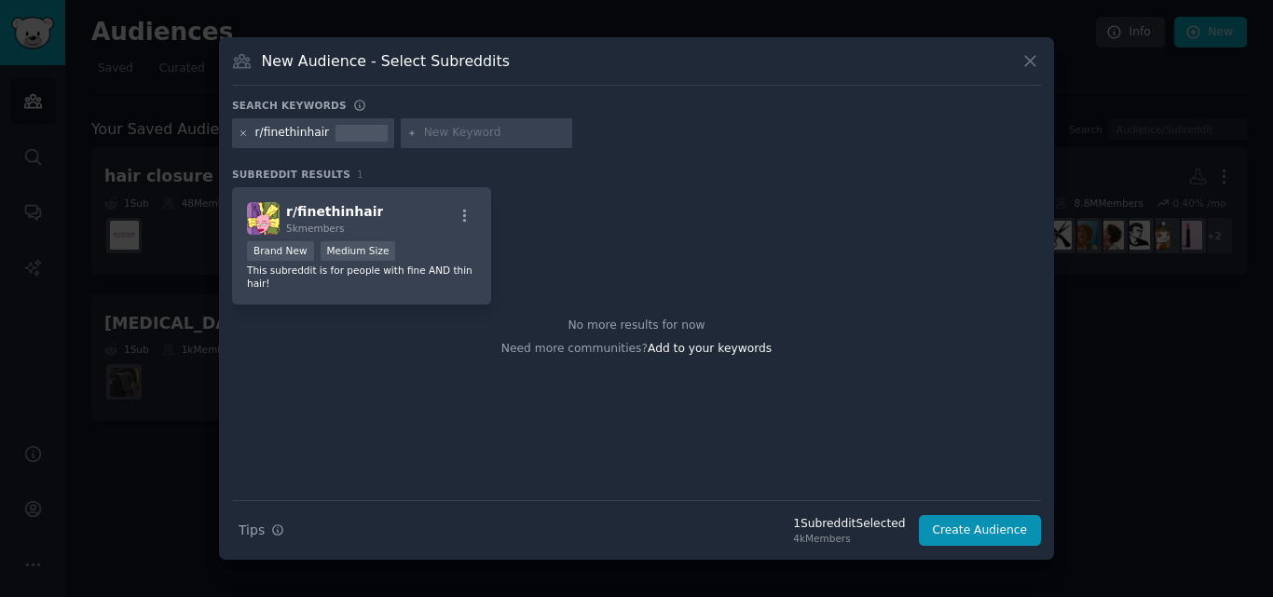
click at [243, 131] on icon at bounding box center [244, 134] width 10 height 10
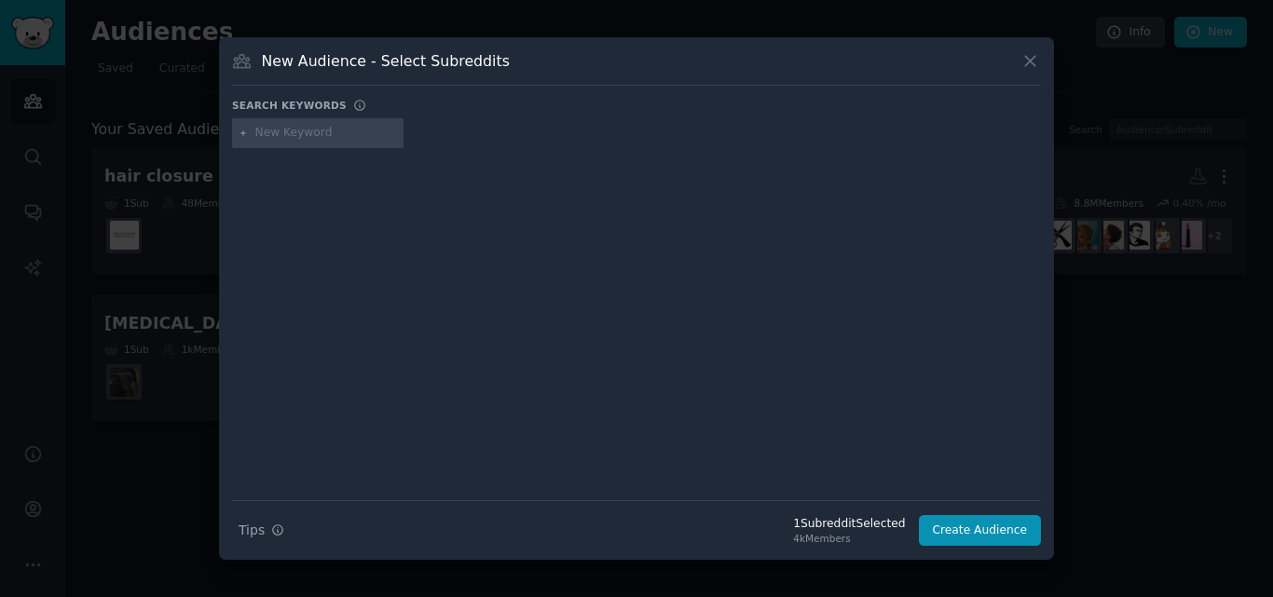
click at [278, 135] on input "text" at bounding box center [326, 133] width 142 height 17
paste input "r/CurlyHairUK"
type input "r/CurlyHairUK"
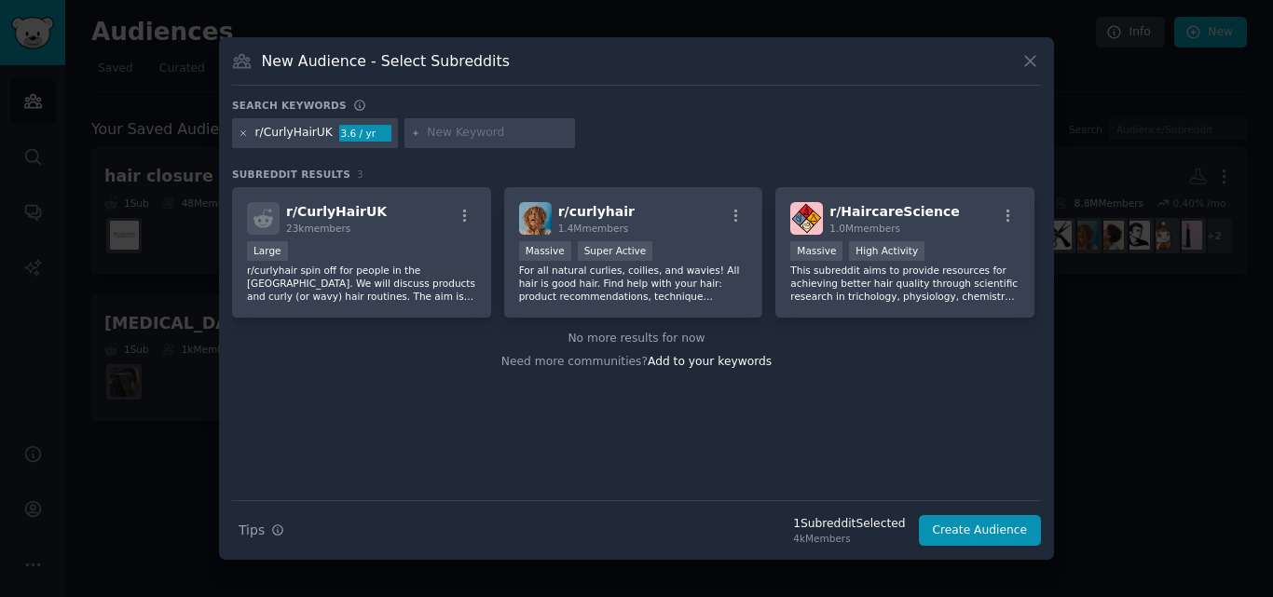
click at [244, 134] on icon at bounding box center [243, 132] width 5 height 5
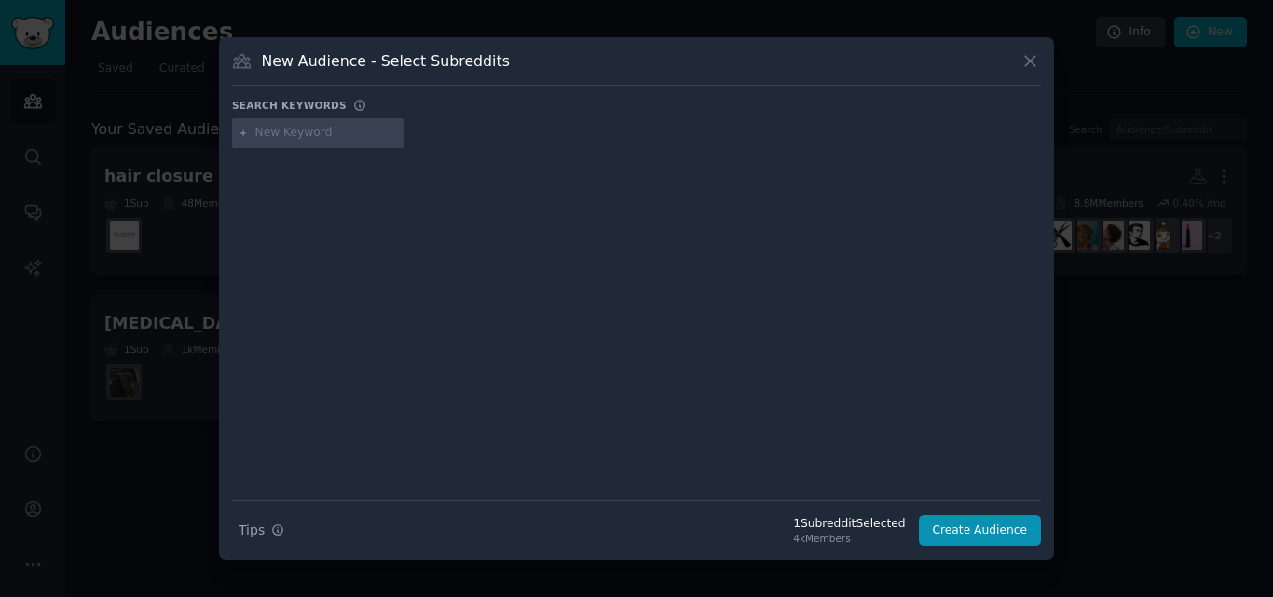
click at [281, 138] on input "text" at bounding box center [326, 133] width 142 height 17
paste input "r/curlygirl"
type input "r/curlygirl"
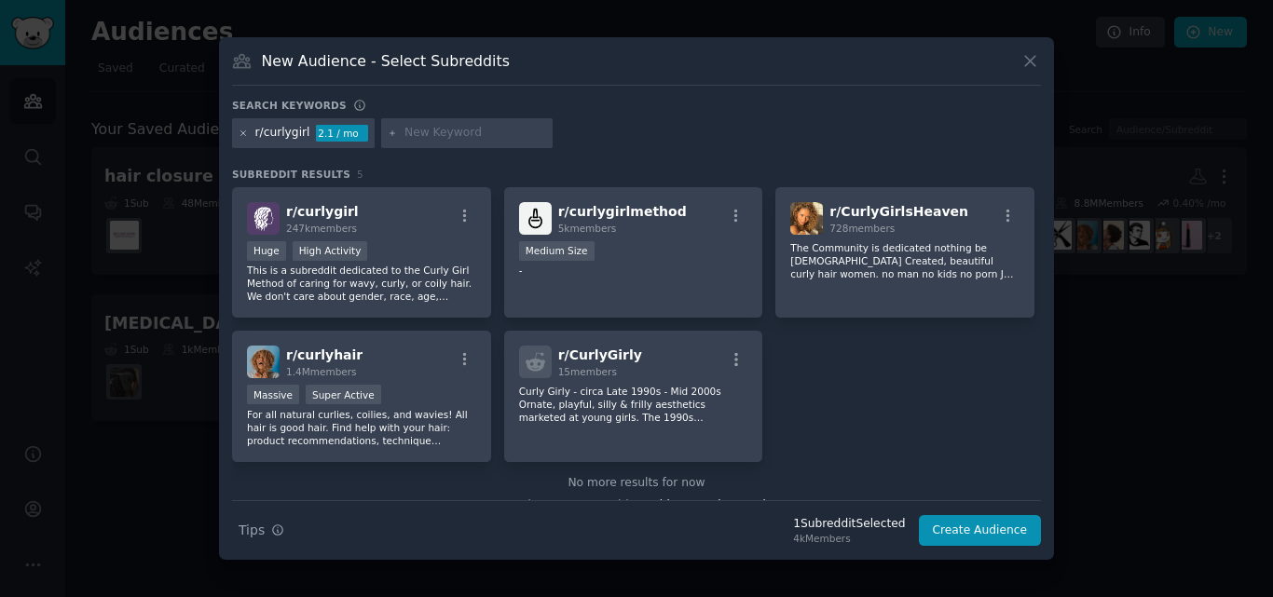
click at [241, 130] on icon at bounding box center [244, 134] width 10 height 10
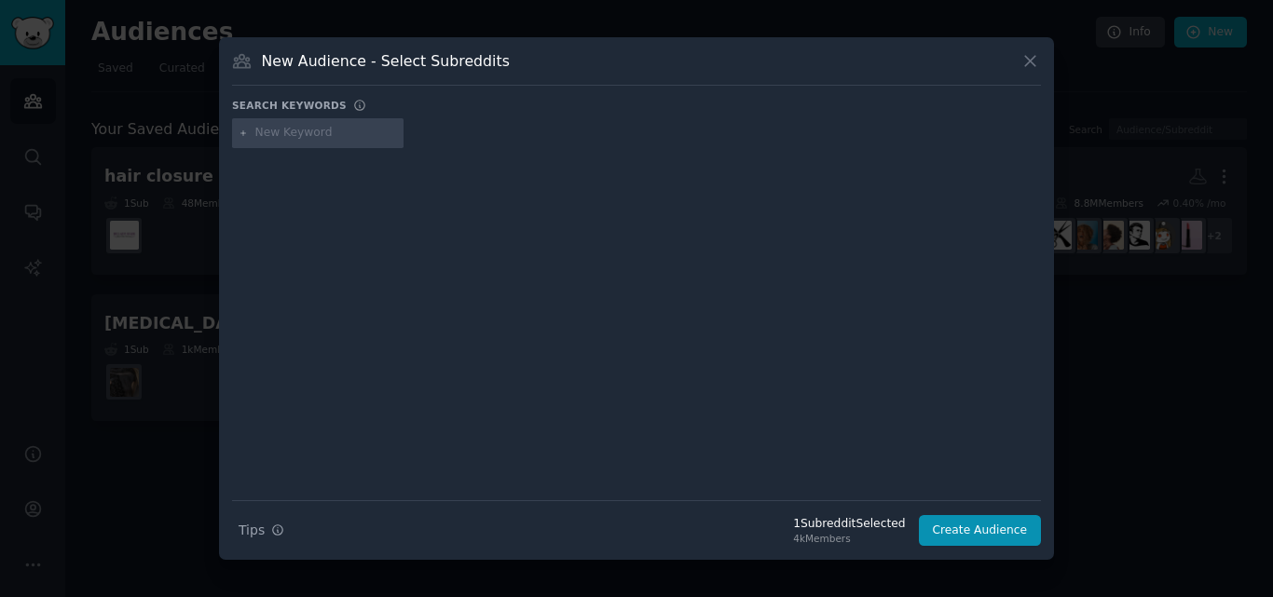
click at [277, 130] on input "text" at bounding box center [326, 133] width 142 height 17
paste input "r/Wavyhairglobal"
type input "r/Wavyhairglobal"
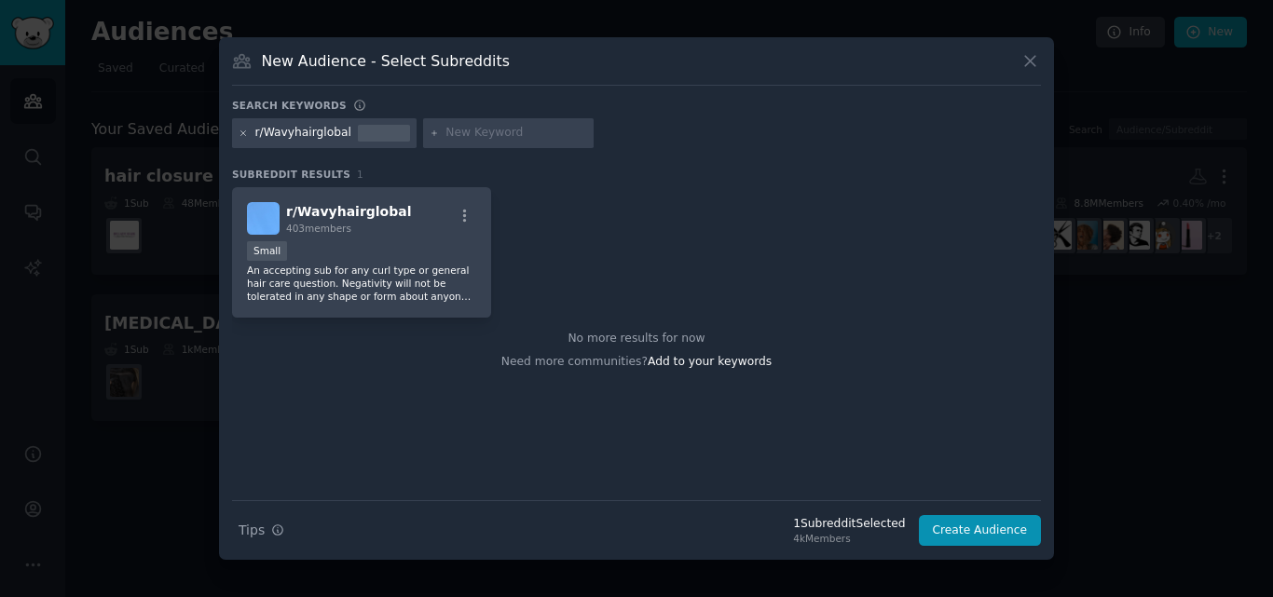
click at [241, 136] on icon at bounding box center [244, 134] width 10 height 10
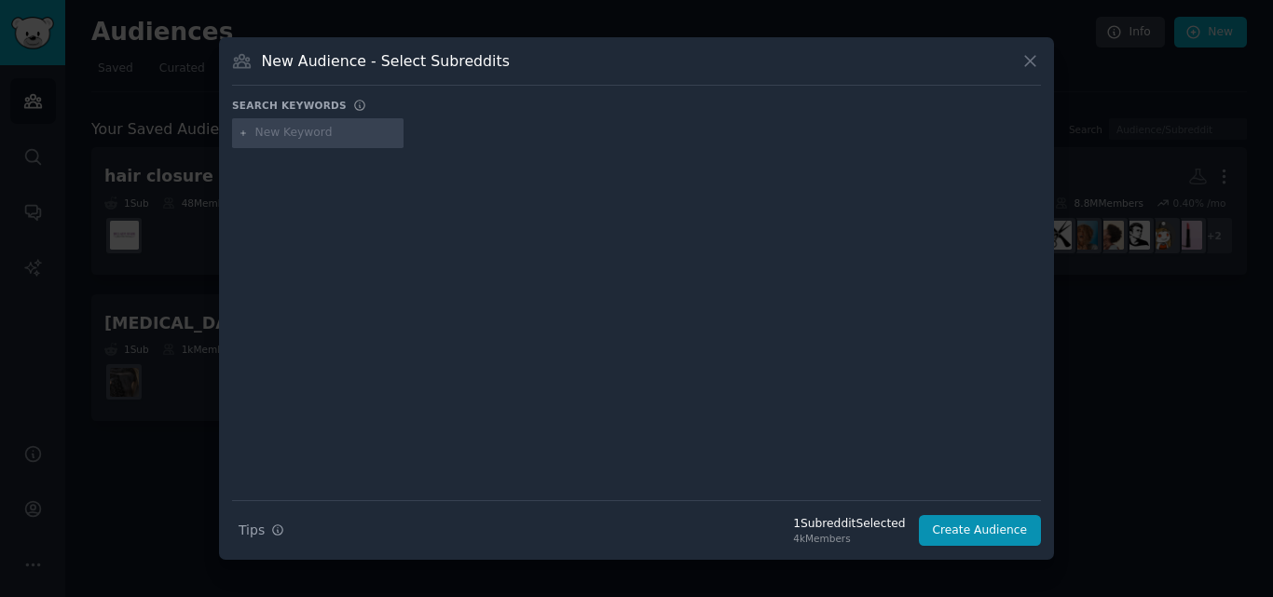
click at [287, 133] on input "text" at bounding box center [326, 133] width 142 height 17
paste input "r/wavyhaircommunity"
type input "r/wavyhaircommunity"
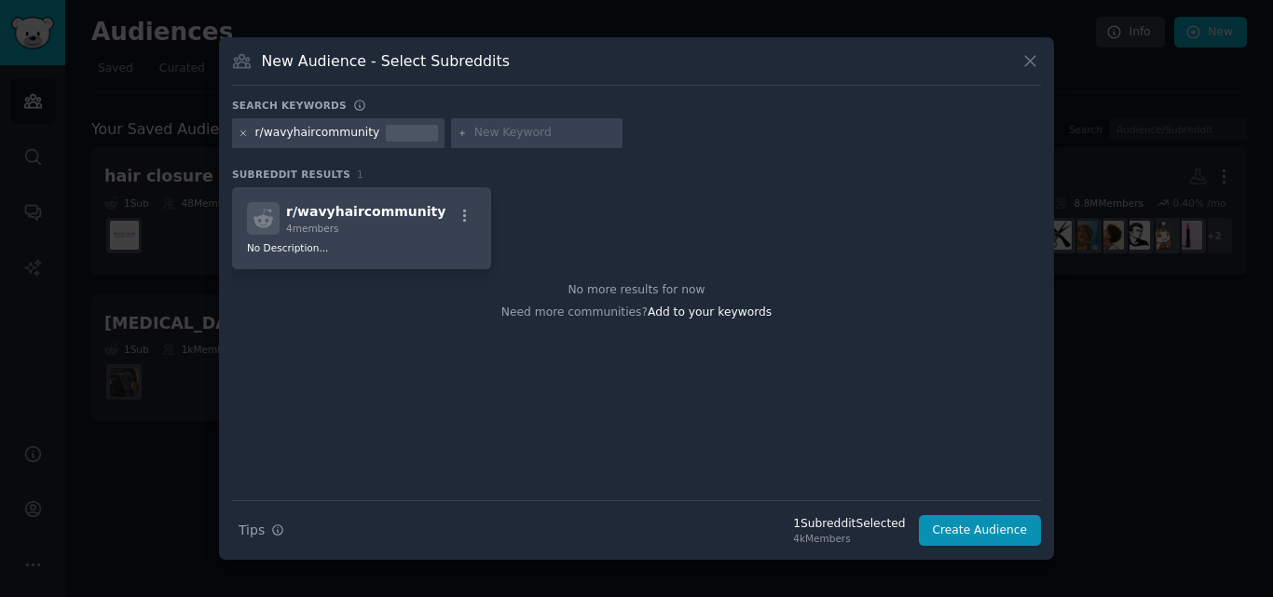
click at [243, 134] on icon at bounding box center [244, 134] width 10 height 10
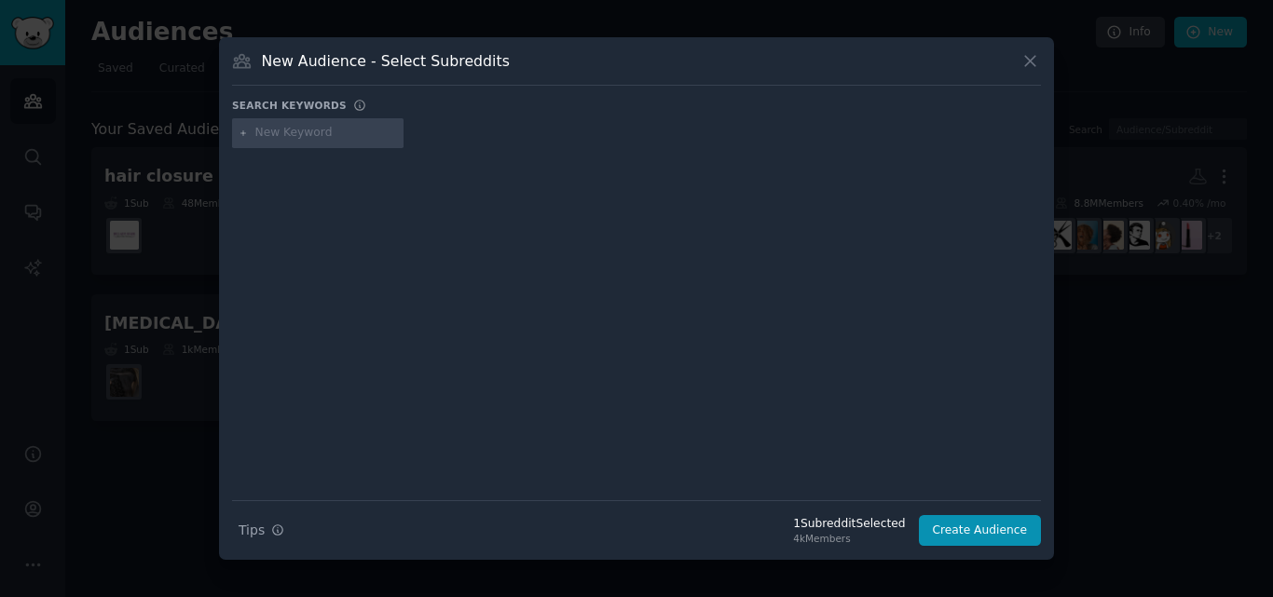
click at [282, 139] on input "text" at bounding box center [326, 133] width 142 height 17
paste input "r/CurlyHairHelp"
type input "r/CurlyHairHelp"
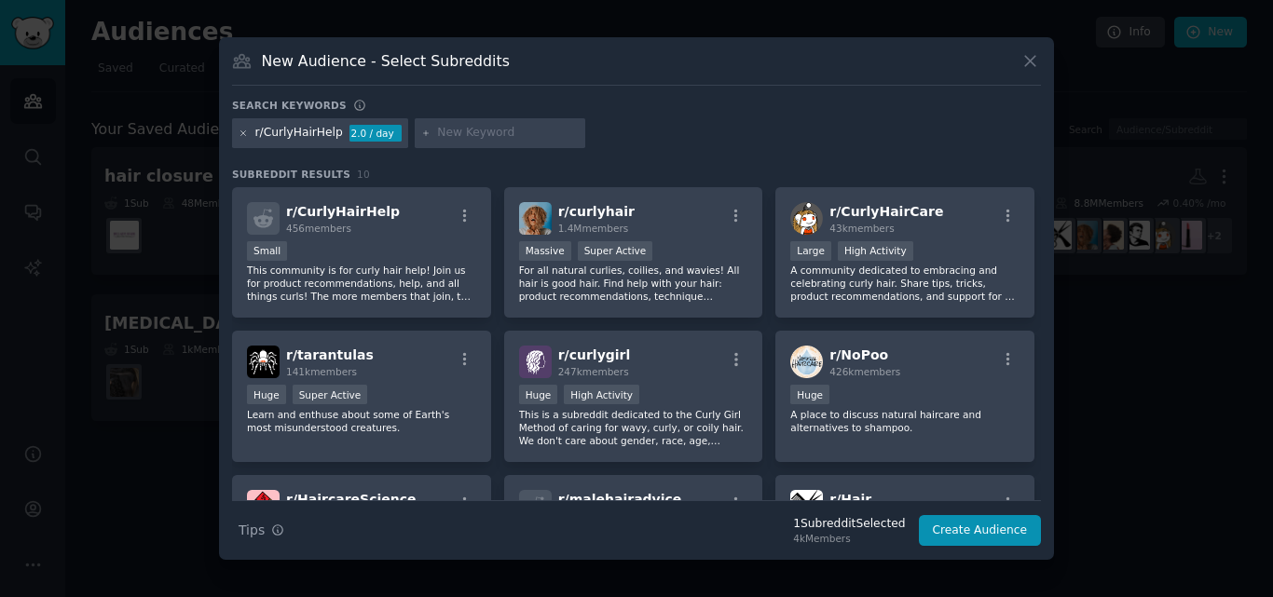
click at [246, 134] on icon at bounding box center [244, 134] width 10 height 10
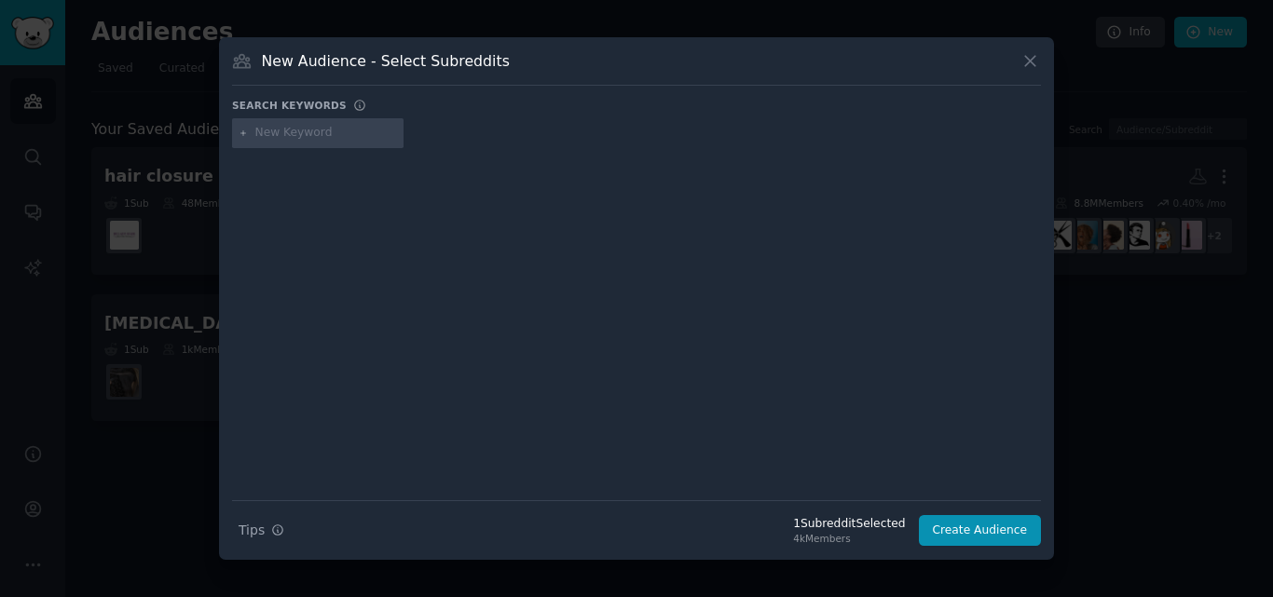
click at [281, 136] on input "text" at bounding box center [326, 133] width 142 height 17
paste input "r/wigshelp"
type input "r/wigshelp"
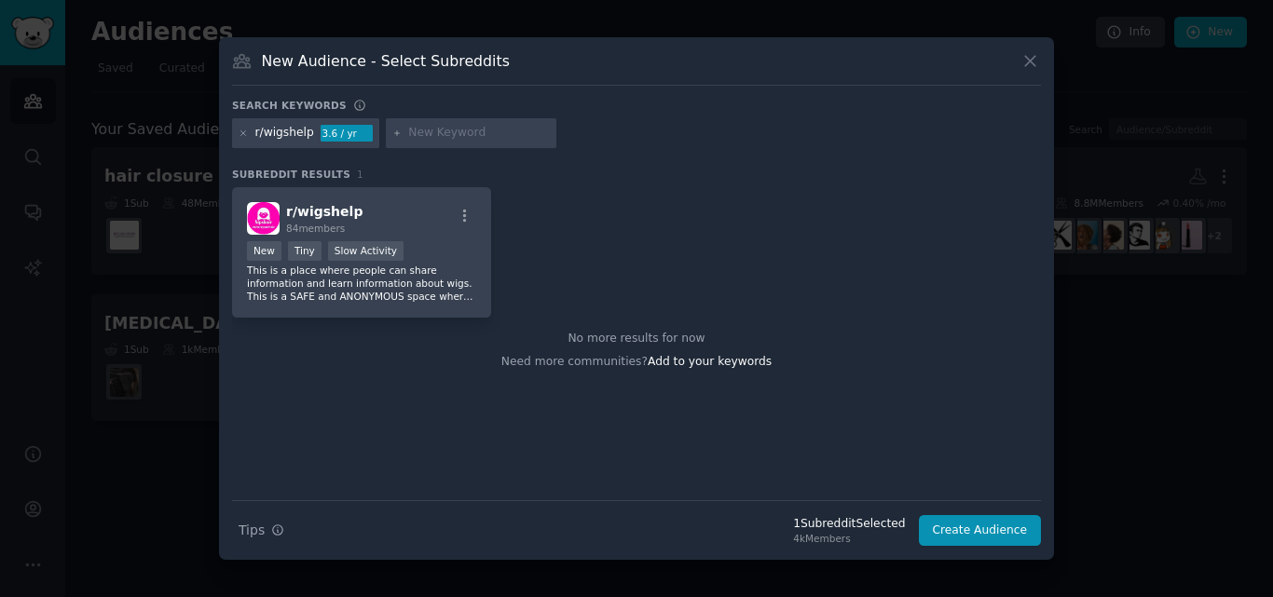
click at [238, 134] on div "r/wigshelp 3.6 / yr" at bounding box center [305, 133] width 147 height 30
click at [238, 133] on div "r/wigshelp 3.6 / yr" at bounding box center [305, 133] width 147 height 30
click at [244, 133] on icon at bounding box center [244, 134] width 10 height 10
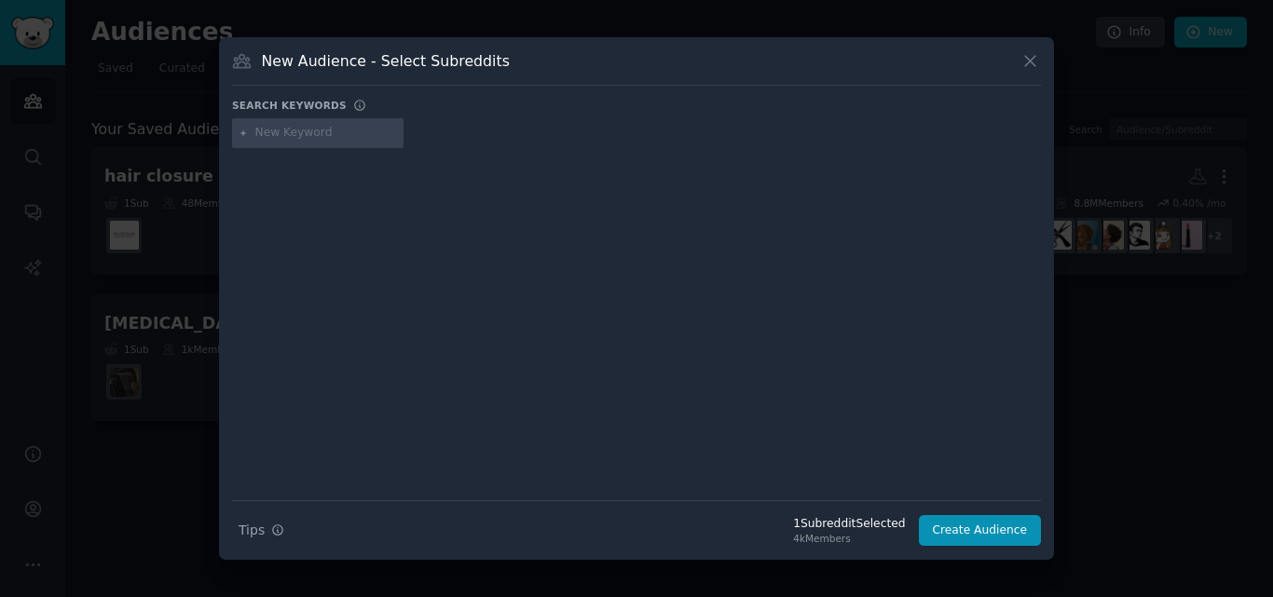
click at [293, 142] on div at bounding box center [318, 133] width 172 height 30
click at [290, 130] on input "text" at bounding box center [326, 133] width 142 height 17
paste input "r/wigs4sale"
type input "r/wigs4sale"
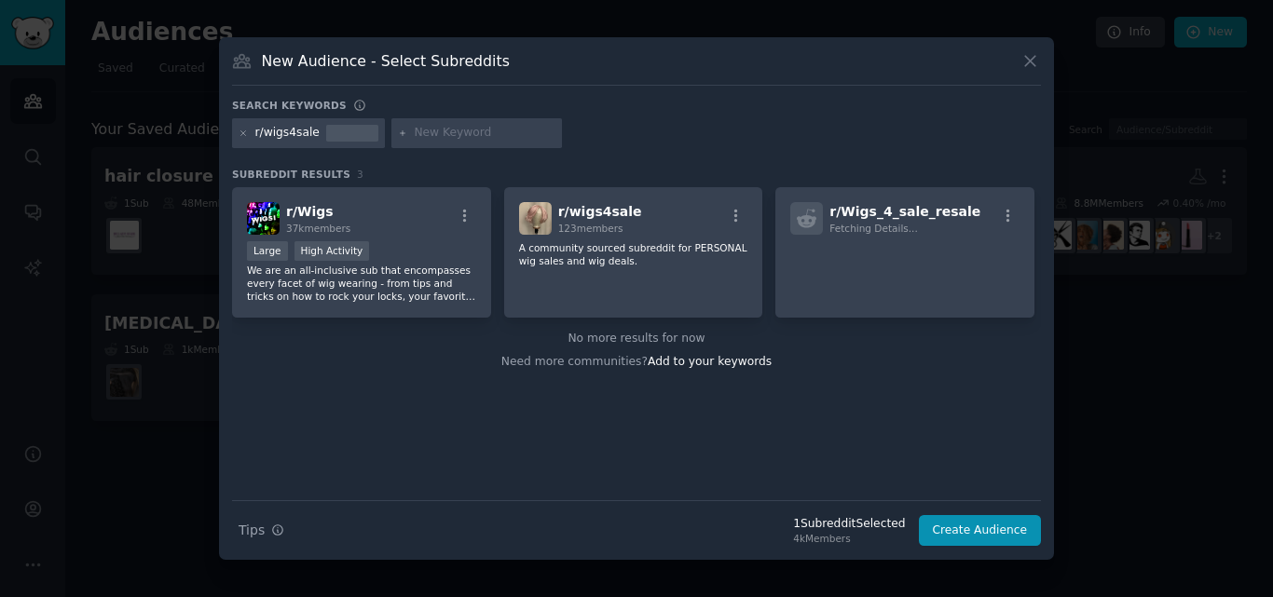
click at [238, 132] on div "r/wigs4sale" at bounding box center [308, 133] width 153 height 30
click at [243, 131] on icon at bounding box center [244, 134] width 10 height 10
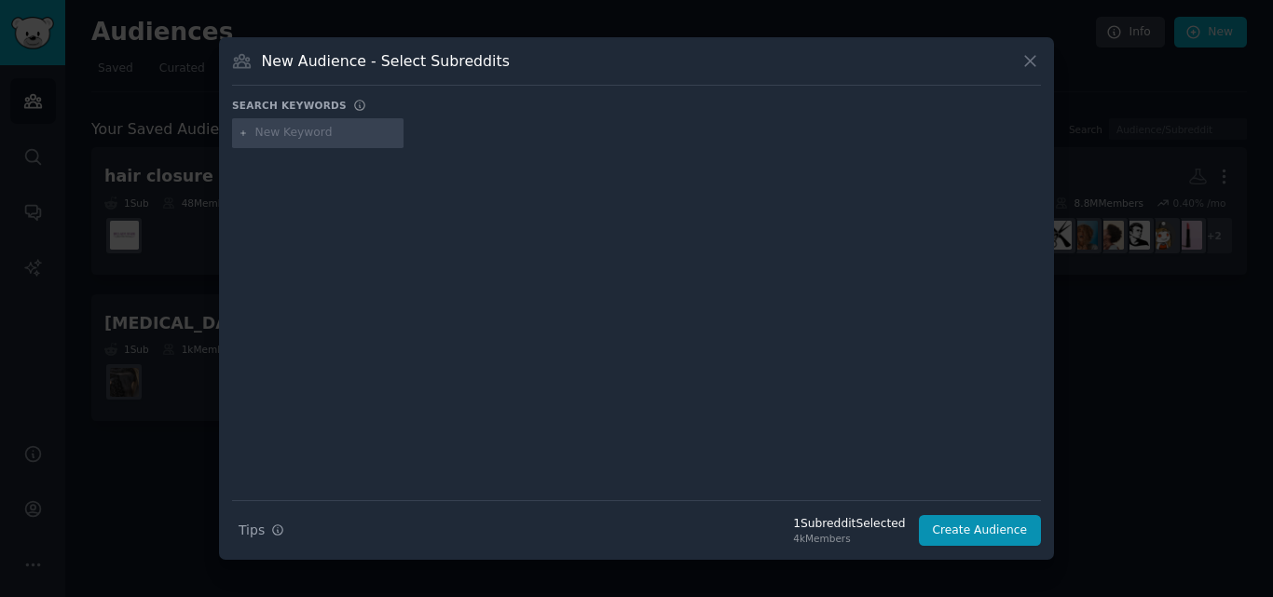
click at [298, 135] on input "text" at bounding box center [326, 133] width 142 height 17
paste input "r/Hairextensionswomen"
type input "r/Hairextensionswomen"
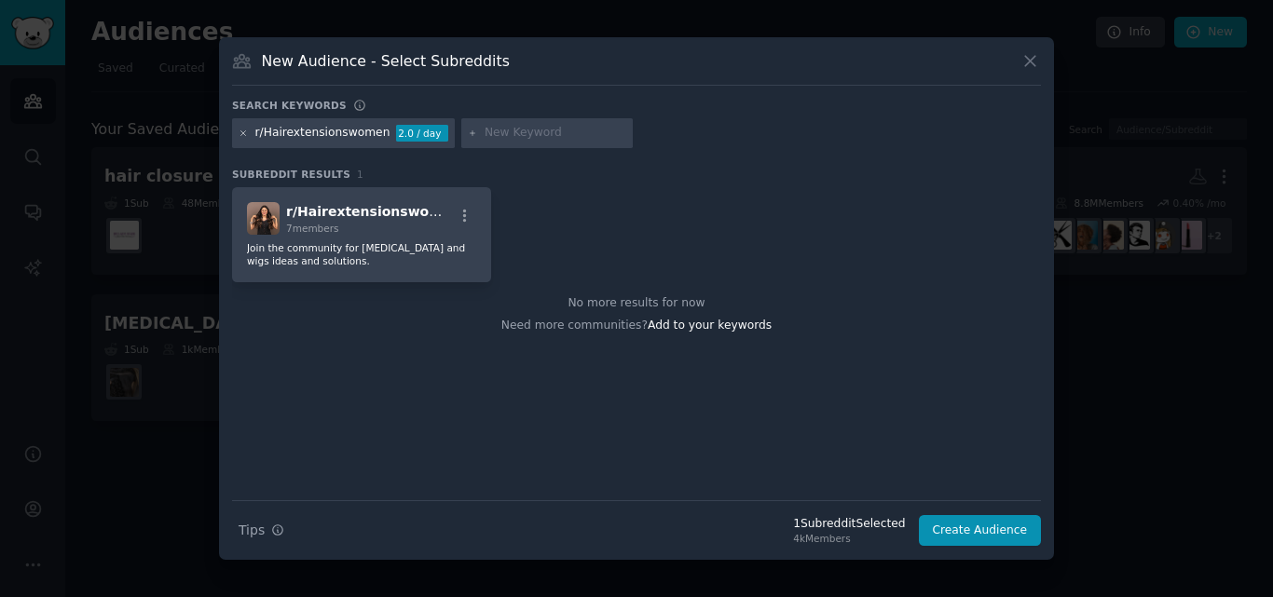
click at [240, 136] on icon at bounding box center [244, 134] width 10 height 10
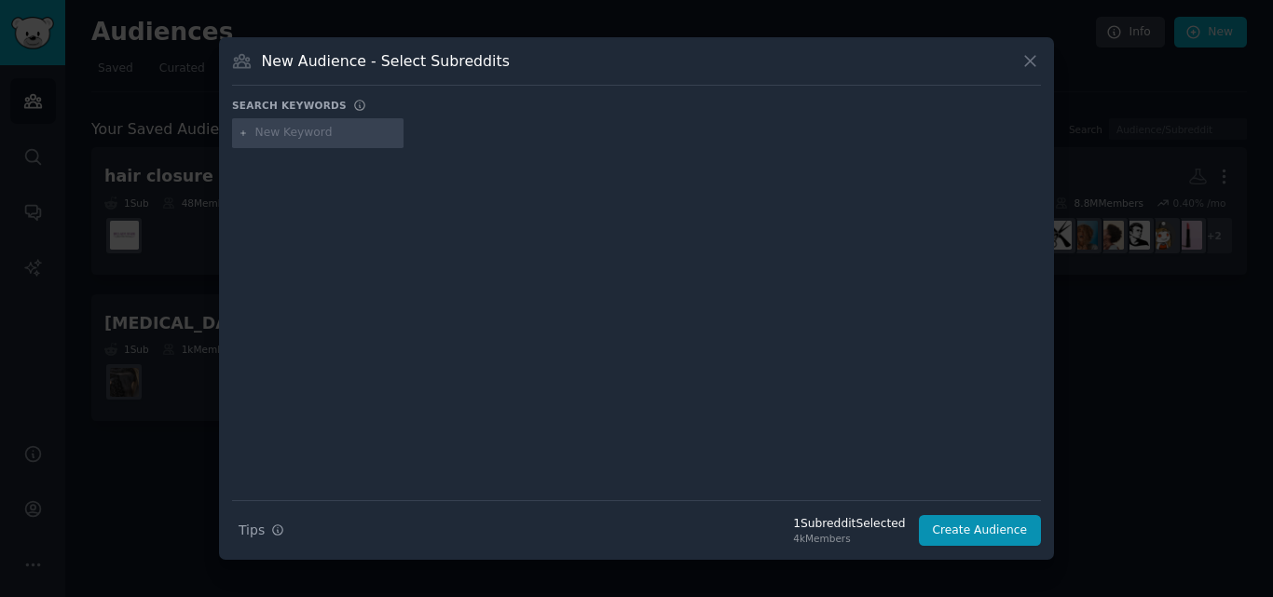
click at [300, 136] on input "text" at bounding box center [326, 133] width 142 height 17
paste input "r/haircareaddiction"
type input "r/haircareaddiction"
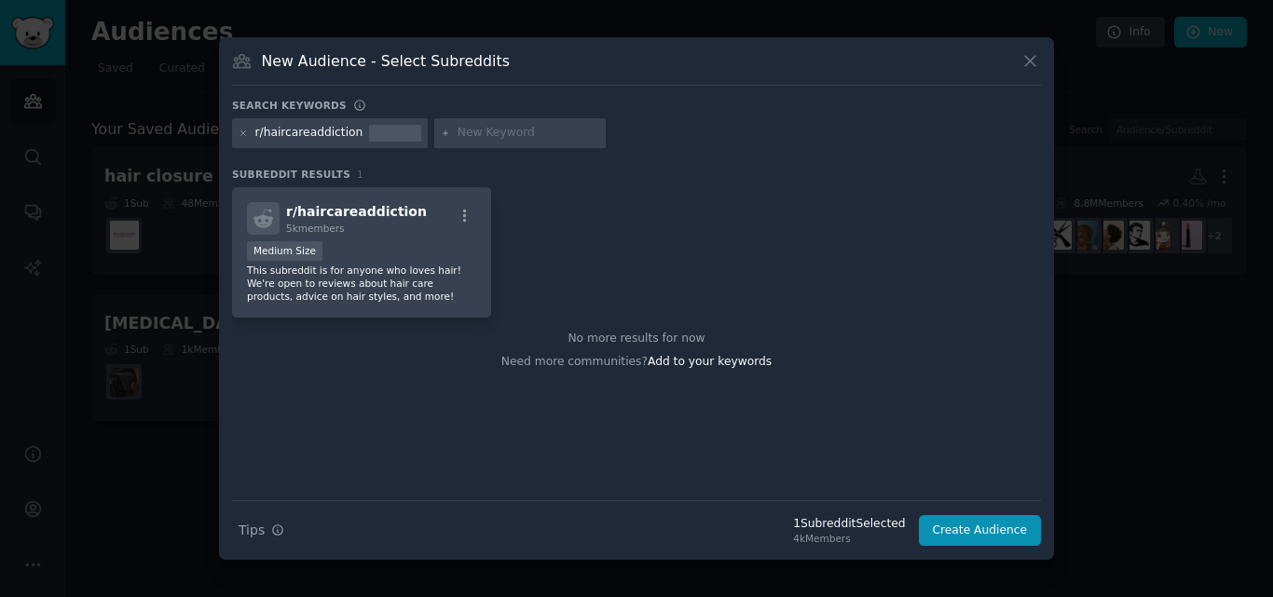
click at [235, 137] on div "r/haircareaddiction" at bounding box center [330, 133] width 196 height 30
click at [240, 138] on icon at bounding box center [244, 134] width 10 height 10
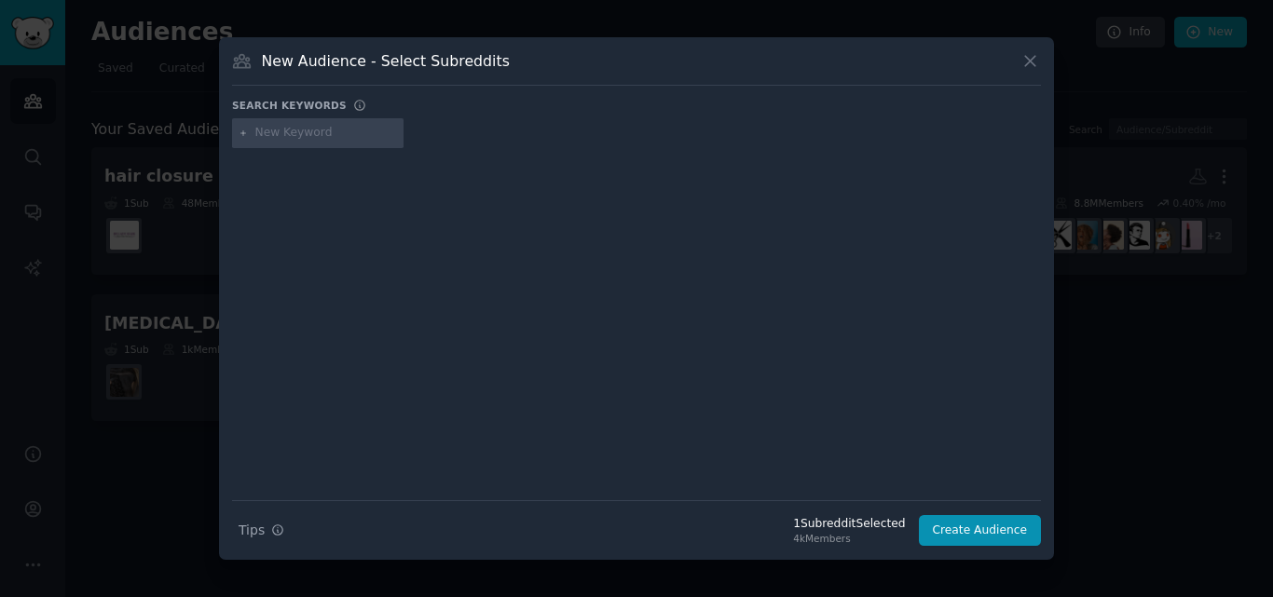
click at [285, 134] on input "text" at bounding box center [326, 133] width 142 height 17
paste input "r/haircareexchange"
type input "r/haircareexchange"
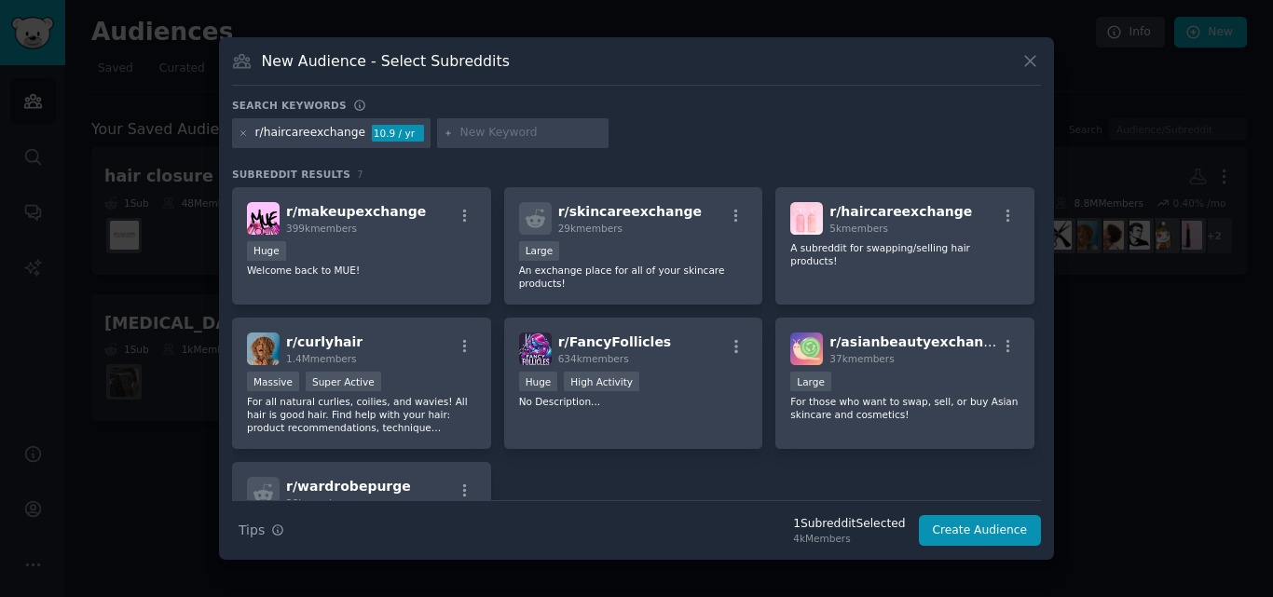
click at [238, 131] on div "r/haircareexchange 10.9 / yr" at bounding box center [331, 133] width 199 height 30
click at [242, 134] on icon at bounding box center [243, 132] width 5 height 5
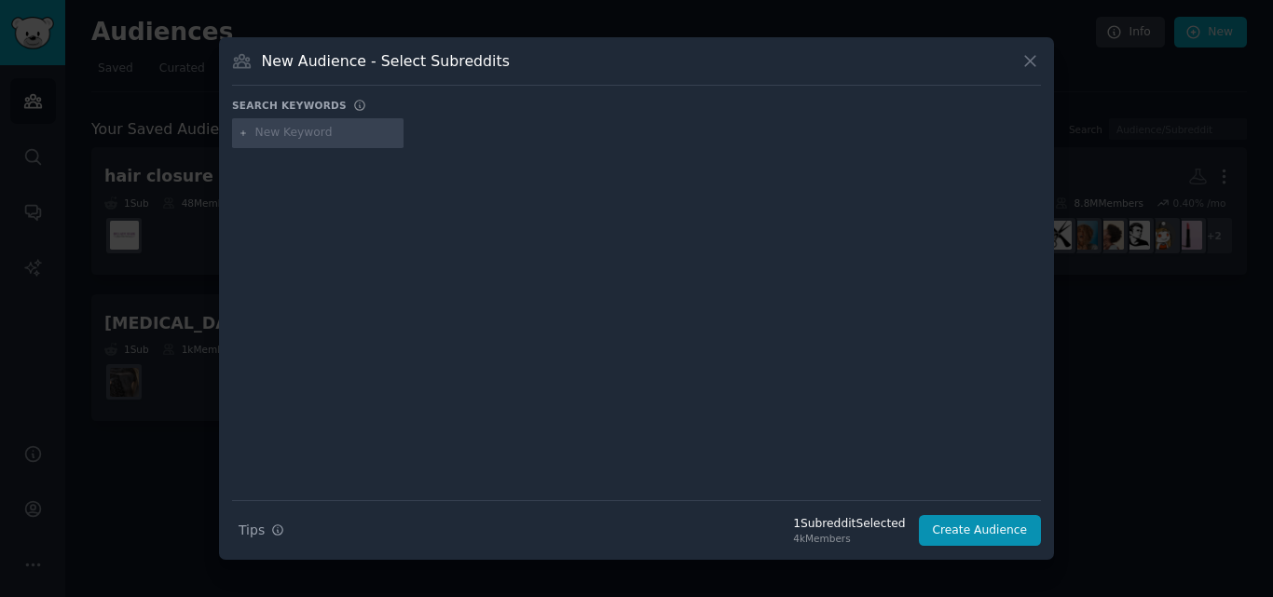
click at [282, 134] on input "text" at bounding box center [326, 133] width 142 height 17
paste input "r/HairStylistTribe"
type input "r/HairStylistTribe"
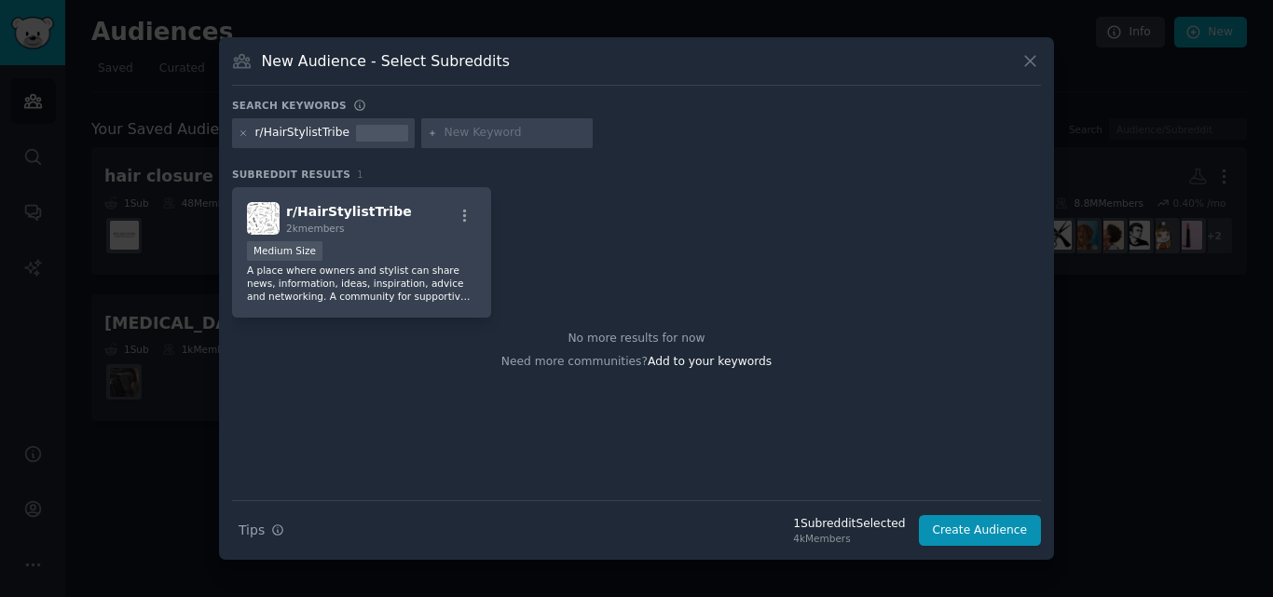
click at [238, 132] on div "r/HairStylistTribe" at bounding box center [323, 133] width 183 height 30
click at [242, 134] on icon at bounding box center [243, 132] width 5 height 5
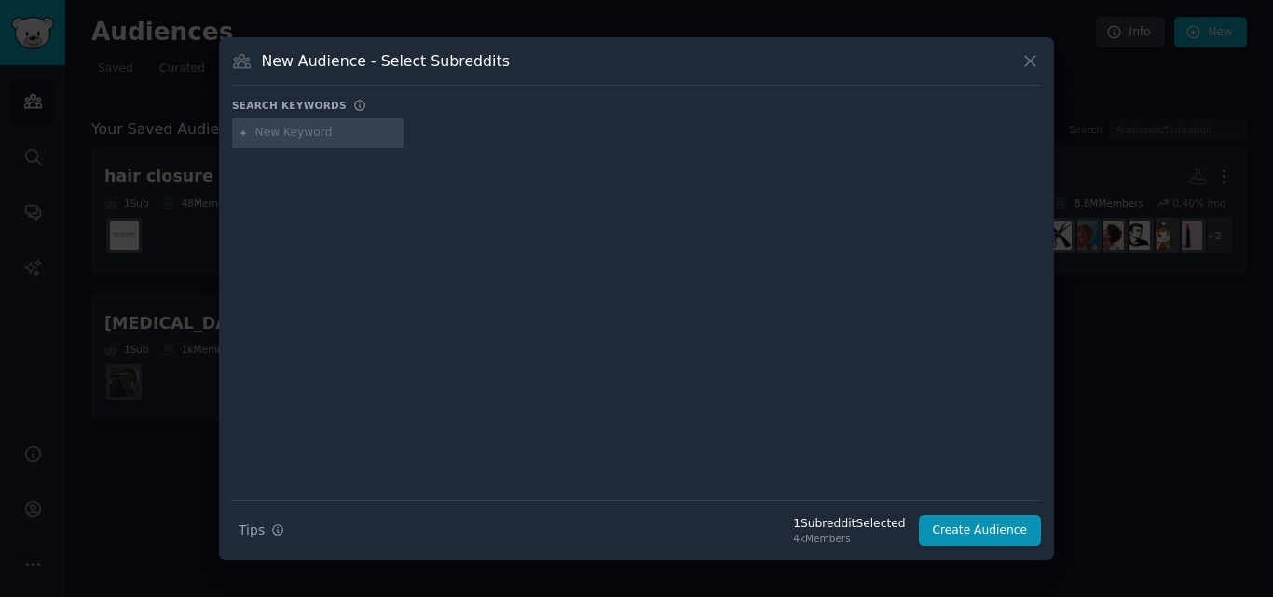
click at [269, 137] on input "text" at bounding box center [326, 133] width 142 height 17
paste input "r/naturalhaircare"
type input "r/naturalhaircare"
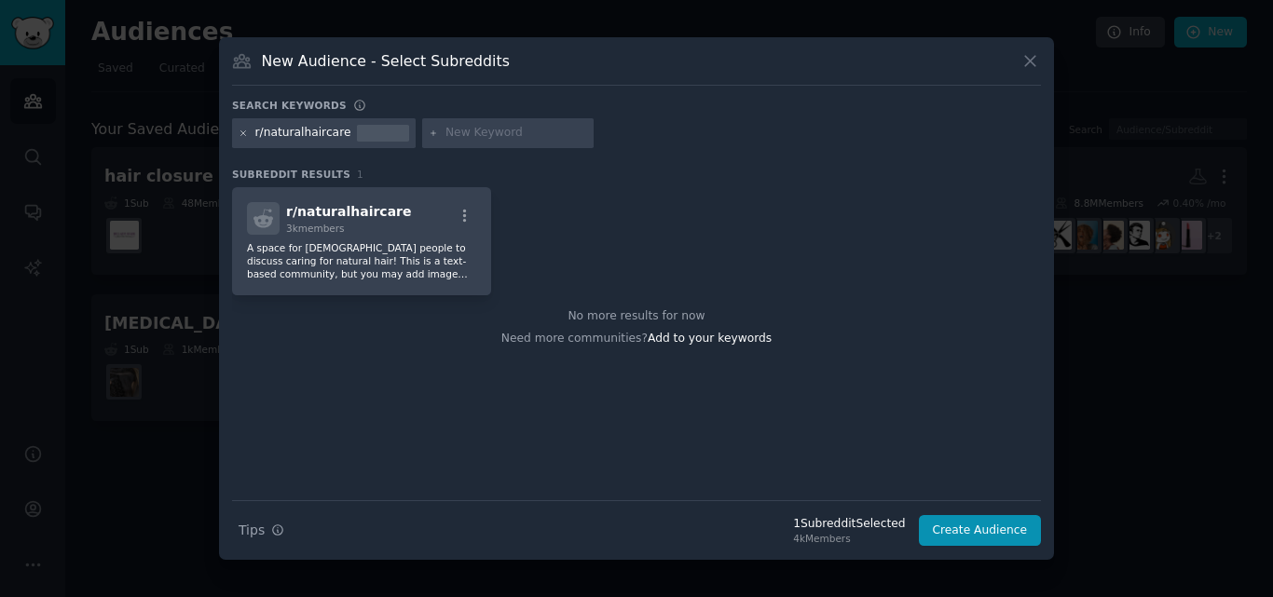
click at [243, 132] on icon at bounding box center [244, 134] width 10 height 10
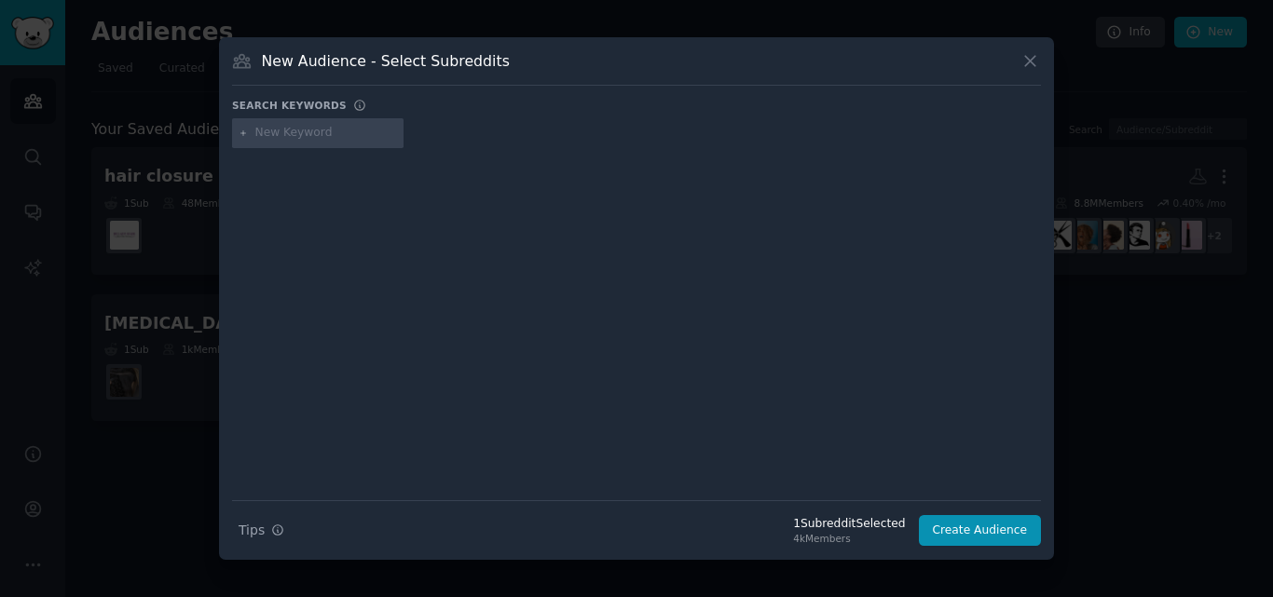
click at [305, 125] on input "text" at bounding box center [326, 133] width 142 height 17
paste input "r/Naturalhaircarez"
type input "r/Naturalhaircarez"
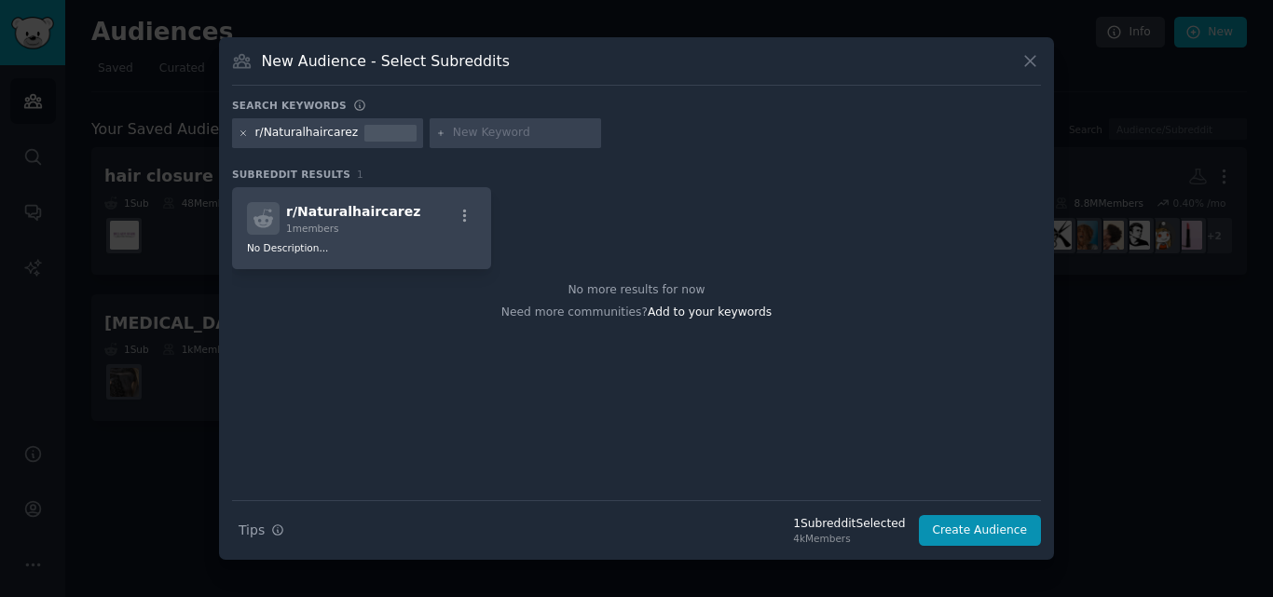
click at [245, 130] on icon at bounding box center [244, 134] width 10 height 10
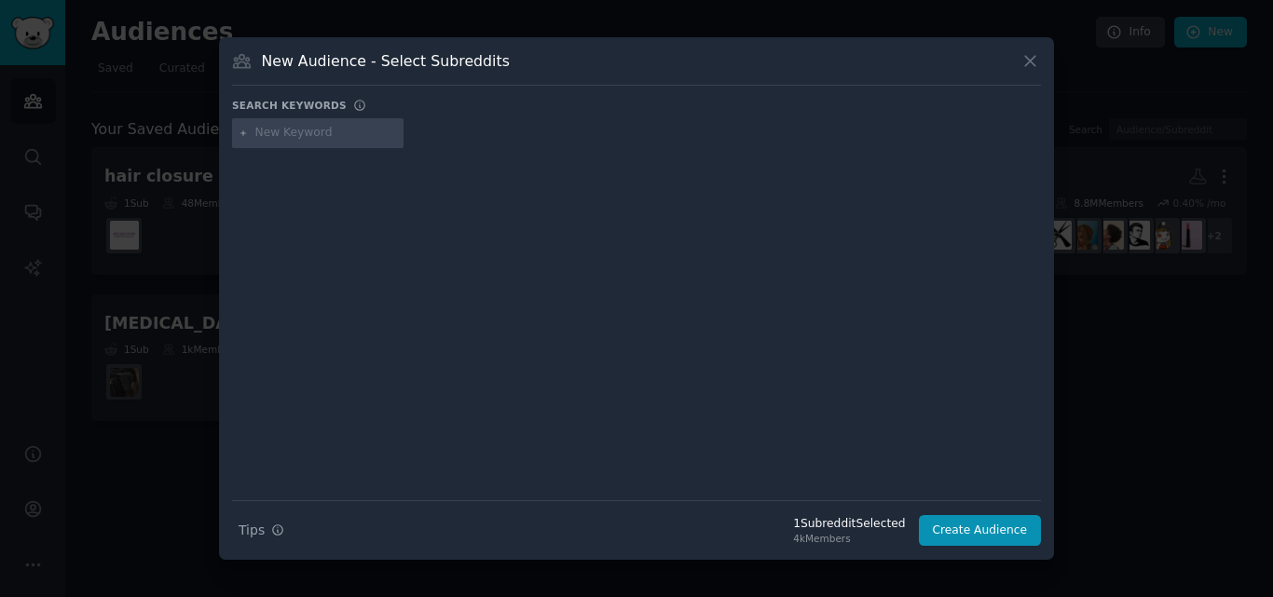
click at [283, 133] on input "text" at bounding box center [326, 133] width 142 height 17
paste input "r/NaturalHairStylists"
type input "r/NaturalHairStylists"
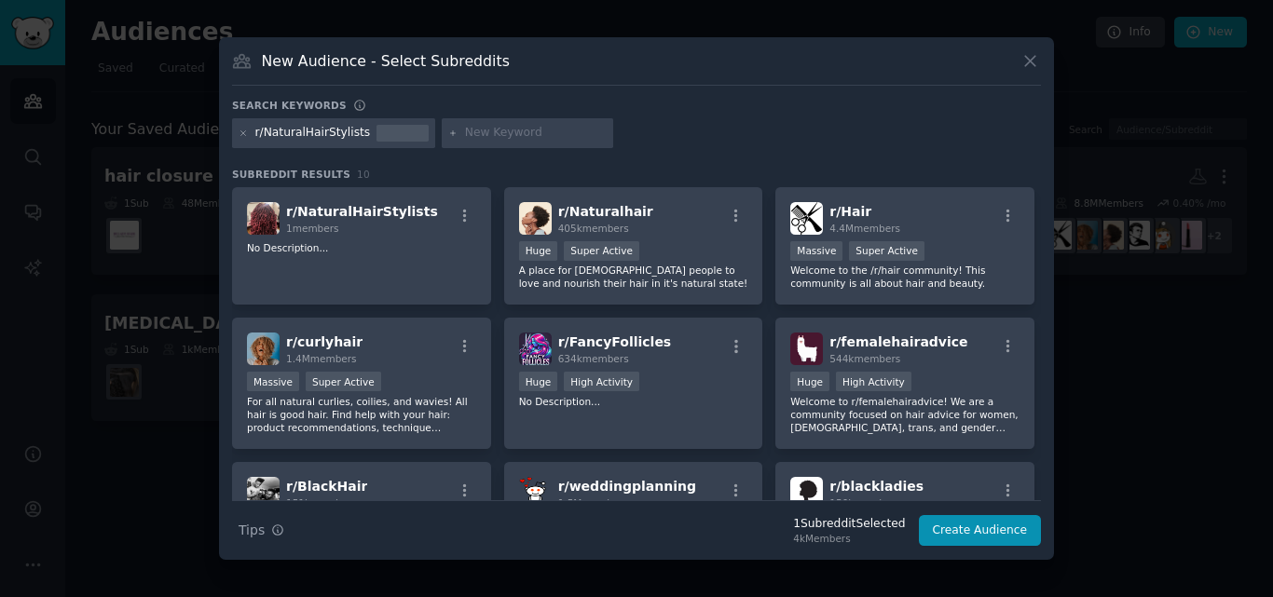
click at [240, 132] on icon at bounding box center [244, 134] width 10 height 10
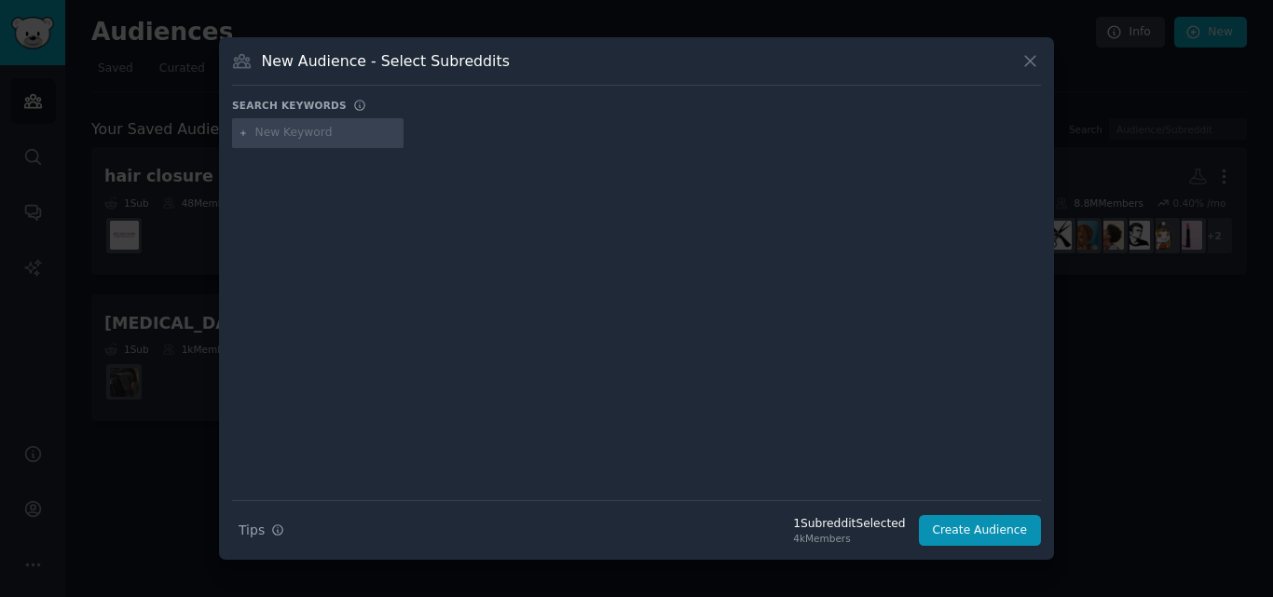
click at [266, 131] on input "text" at bounding box center [326, 133] width 142 height 17
paste input "r/BoxBraids"
type input "r/BoxBraids"
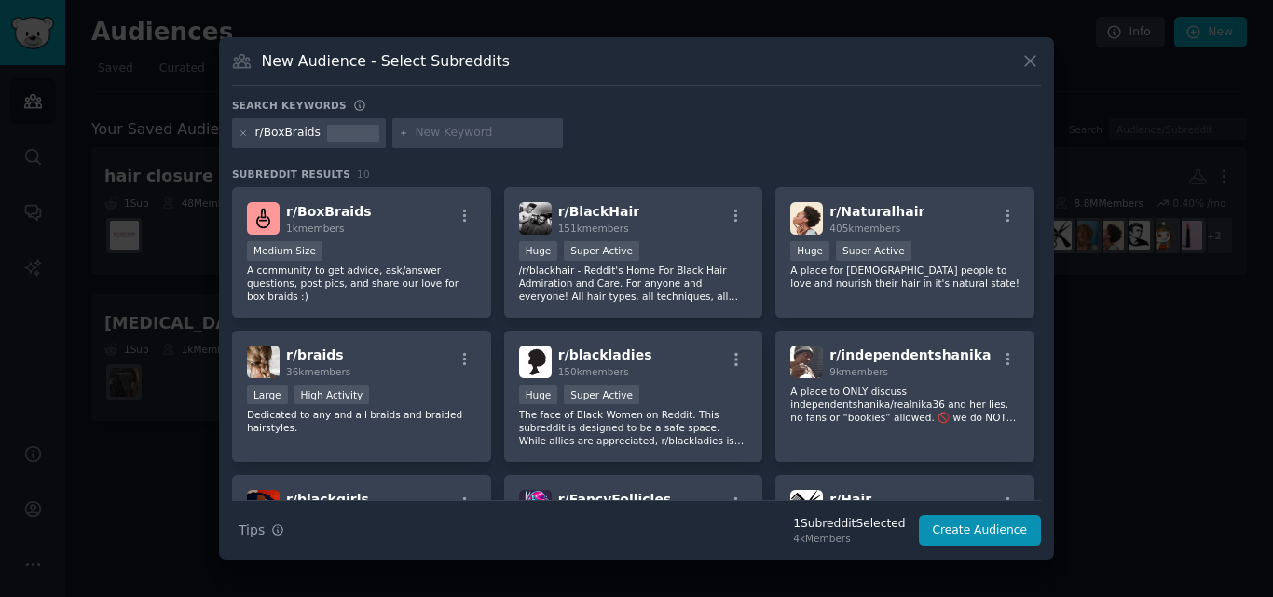
click at [237, 132] on div "r/BoxBraids" at bounding box center [309, 133] width 154 height 30
click at [239, 131] on icon at bounding box center [244, 134] width 10 height 10
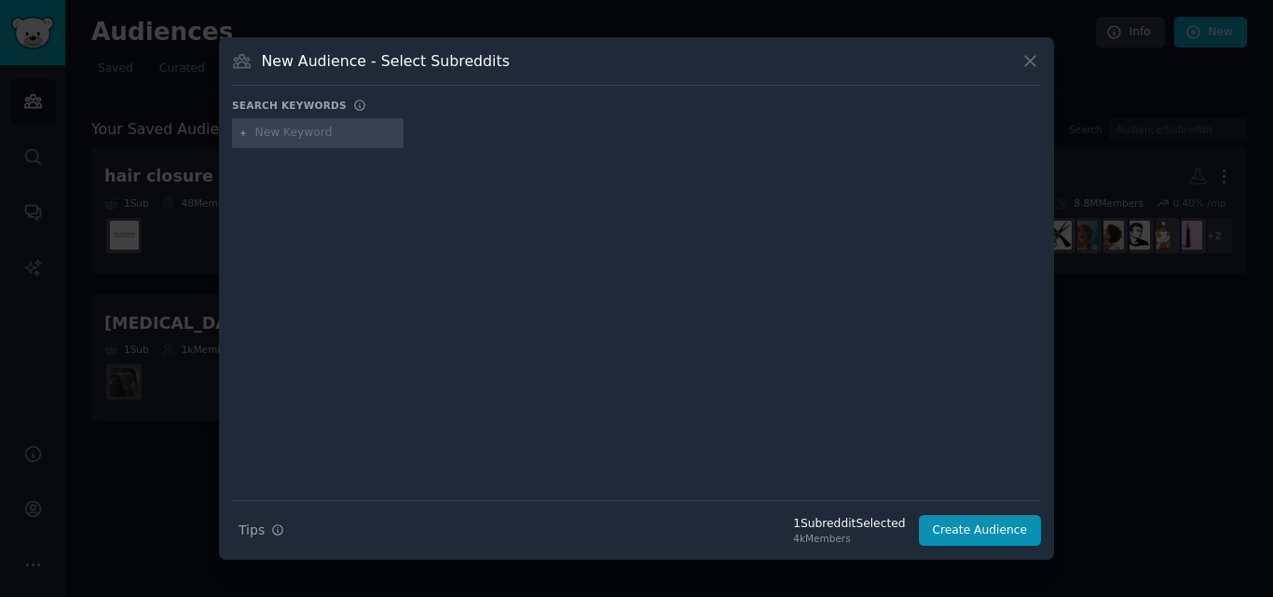
click at [281, 137] on input "text" at bounding box center [326, 133] width 142 height 17
paste input "r/braidsprotectivestyle"
type input "r/braidsprotectivestyle"
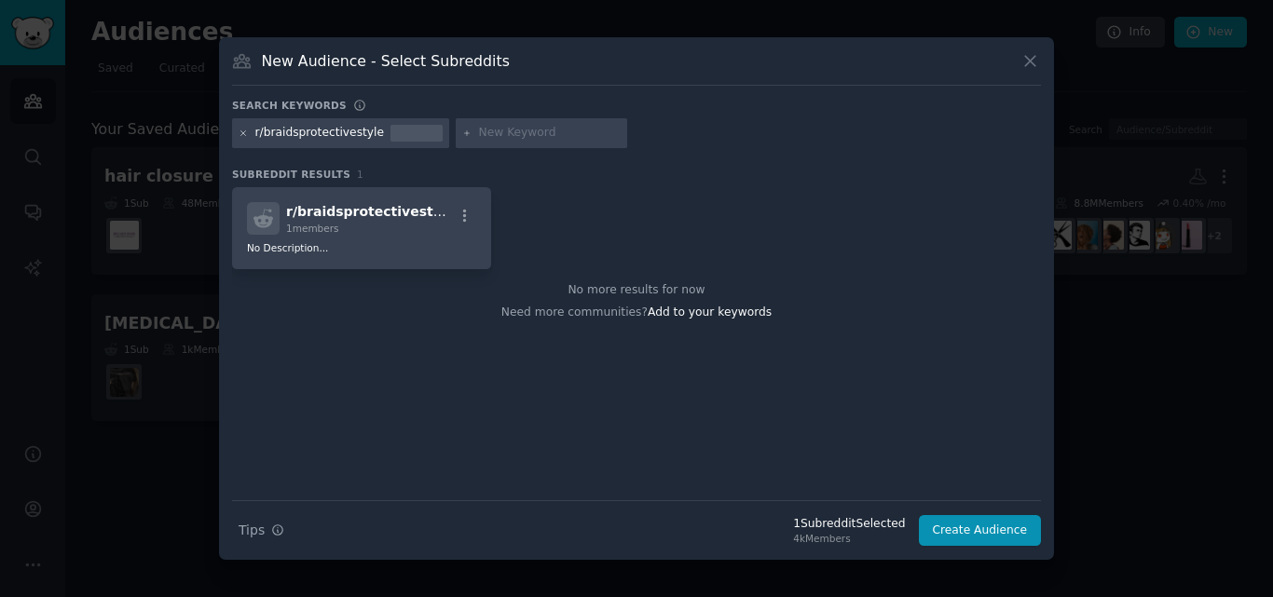
click at [240, 134] on icon at bounding box center [244, 134] width 10 height 10
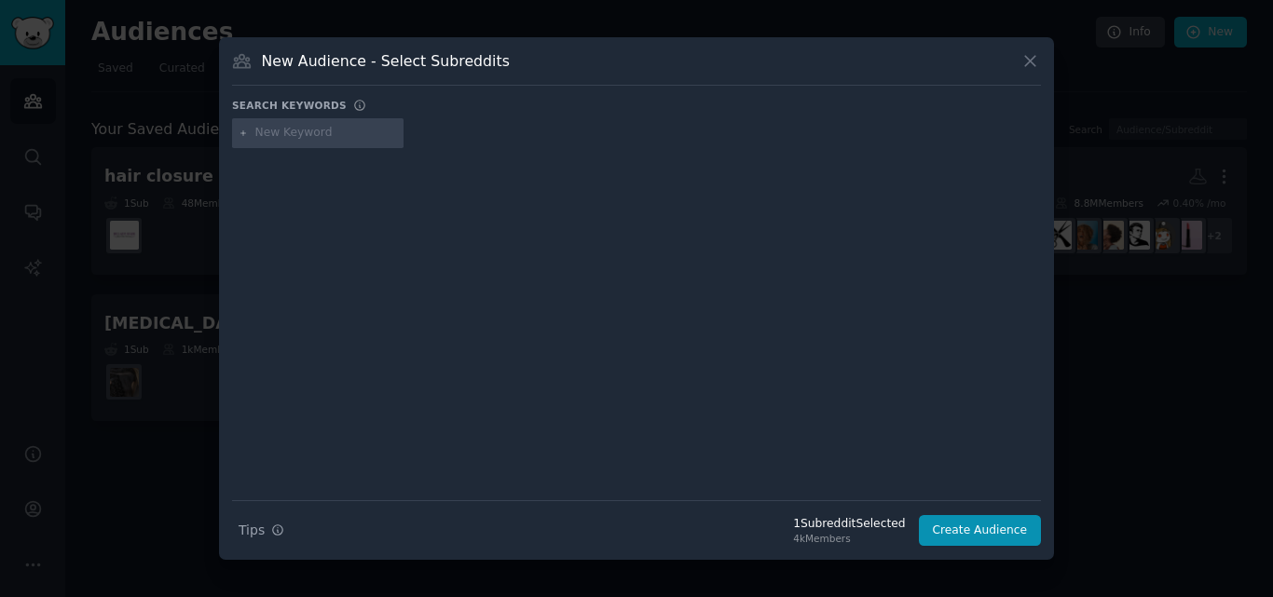
click at [269, 134] on input "text" at bounding box center [326, 133] width 142 height 17
paste input "r/Braidspo"
type input "r/Braidspo"
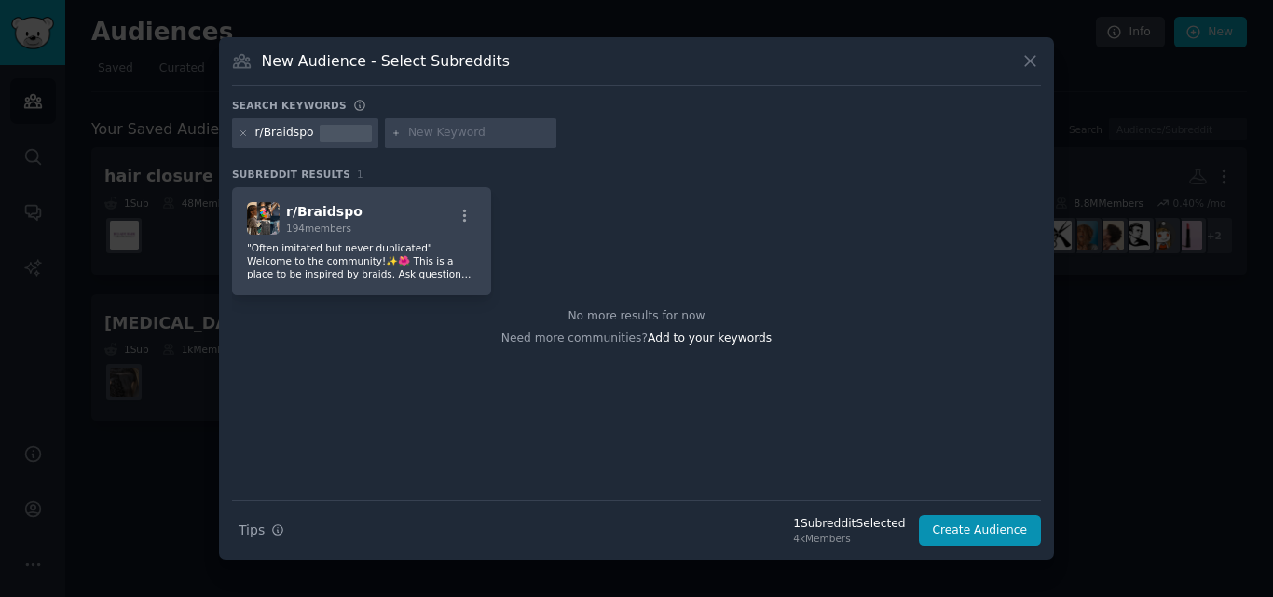
click at [241, 138] on div at bounding box center [244, 133] width 10 height 17
click at [241, 135] on icon at bounding box center [243, 132] width 5 height 5
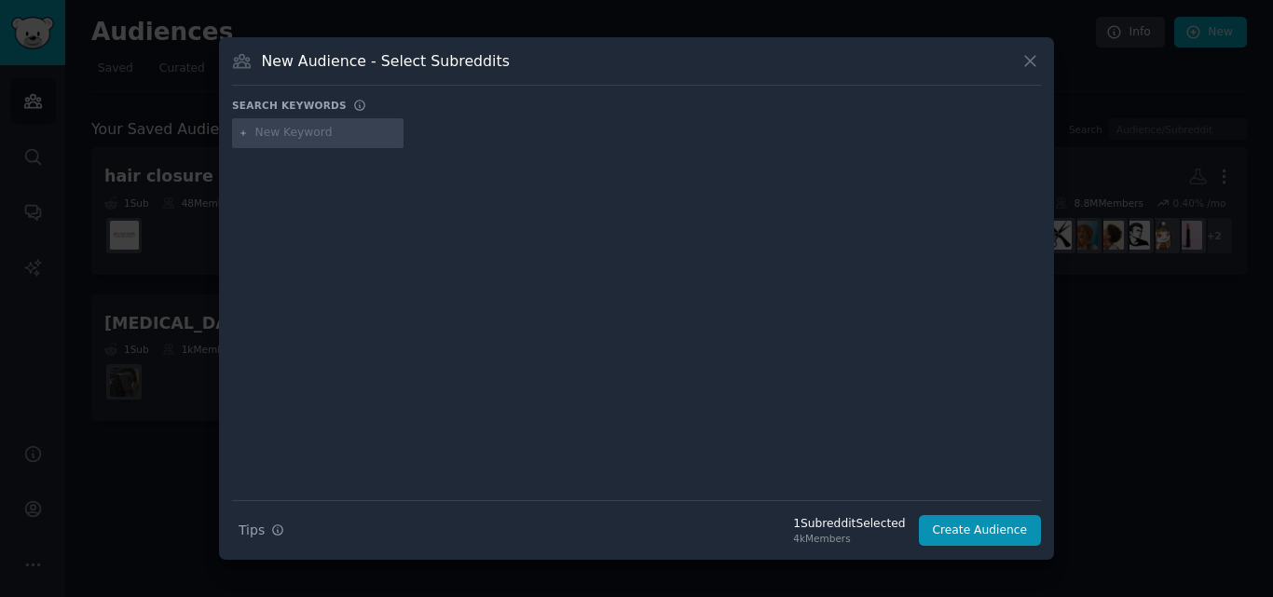
click at [295, 137] on input "text" at bounding box center [326, 133] width 142 height 17
paste input "r/blackhairstyles"
type input "r/blackhairstyles"
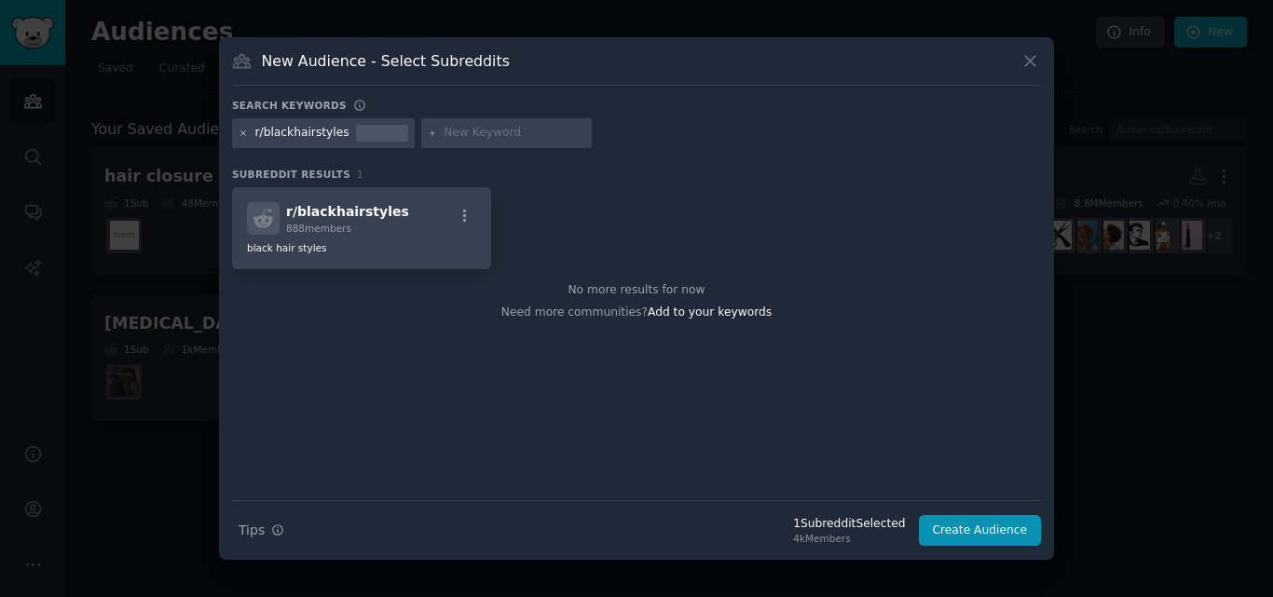
click at [241, 130] on icon at bounding box center [244, 134] width 10 height 10
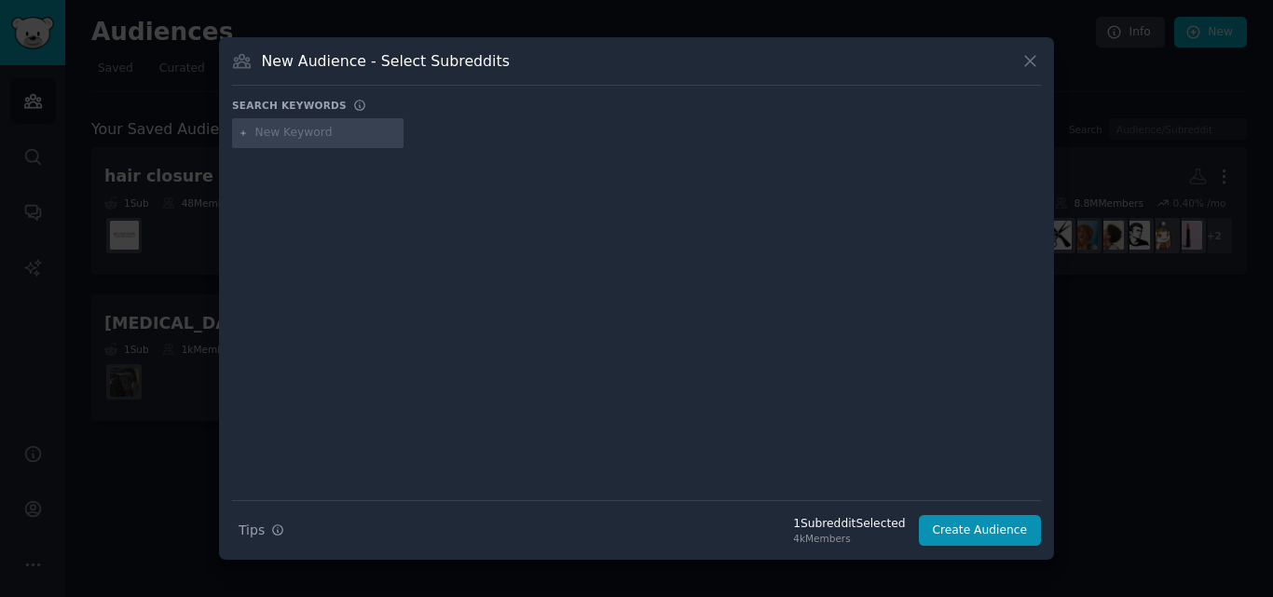
click at [290, 134] on input "text" at bounding box center [326, 133] width 142 height 17
paste input "r/hairstyles4blackppl"
type input "r/hairstyles4blackppl"
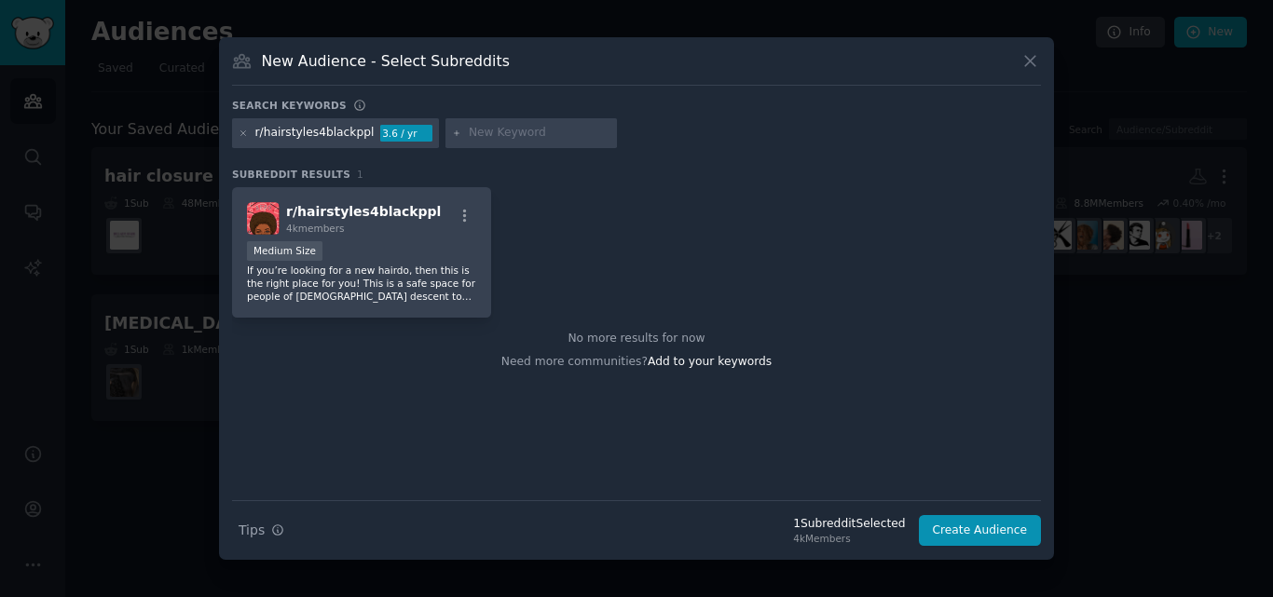
click at [240, 126] on div at bounding box center [244, 133] width 10 height 17
click at [243, 130] on icon at bounding box center [244, 134] width 10 height 10
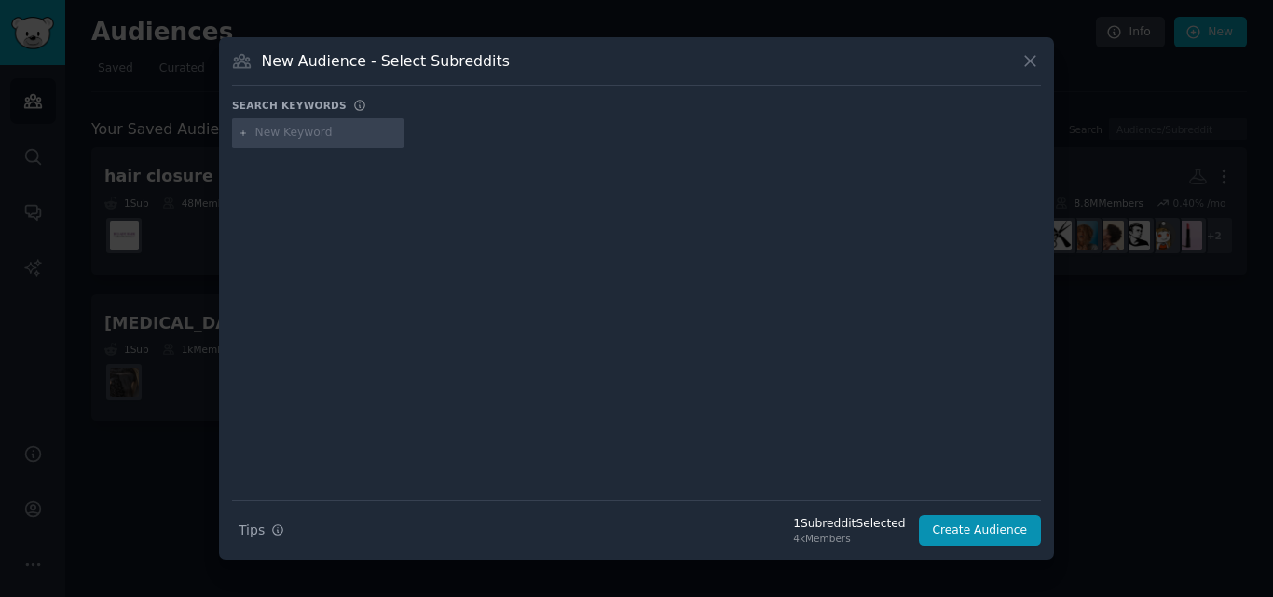
click at [283, 132] on input "text" at bounding box center [326, 133] width 142 height 17
paste input "r/longhairgoddesses"
type input "r/longhairgoddesses"
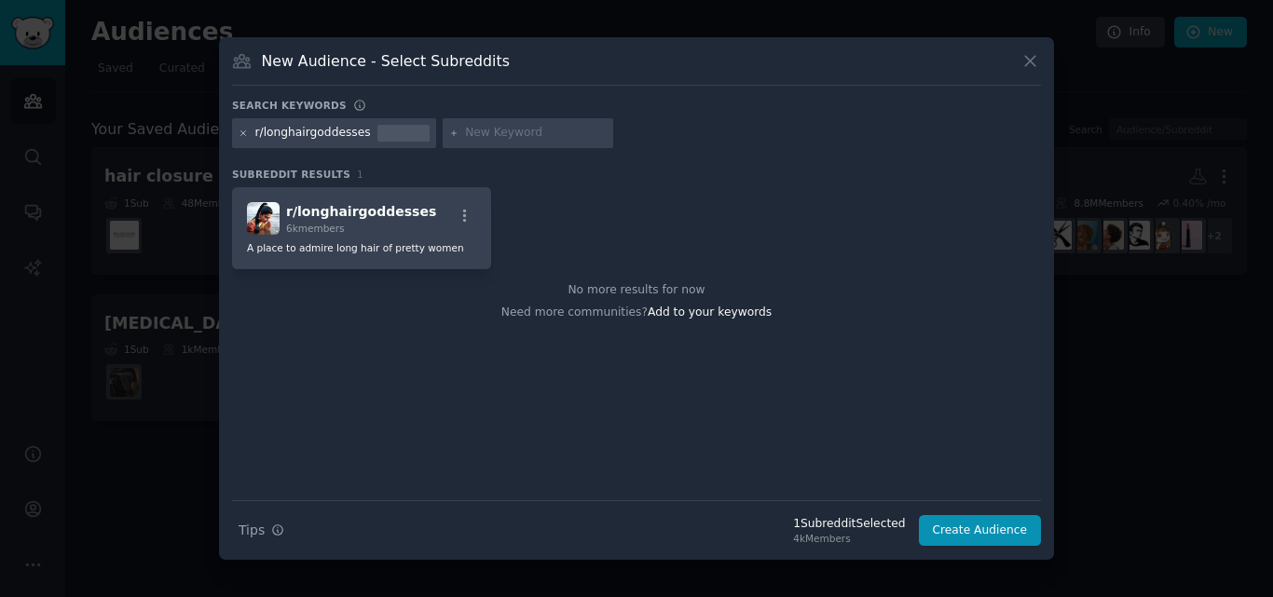
click at [242, 130] on icon at bounding box center [244, 134] width 10 height 10
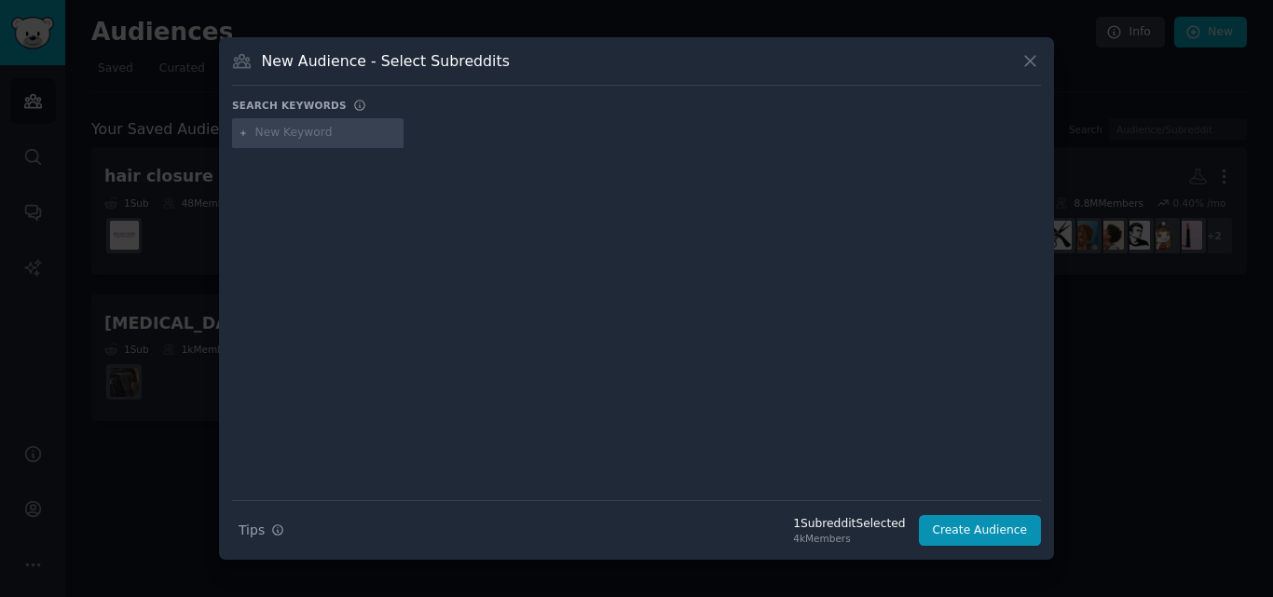
click at [284, 130] on input "text" at bounding box center [326, 133] width 142 height 17
paste input "r/FemaleBlackHair"
type input "r/FemaleBlackHair"
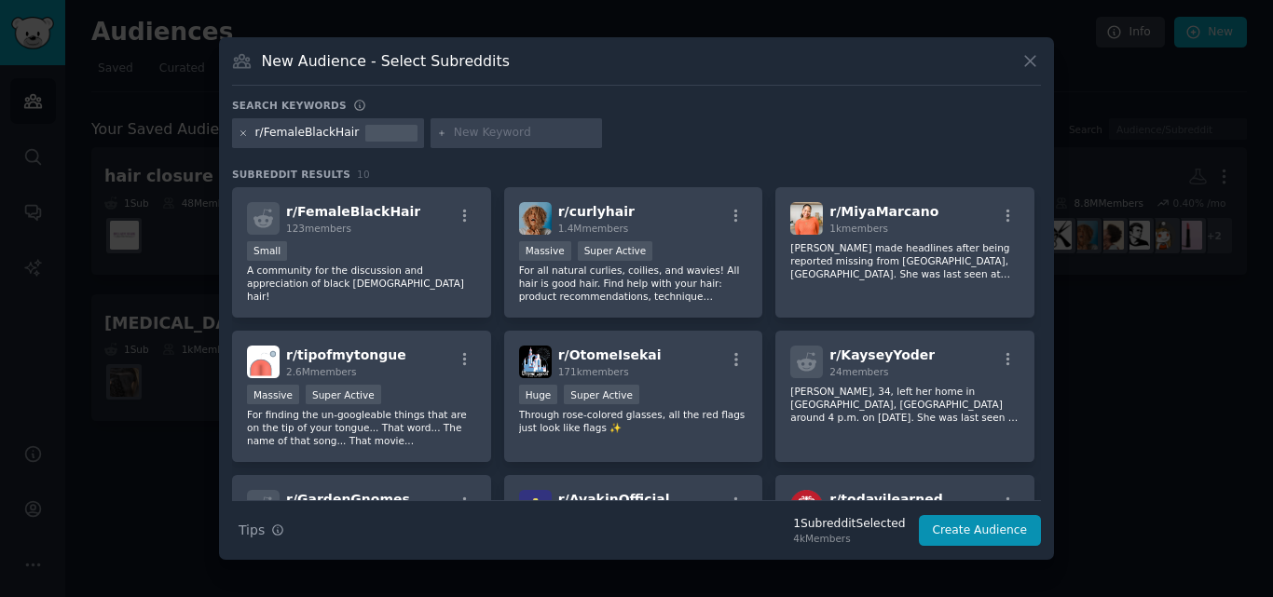
click at [244, 129] on icon at bounding box center [244, 134] width 10 height 10
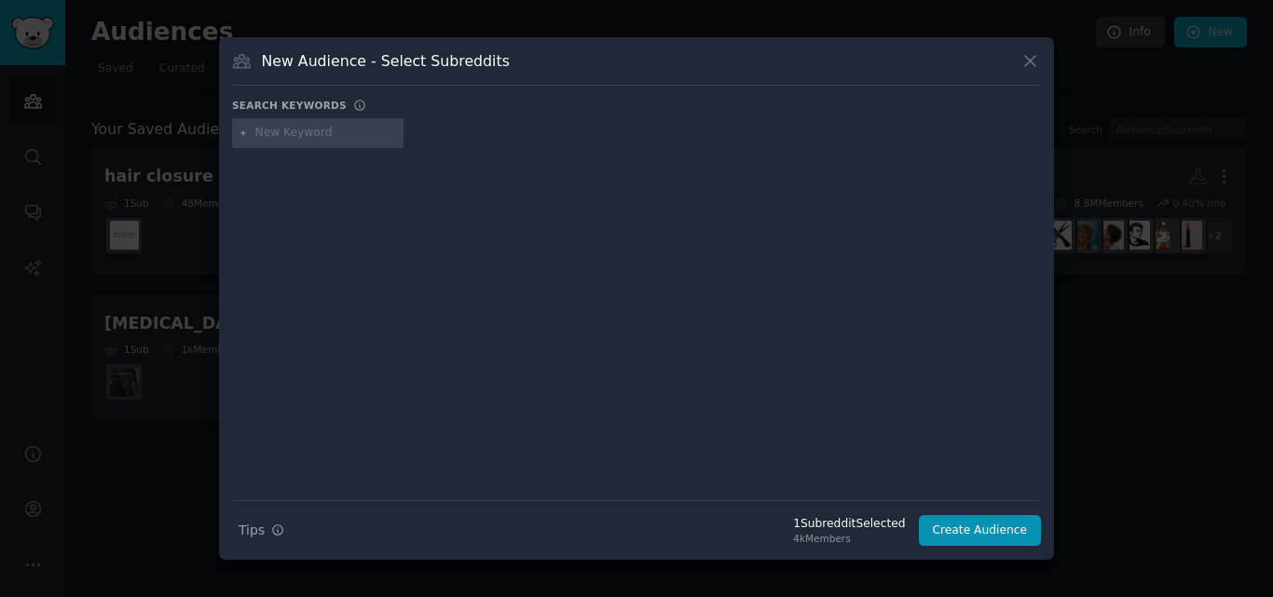
click at [267, 129] on input "text" at bounding box center [326, 133] width 142 height 17
paste input "r/BlackHairExtentions"
type input "r/BlackHairExtentions"
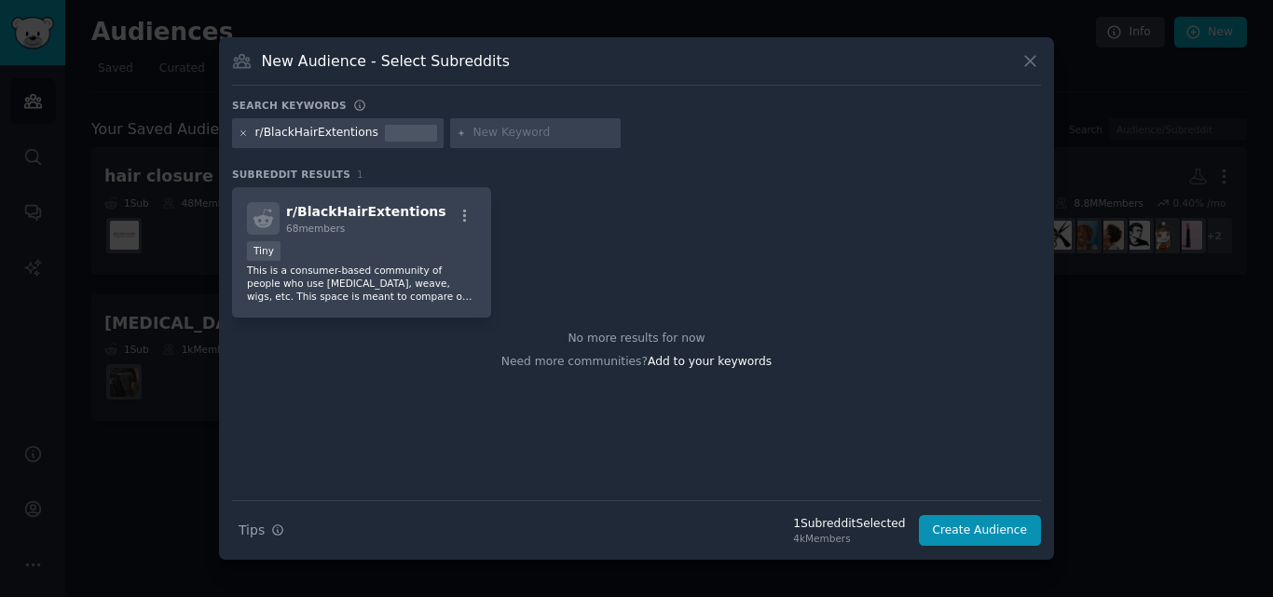
click at [244, 130] on icon at bounding box center [244, 134] width 10 height 10
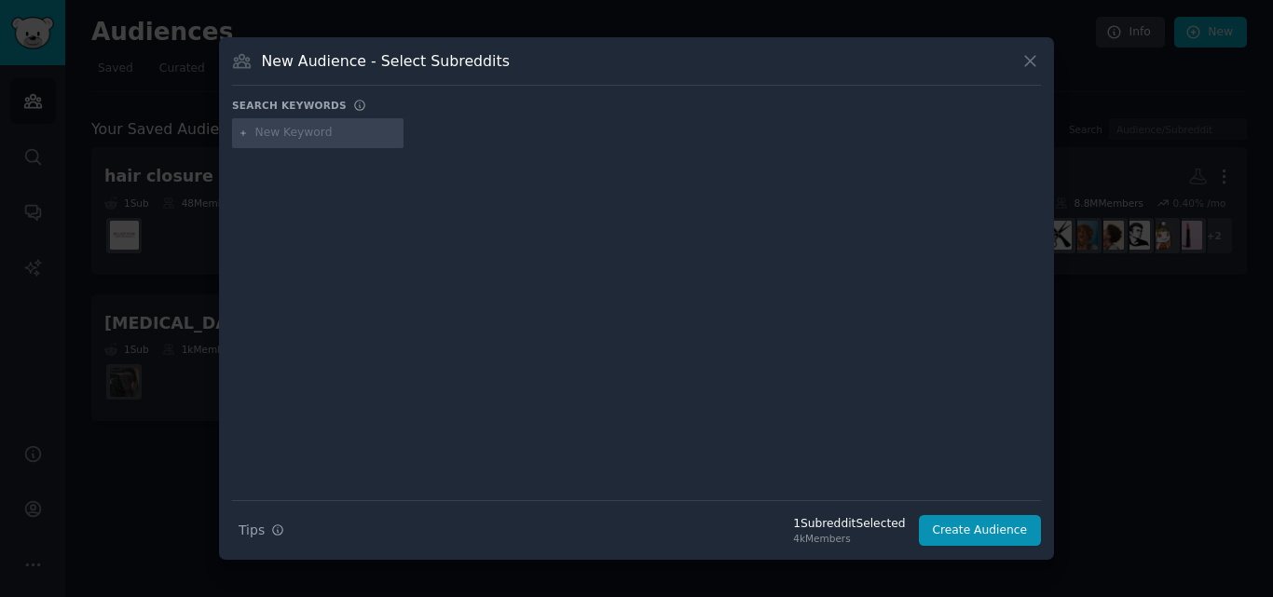
click at [281, 130] on input "text" at bounding box center [326, 133] width 142 height 17
paste input "r/dyedhair"
type input "r/dyedhair"
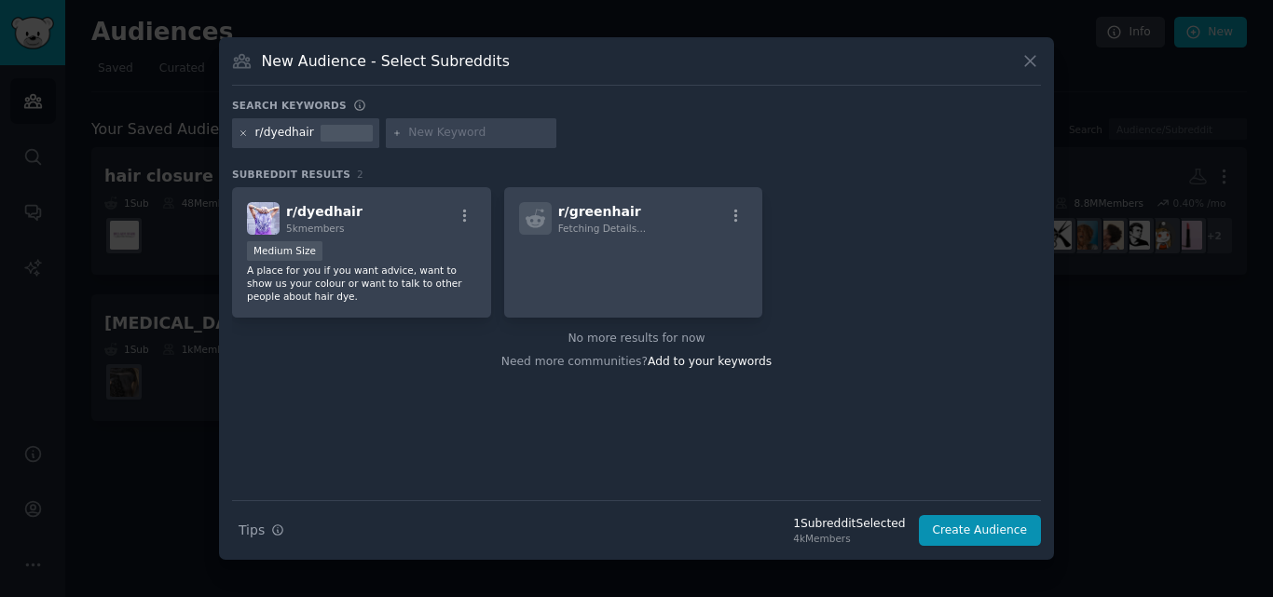
click at [241, 132] on icon at bounding box center [244, 134] width 10 height 10
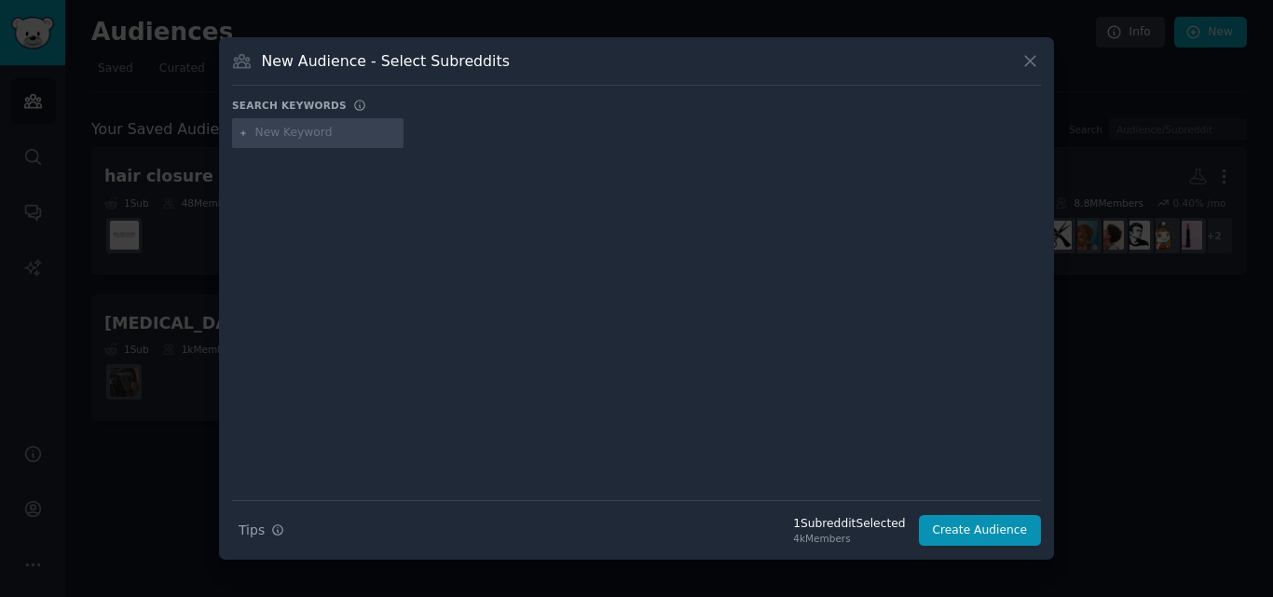
click at [281, 131] on input "text" at bounding box center [326, 133] width 142 height 17
paste input "r/HairLossForBlackWomen"
type input "r/HairLossForBlackWomen"
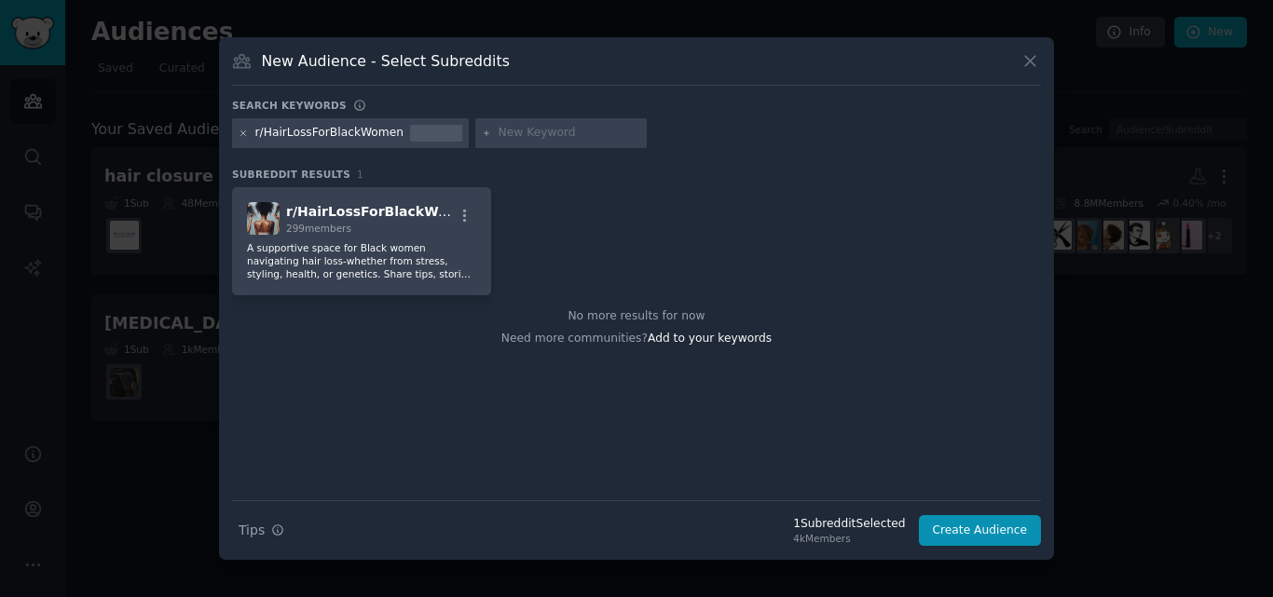
click at [242, 130] on icon at bounding box center [244, 134] width 10 height 10
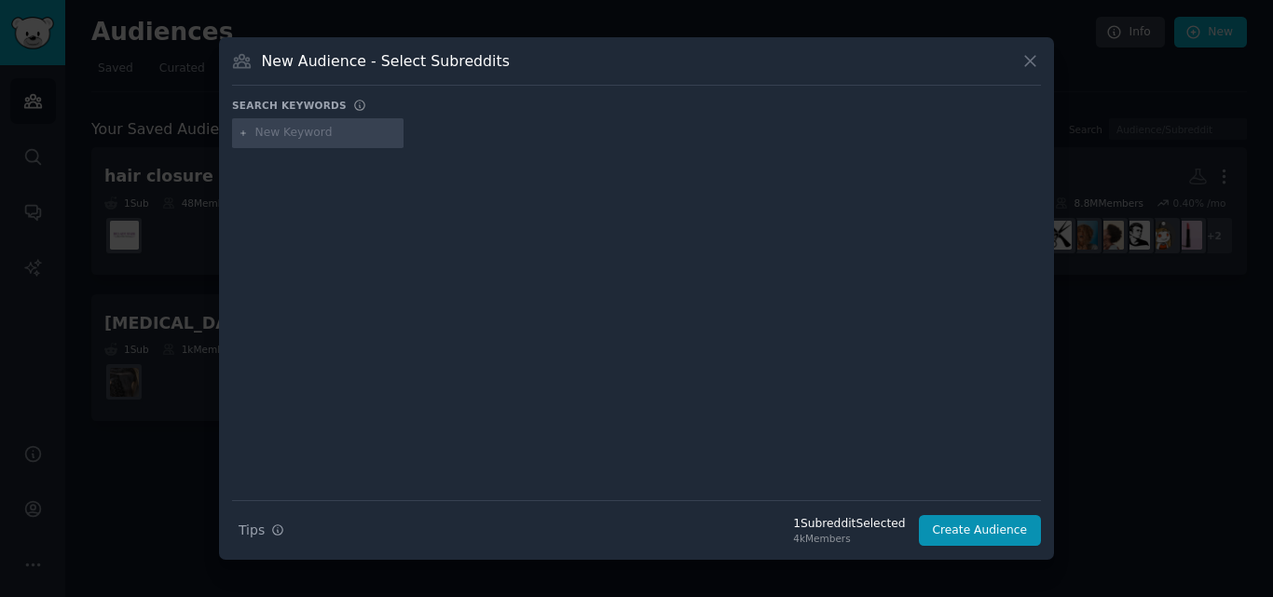
click at [279, 128] on input "text" at bounding box center [326, 133] width 142 height 17
paste input "r/blackladies"
type input "r/blackladies"
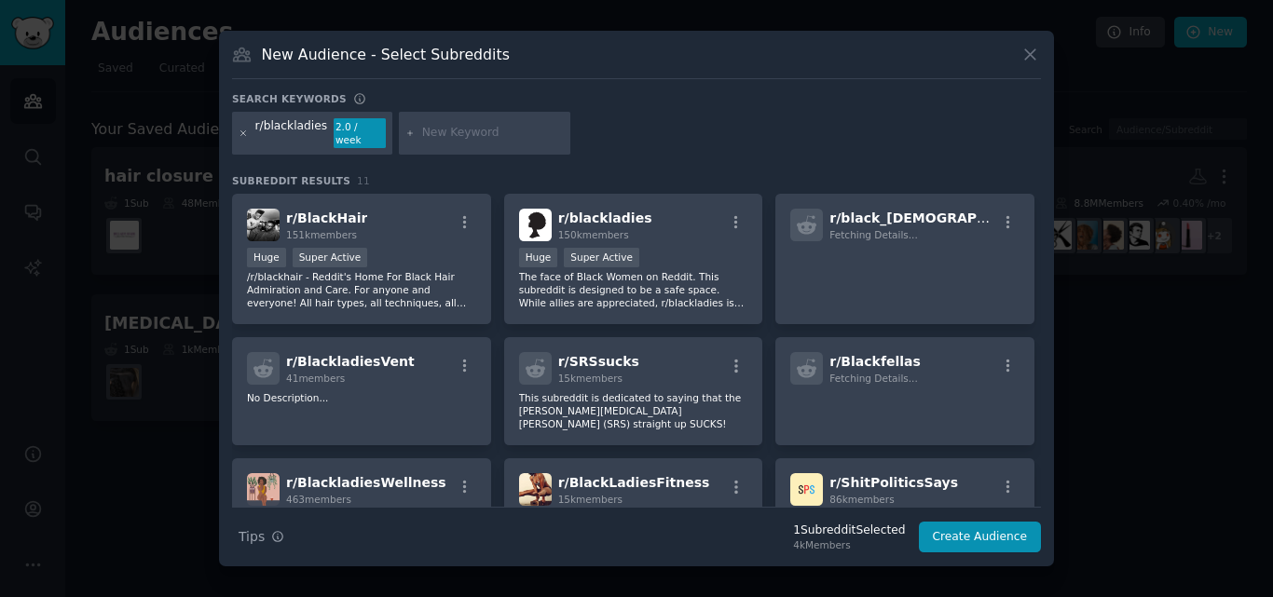
click at [242, 135] on icon at bounding box center [244, 134] width 10 height 10
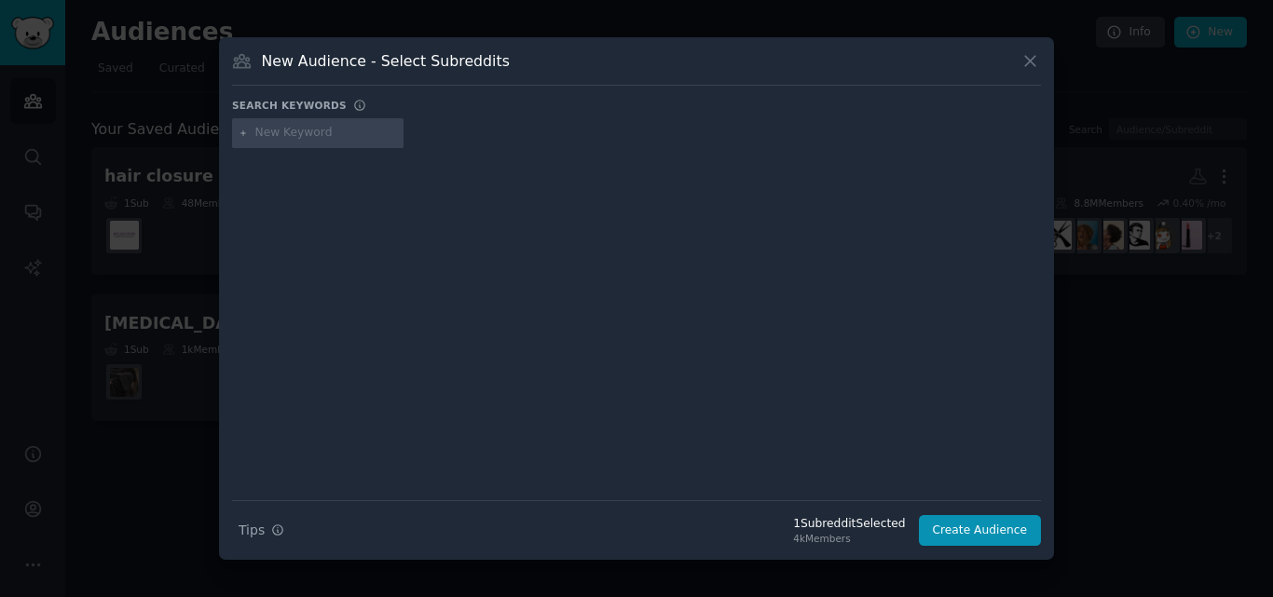
click at [290, 134] on input "text" at bounding box center [326, 133] width 142 height 17
paste input "r/mtfashion"
type input "r/mtfashion"
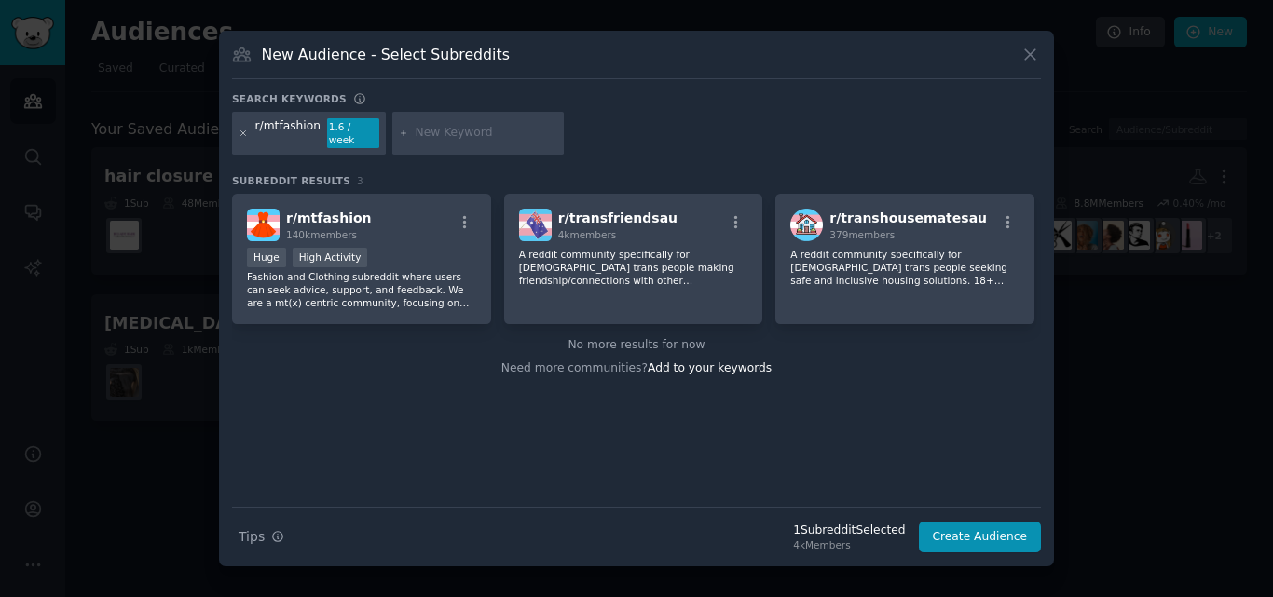
click at [244, 134] on icon at bounding box center [243, 132] width 5 height 5
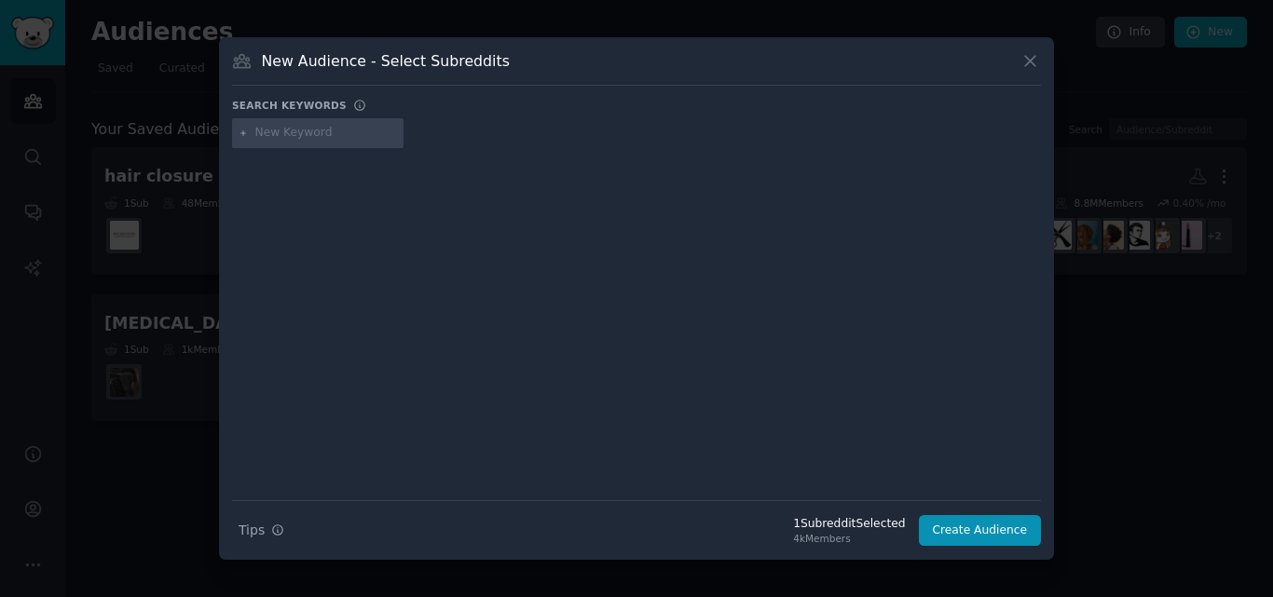
click at [268, 133] on input "text" at bounding box center [326, 133] width 142 height 17
paste input "r/blackgirls"
type input "r/blackgirls"
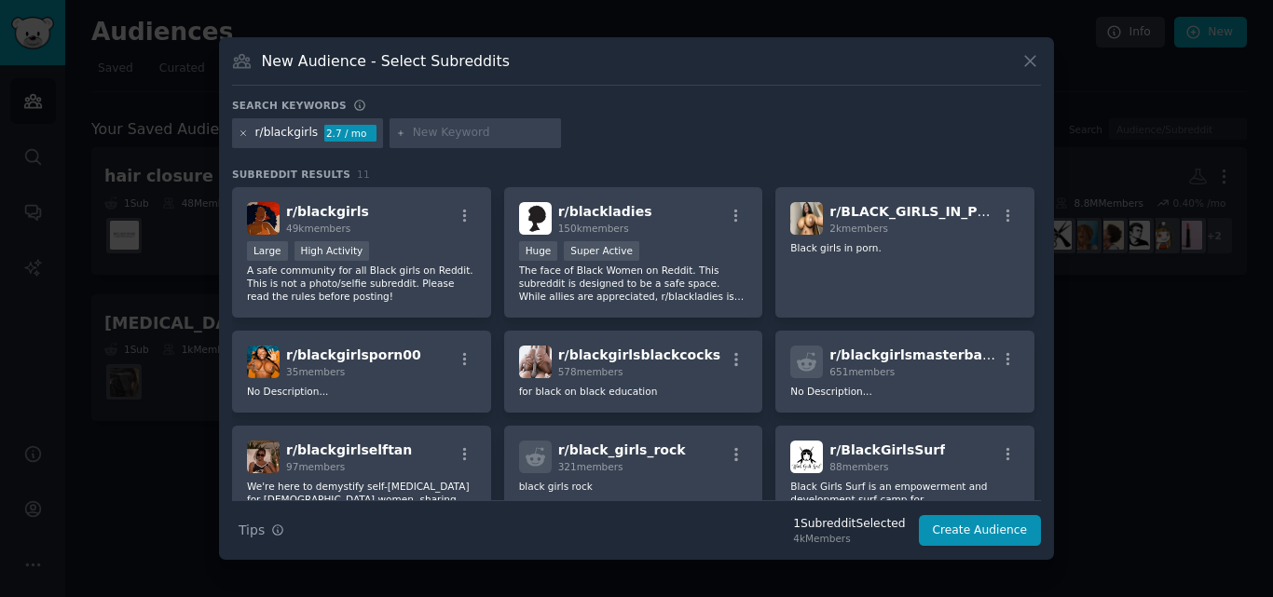
click at [241, 129] on icon at bounding box center [244, 134] width 10 height 10
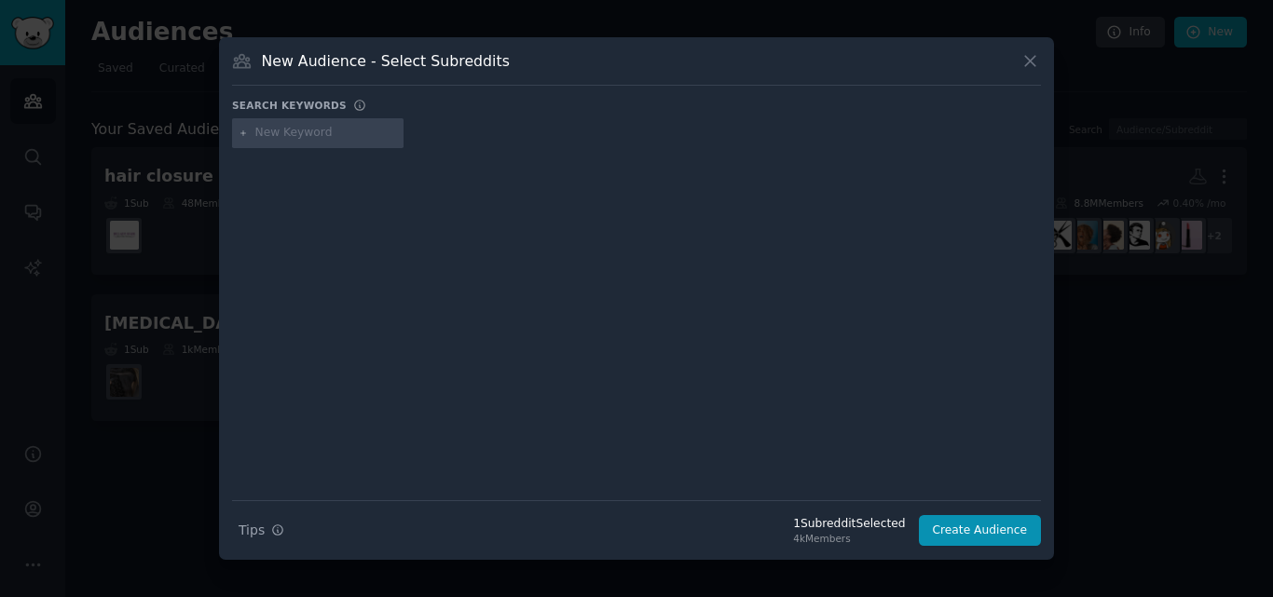
click at [265, 134] on input "text" at bounding box center [326, 133] width 142 height 17
paste input "r/FancyFollicles"
type input "r/FancyFollicles"
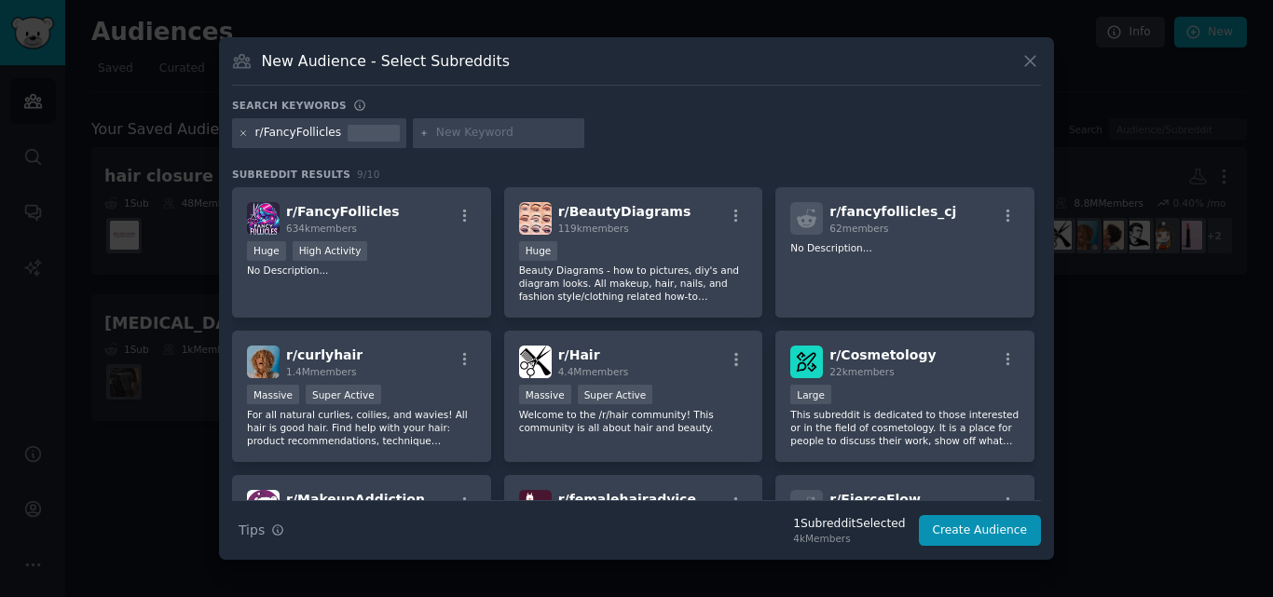
click at [240, 136] on icon at bounding box center [244, 134] width 10 height 10
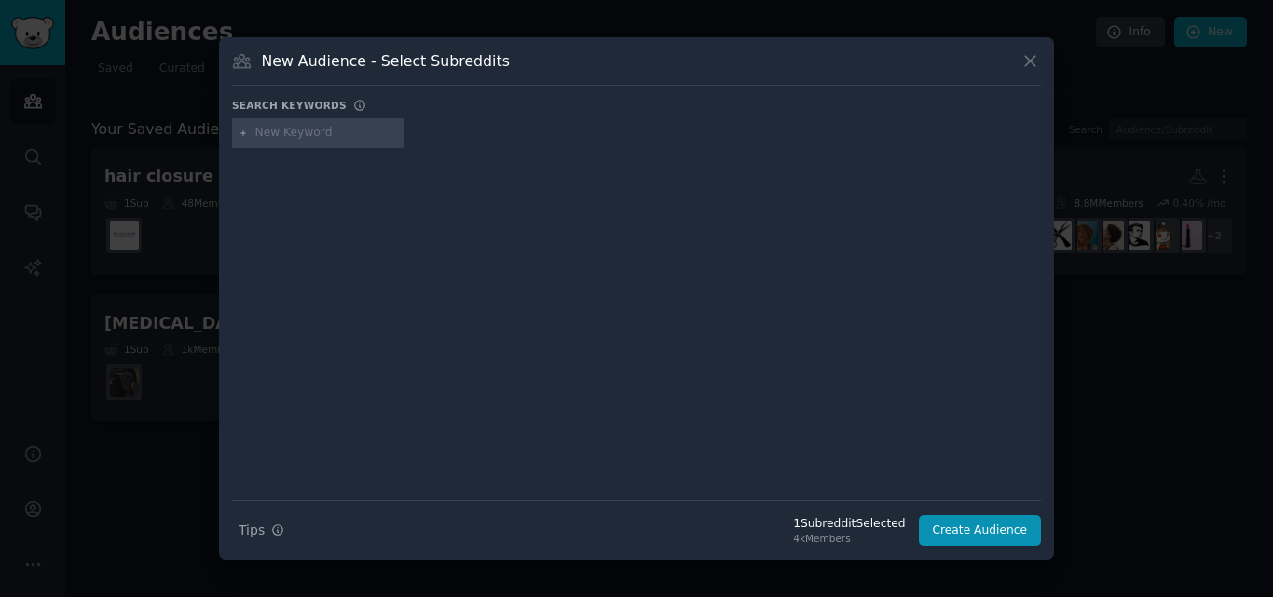
click at [281, 139] on input "text" at bounding box center [326, 133] width 142 height 17
paste input "r/BlondeGirlTikToks"
type input "r/BlondeGirlTikToks"
